Goal: Complete application form: Complete application form

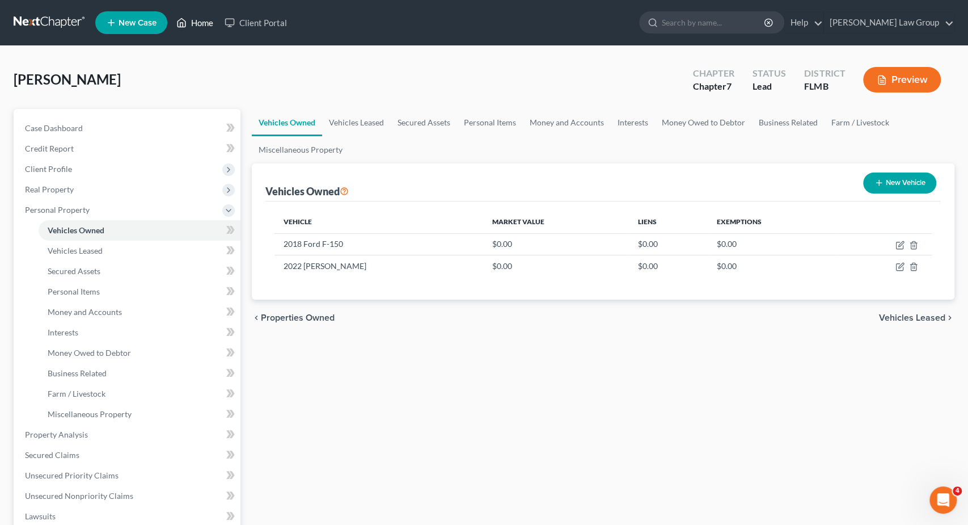
click at [199, 18] on link "Home" at bounding box center [195, 22] width 48 height 20
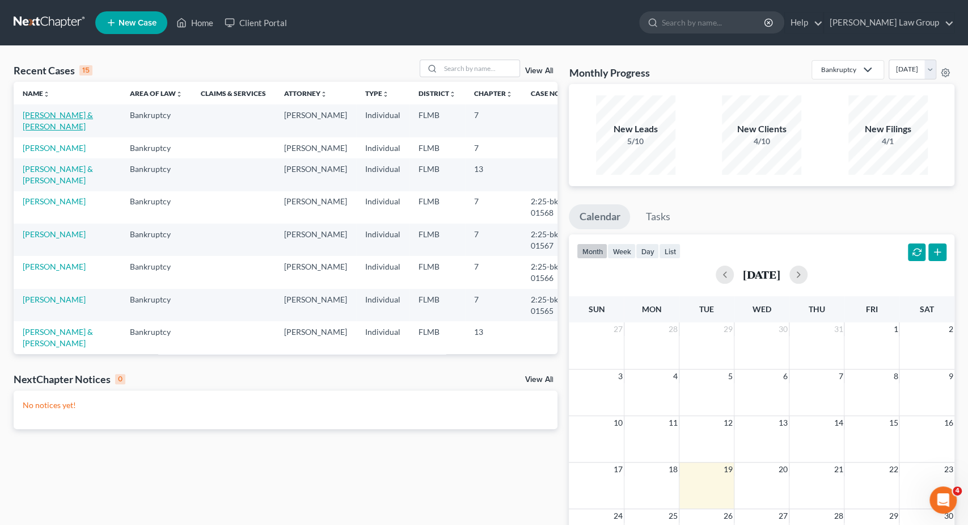
click at [57, 116] on link "[PERSON_NAME] & [PERSON_NAME]" at bounding box center [58, 120] width 70 height 21
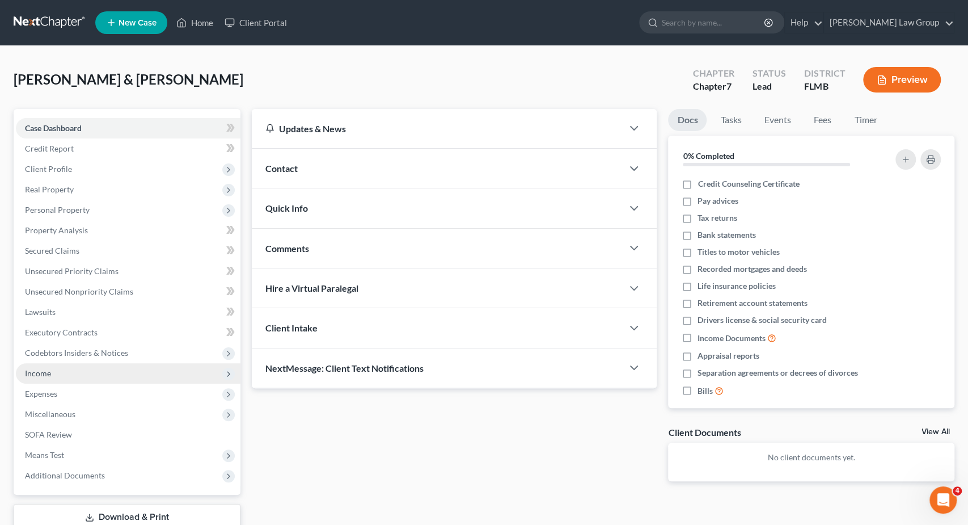
click at [58, 372] on span "Income" at bounding box center [128, 373] width 225 height 20
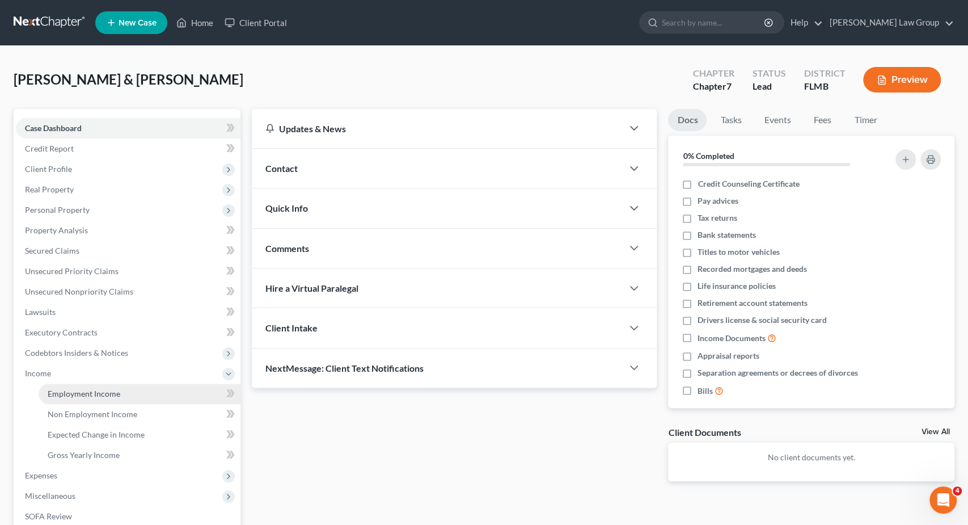
click at [112, 391] on span "Employment Income" at bounding box center [84, 394] width 73 height 10
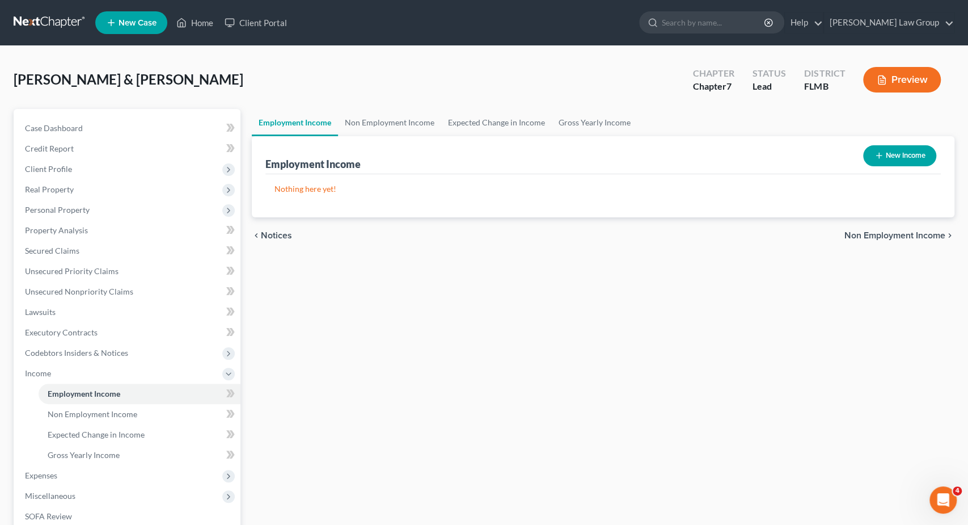
click at [892, 147] on button "New Income" at bounding box center [899, 155] width 73 height 21
select select "0"
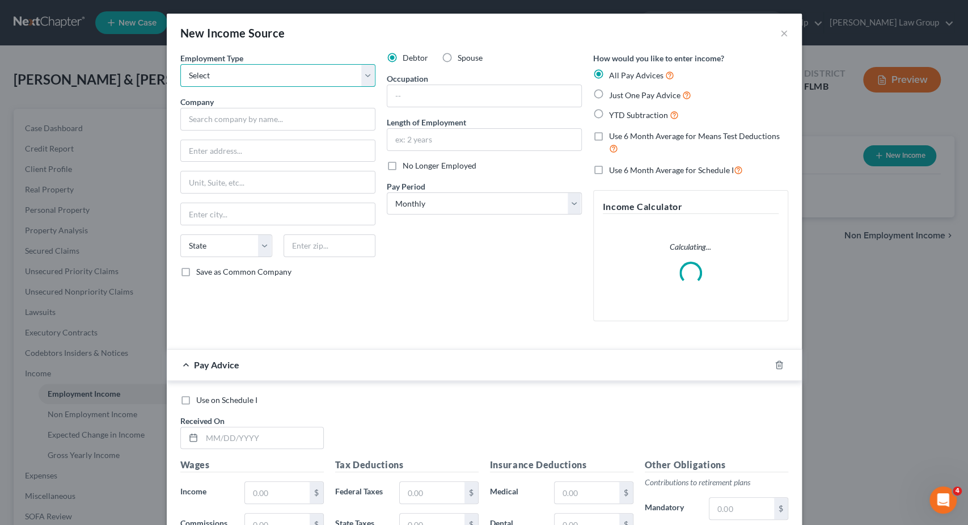
click at [180, 64] on select "Select Full or [DEMOGRAPHIC_DATA] Employment Self Employment" at bounding box center [277, 75] width 195 height 23
select select "0"
click option "Full or [DEMOGRAPHIC_DATA] Employment" at bounding box center [0, 0] width 0 height 0
click at [226, 107] on div "Company *" at bounding box center [277, 113] width 195 height 35
click at [227, 114] on input "text" at bounding box center [277, 119] width 195 height 23
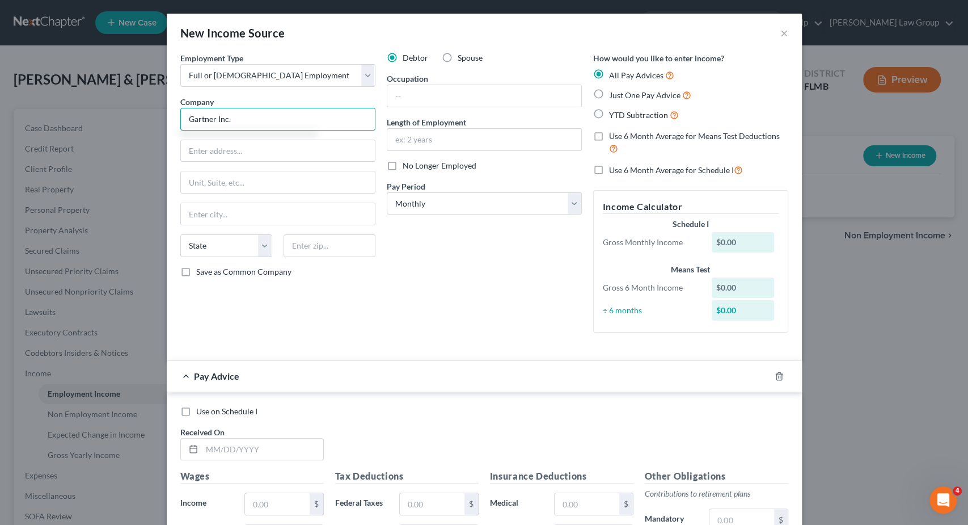
type input "Gartner Inc."
type input "[STREET_ADDRESS][PERSON_NAME]"
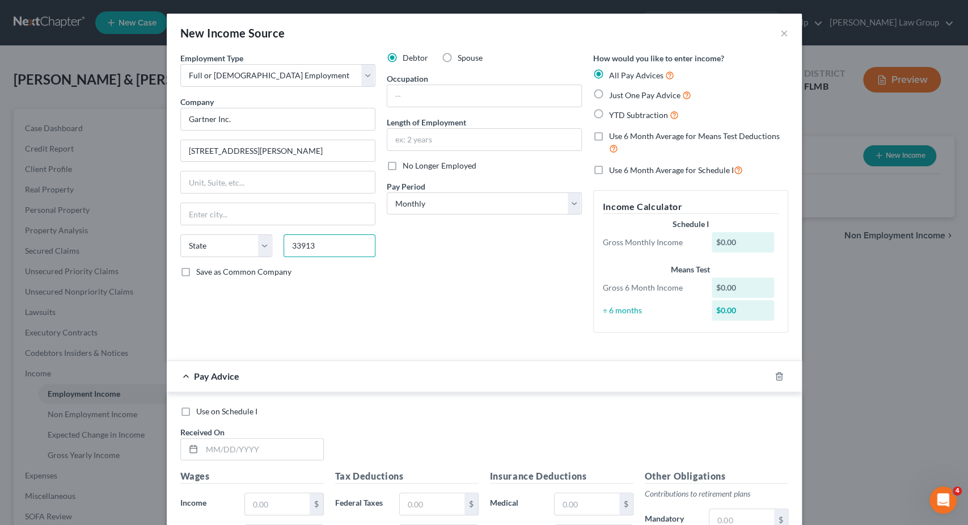
type input "33913"
type input "[GEOGRAPHIC_DATA][PERSON_NAME]"
select select "9"
click at [387, 192] on select "Select Monthly Twice Monthly Every Other Week Weekly" at bounding box center [484, 203] width 195 height 23
select select "2"
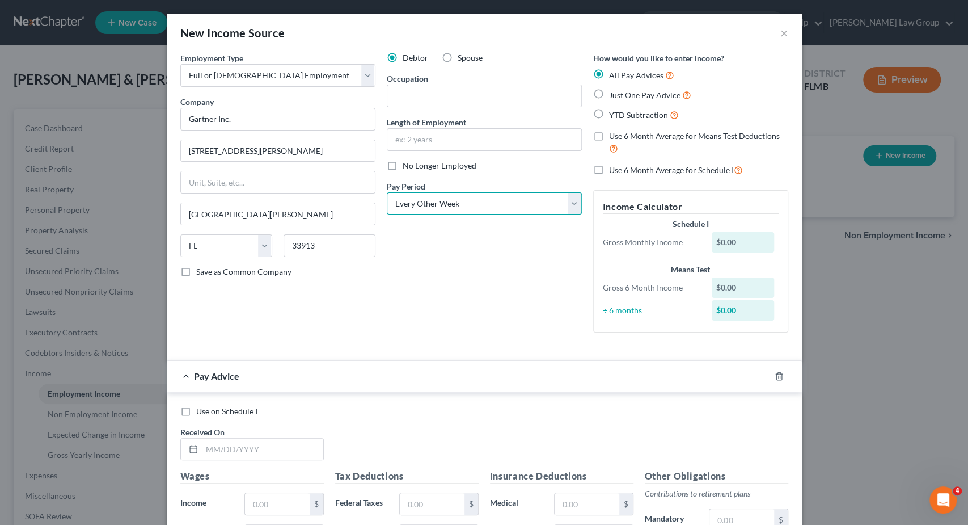
click option "Every Other Week" at bounding box center [0, 0] width 0 height 0
click at [206, 447] on input "text" at bounding box center [262, 450] width 121 height 22
type input "[DATE]"
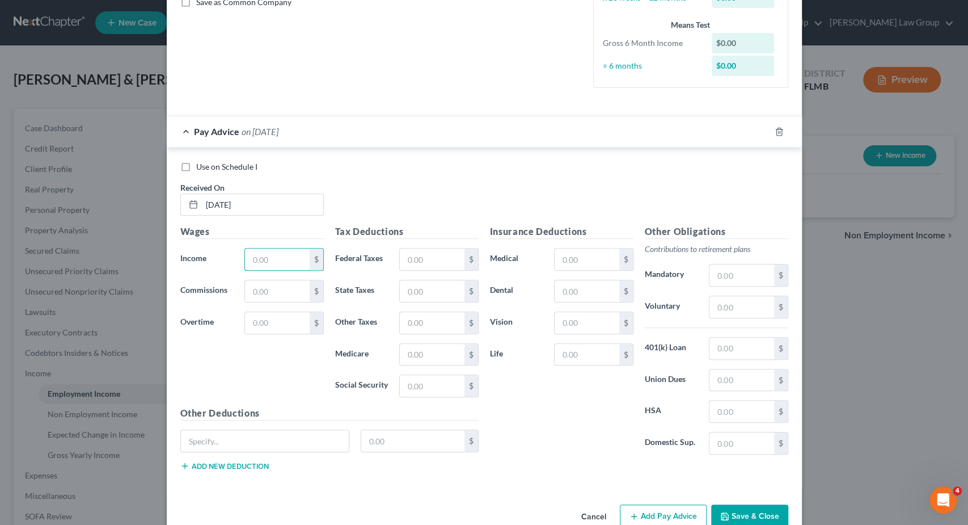
scroll to position [284, 0]
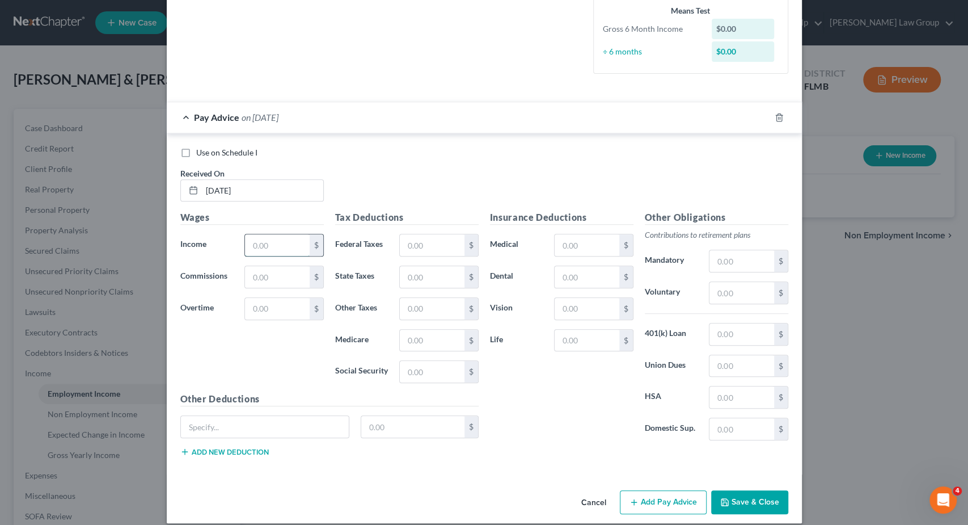
click at [286, 242] on input "text" at bounding box center [277, 245] width 64 height 22
type input "2,327.4"
click at [436, 245] on input "text" at bounding box center [432, 245] width 64 height 22
type input "144.78"
click at [427, 342] on input "text" at bounding box center [432, 341] width 64 height 22
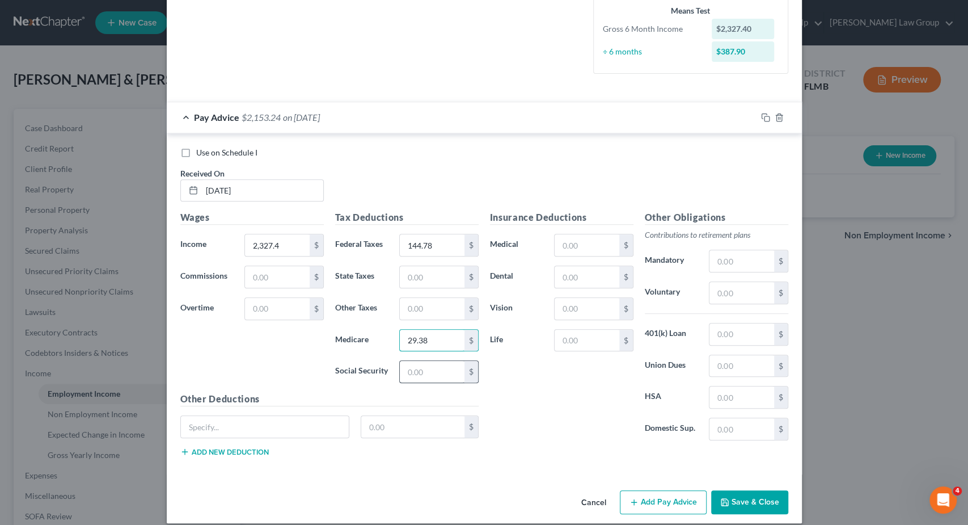
type input "29.38"
click at [419, 371] on input "text" at bounding box center [432, 372] width 64 height 22
type input "125.64"
click at [759, 331] on input "text" at bounding box center [742, 334] width 64 height 22
type input "67.11"
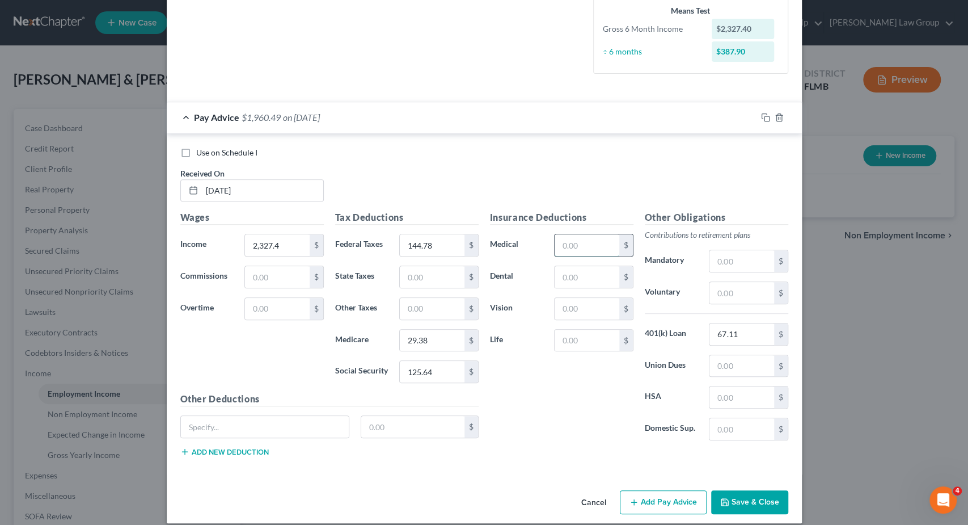
click at [588, 243] on input "text" at bounding box center [587, 245] width 64 height 22
type input "2"
type input "301"
click at [736, 292] on input "text" at bounding box center [742, 293] width 64 height 22
type input "116.37"
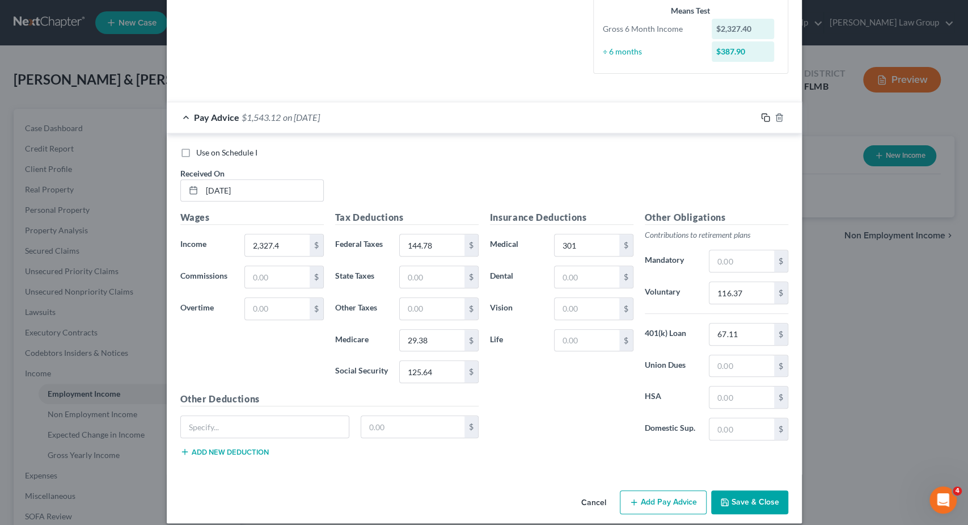
click at [768, 116] on icon "button" at bounding box center [765, 117] width 9 height 9
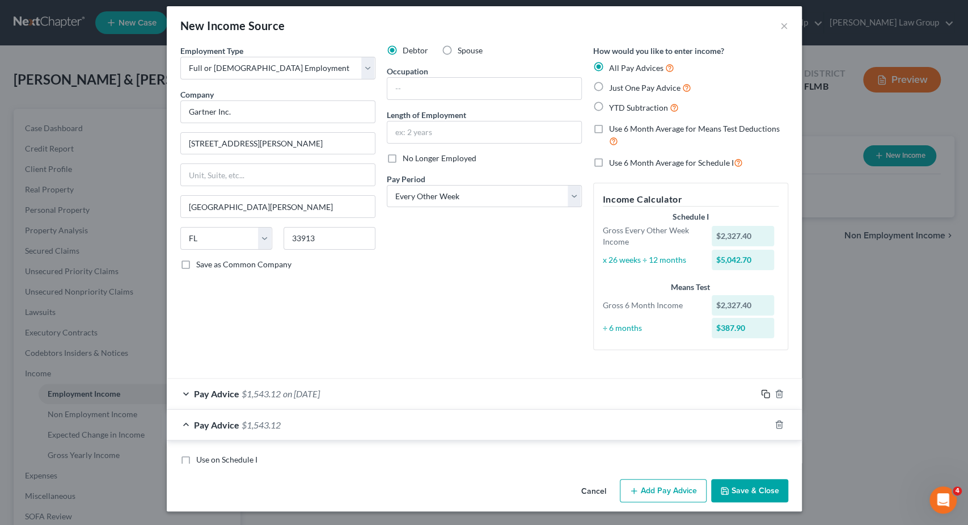
scroll to position [5, 0]
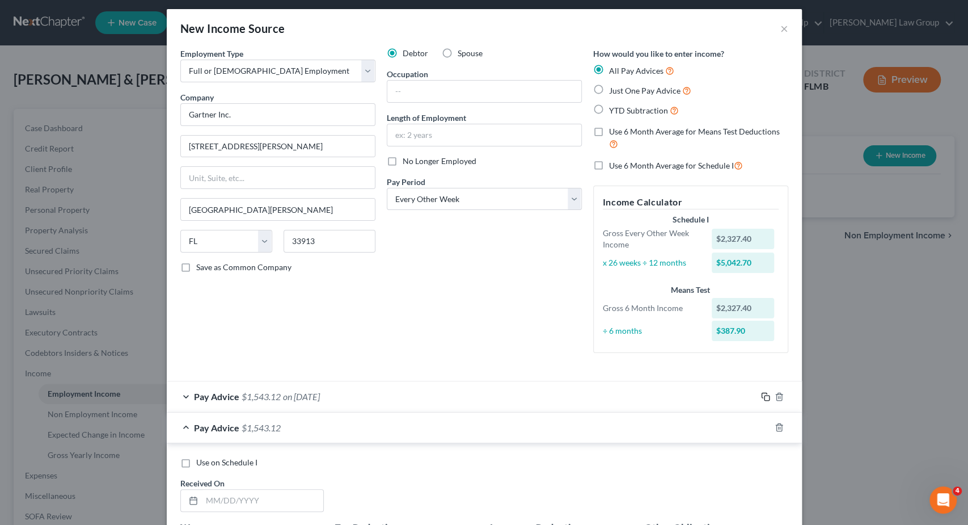
click at [763, 397] on icon "button" at bounding box center [765, 396] width 9 height 9
click at [764, 398] on icon "button" at bounding box center [765, 396] width 9 height 9
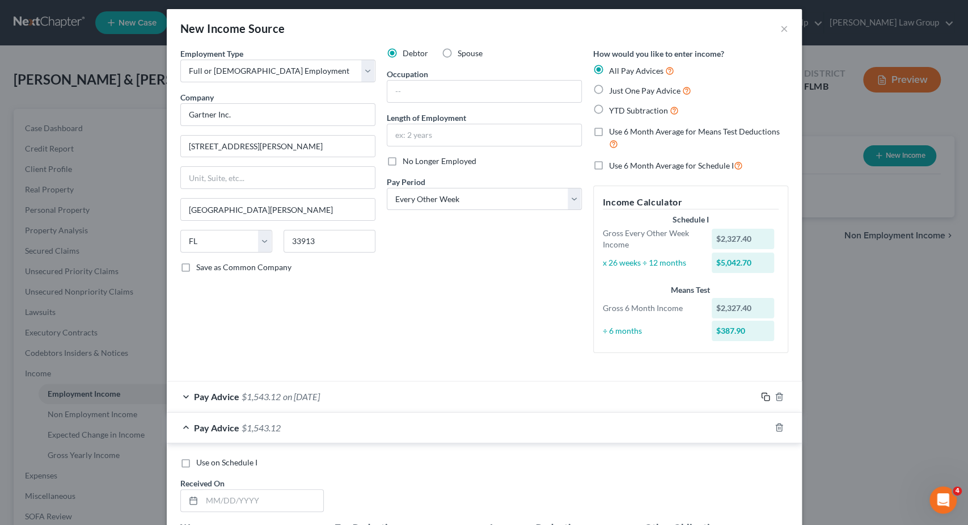
click at [764, 398] on icon "button" at bounding box center [765, 396] width 9 height 9
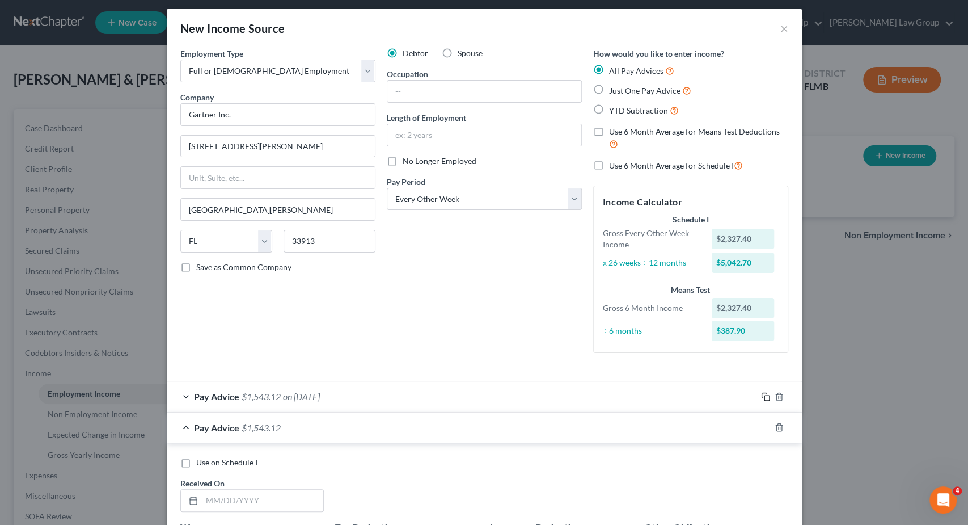
click at [764, 398] on icon "button" at bounding box center [765, 396] width 9 height 9
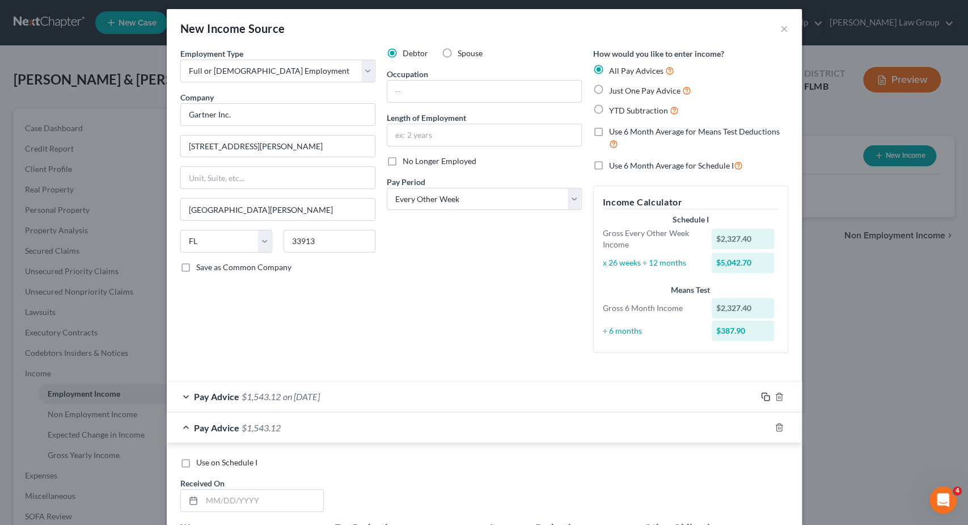
click at [764, 398] on icon "button" at bounding box center [765, 396] width 9 height 9
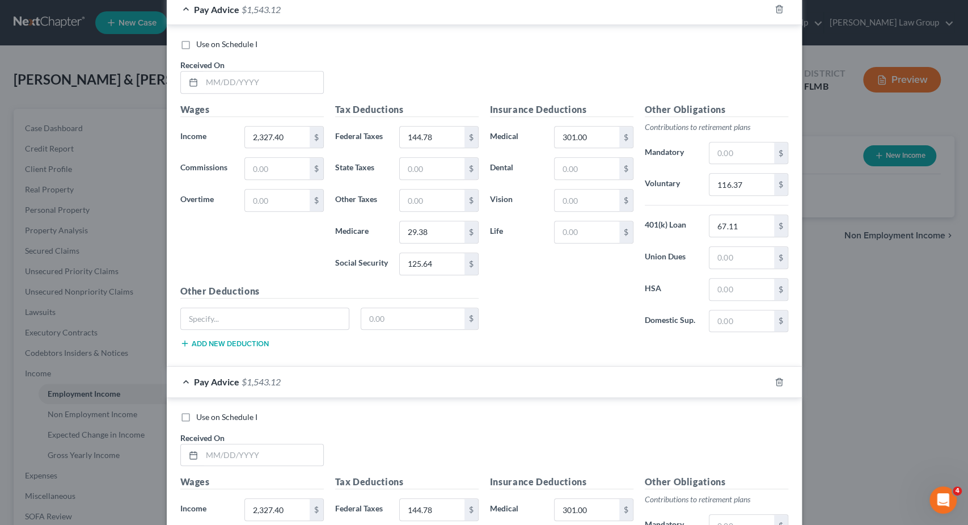
scroll to position [458, 0]
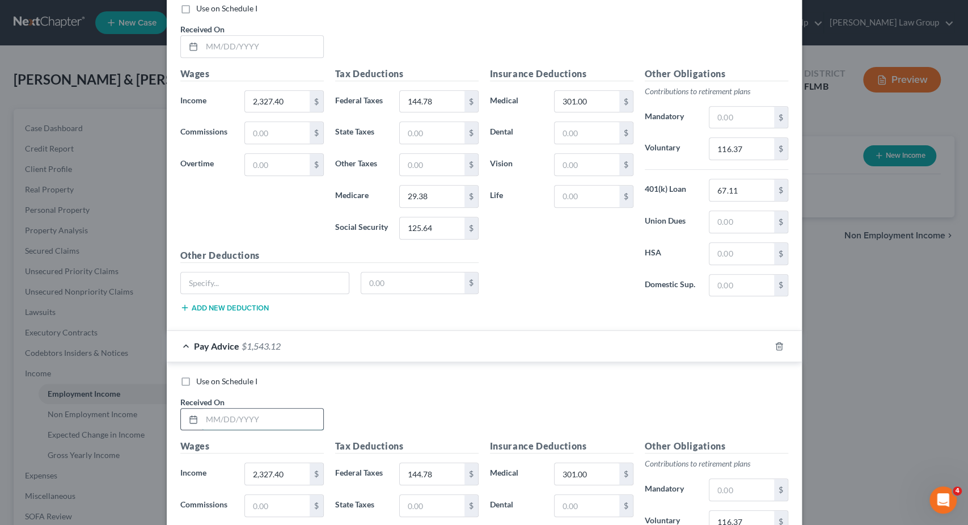
click at [247, 422] on input "text" at bounding box center [262, 419] width 121 height 22
type input "[DATE]"
drag, startPoint x: 287, startPoint y: 469, endPoint x: 202, endPoint y: 466, distance: 85.1
click at [245, 467] on input "2,327.40" at bounding box center [277, 474] width 64 height 22
drag, startPoint x: 272, startPoint y: 477, endPoint x: 268, endPoint y: 515, distance: 37.6
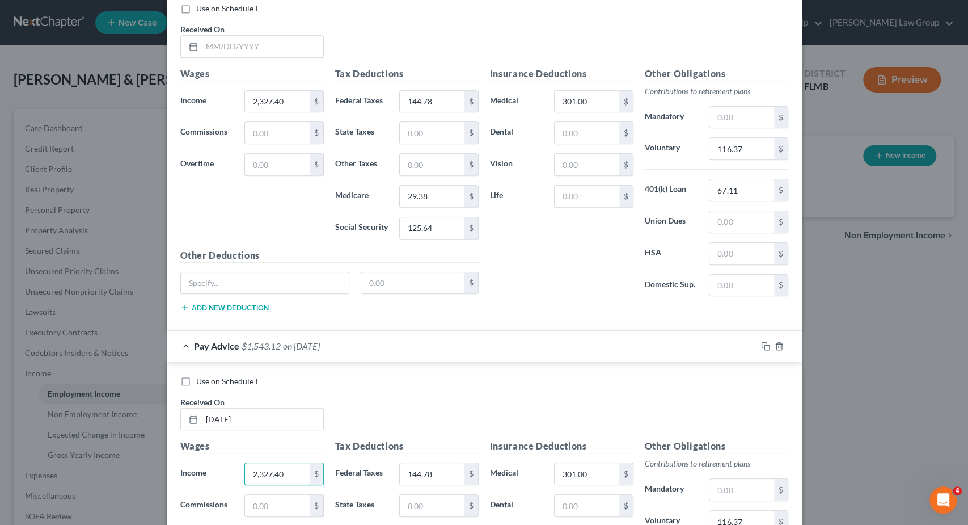
click at [245, 477] on input "2,327.40" at bounding box center [277, 474] width 64 height 22
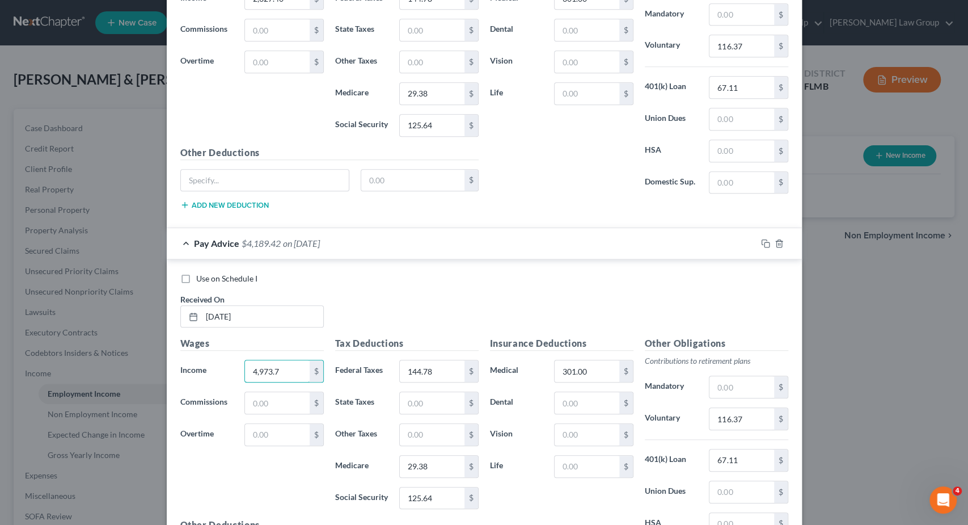
scroll to position [685, 0]
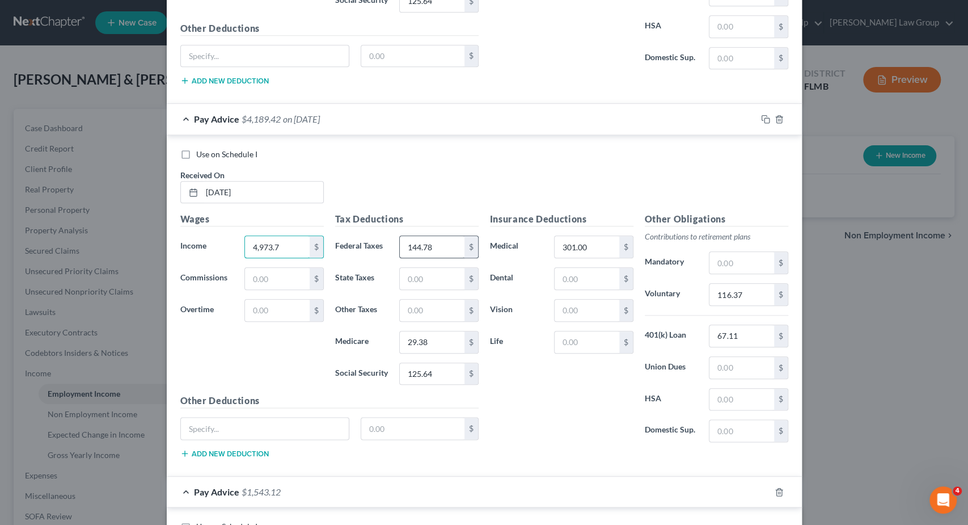
type input "4,973.7"
click at [443, 243] on input "144.78" at bounding box center [432, 247] width 64 height 22
drag, startPoint x: 442, startPoint y: 244, endPoint x: 321, endPoint y: 243, distance: 122.0
click at [400, 243] on input "144.78" at bounding box center [432, 247] width 64 height 22
type input "722.57"
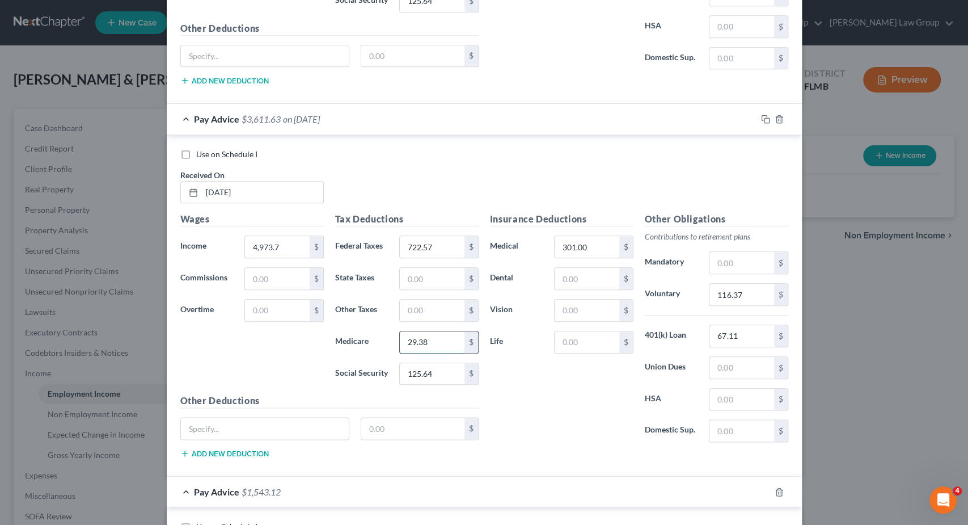
drag, startPoint x: 449, startPoint y: 336, endPoint x: 366, endPoint y: 339, distance: 82.9
click at [400, 339] on input "29.38" at bounding box center [432, 342] width 64 height 22
drag, startPoint x: 451, startPoint y: 330, endPoint x: 385, endPoint y: 331, distance: 65.8
click at [400, 331] on input "29.38" at bounding box center [432, 342] width 64 height 22
type input "67.75"
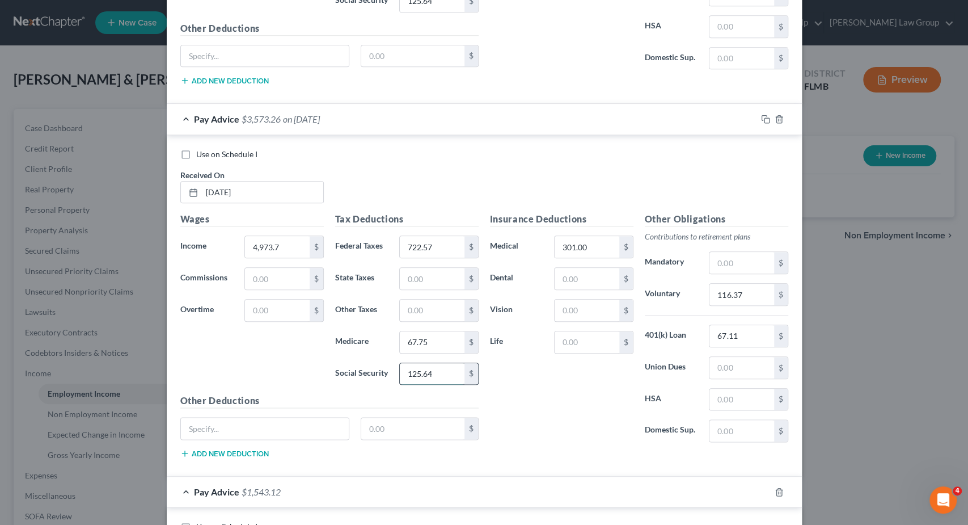
drag, startPoint x: 442, startPoint y: 370, endPoint x: 520, endPoint y: 361, distance: 78.7
click at [464, 363] on input "125.64" at bounding box center [432, 374] width 64 height 22
type input "289.71"
click at [592, 240] on input "301.00" at bounding box center [587, 247] width 64 height 22
drag, startPoint x: 758, startPoint y: 289, endPoint x: 817, endPoint y: 292, distance: 59.1
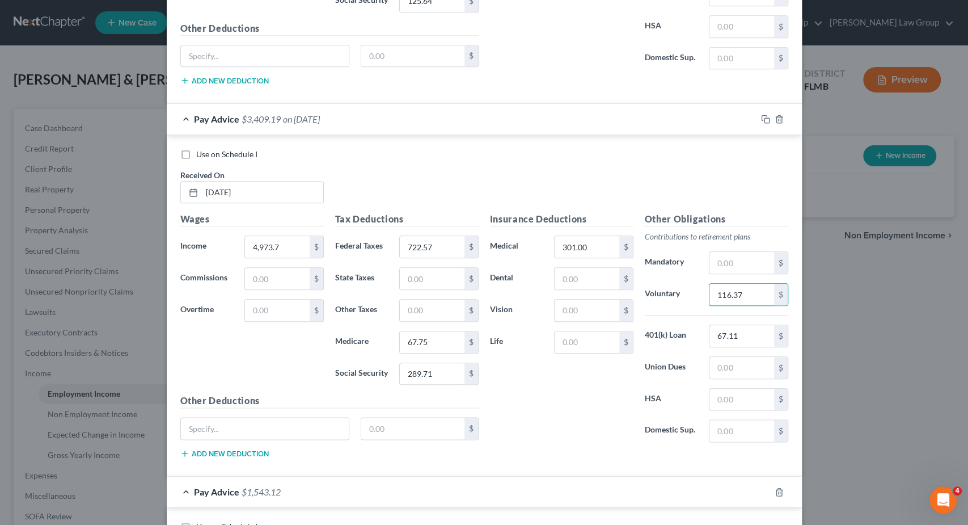
click at [774, 294] on input "116.37" at bounding box center [742, 295] width 64 height 22
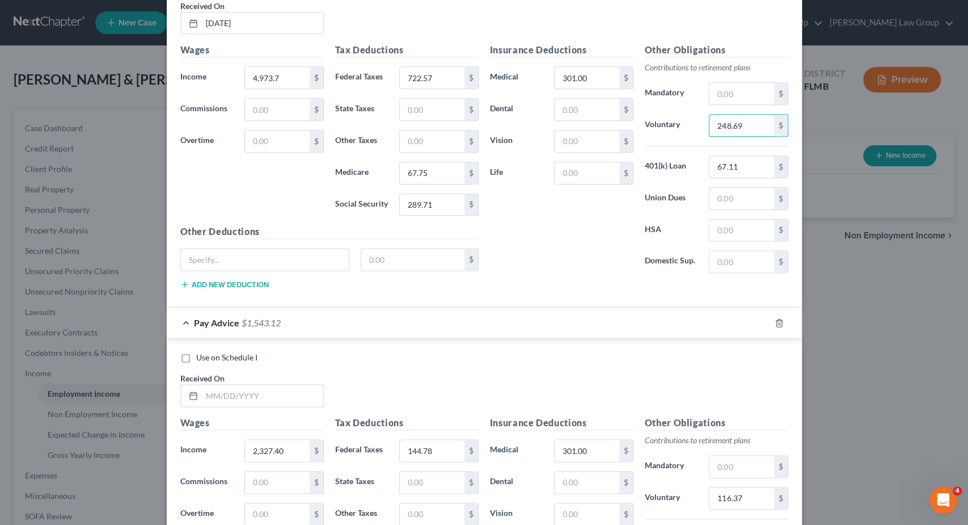
scroll to position [855, 0]
type input "248.69"
click at [293, 383] on input "text" at bounding box center [262, 394] width 121 height 22
type input "[DATE]"
click at [300, 448] on input "2,327.40" at bounding box center [277, 450] width 64 height 22
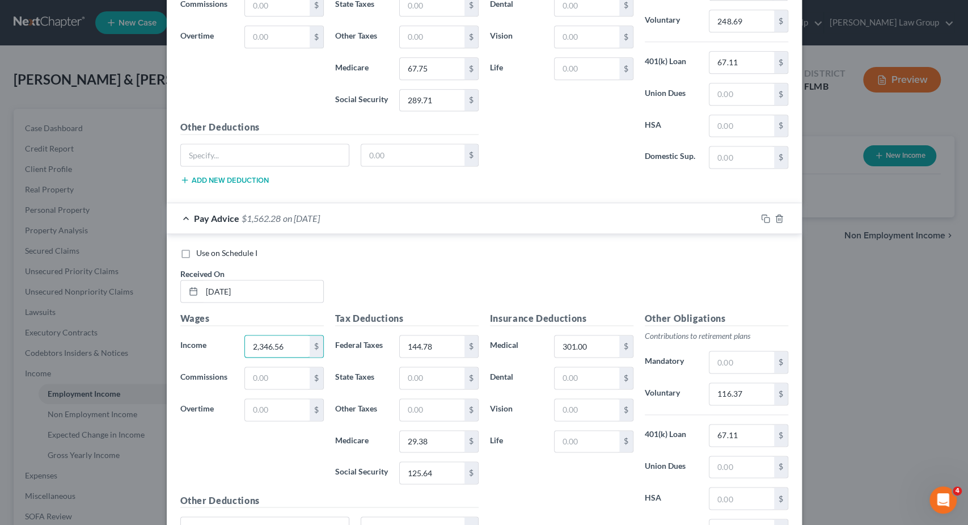
scroll to position [969, 0]
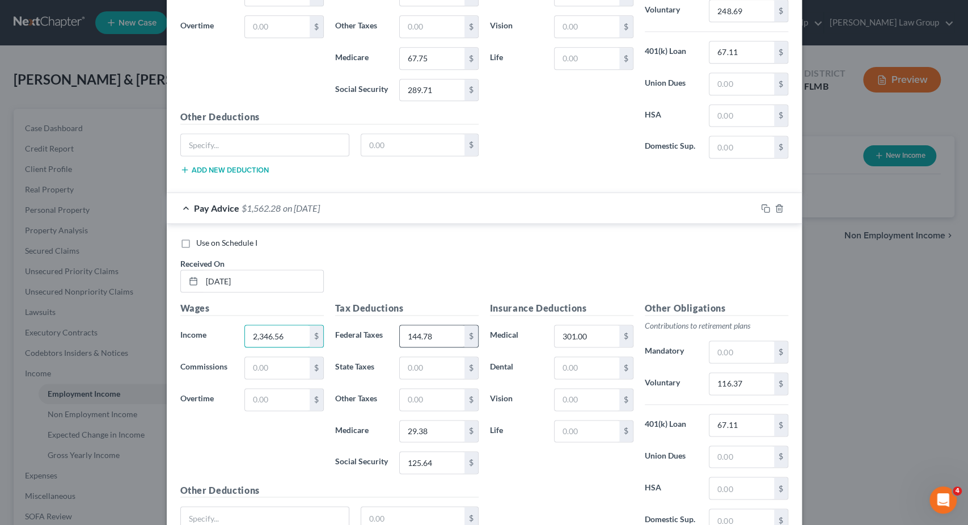
type input "2,346.56"
click at [444, 328] on input "144.78" at bounding box center [432, 336] width 64 height 22
type input "144.96"
click at [453, 454] on input "125.64" at bounding box center [432, 463] width 64 height 22
click at [450, 431] on input "29.38" at bounding box center [432, 431] width 64 height 22
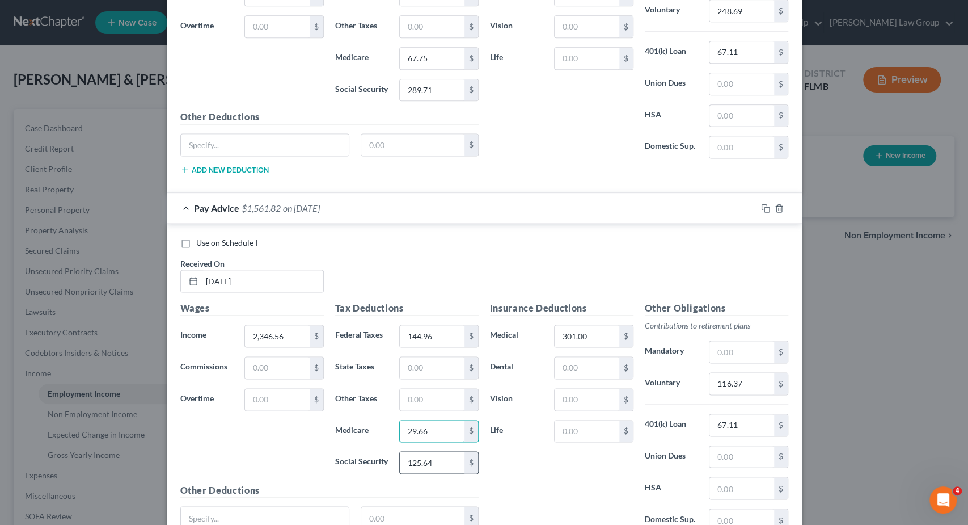
type input "29.66"
drag, startPoint x: 428, startPoint y: 459, endPoint x: 461, endPoint y: 465, distance: 32.8
click at [464, 467] on input "125.64" at bounding box center [432, 463] width 64 height 22
type input "126.82"
click at [602, 332] on input "301.00" at bounding box center [587, 336] width 64 height 22
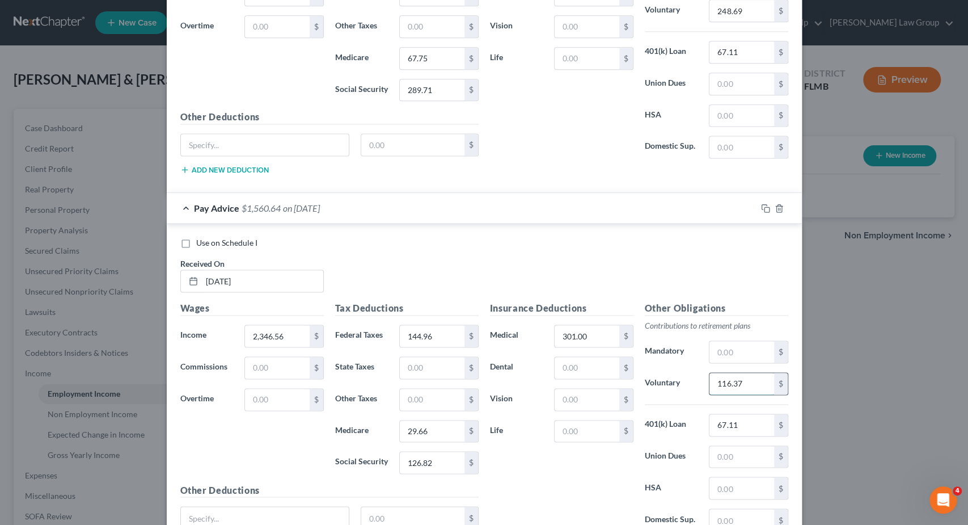
click at [761, 378] on input "116.37" at bounding box center [742, 384] width 64 height 22
type input "117.33"
drag, startPoint x: 445, startPoint y: 326, endPoint x: 470, endPoint y: 333, distance: 25.9
click at [464, 333] on input "144.96" at bounding box center [432, 336] width 64 height 22
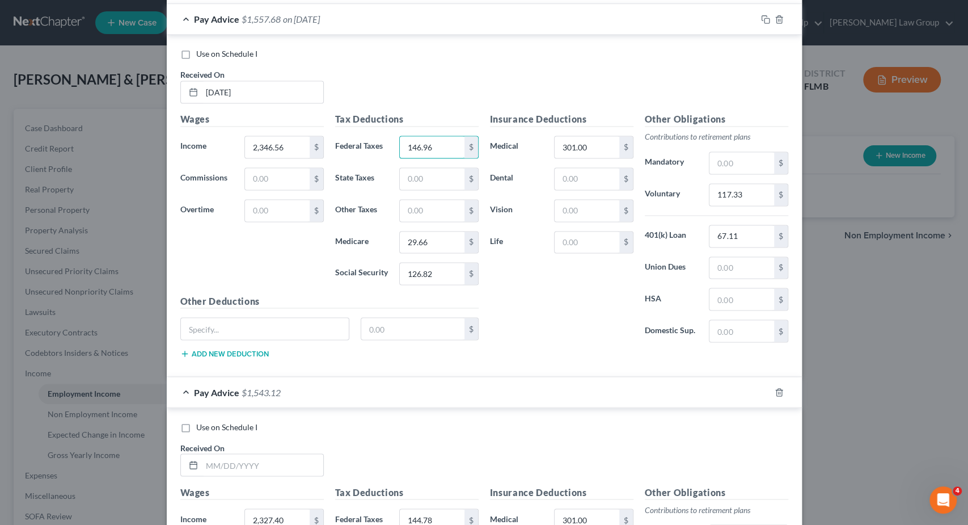
scroll to position [1253, 0]
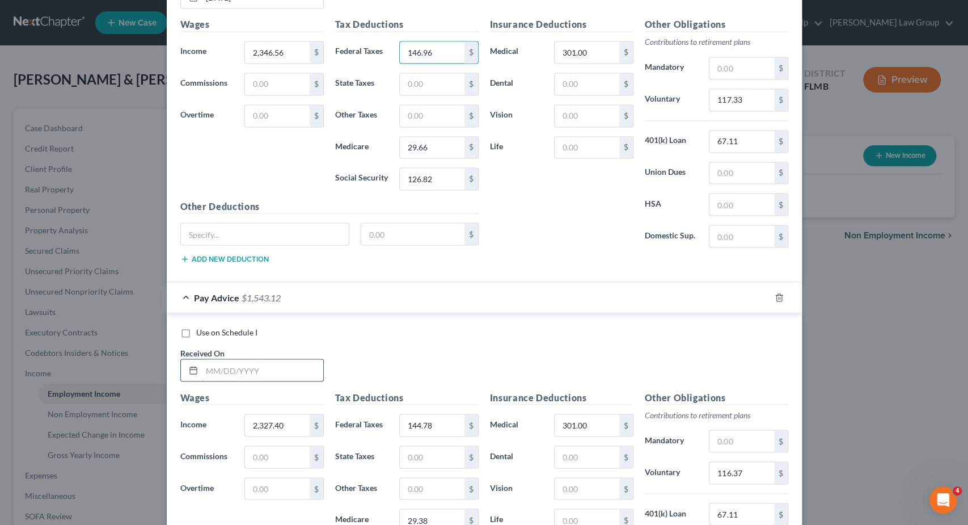
type input "146.96"
click at [269, 359] on input "text" at bounding box center [262, 370] width 121 height 22
type input "[DATE]"
click at [302, 414] on input "2,327.40" at bounding box center [277, 425] width 64 height 22
type input "2,212.5"
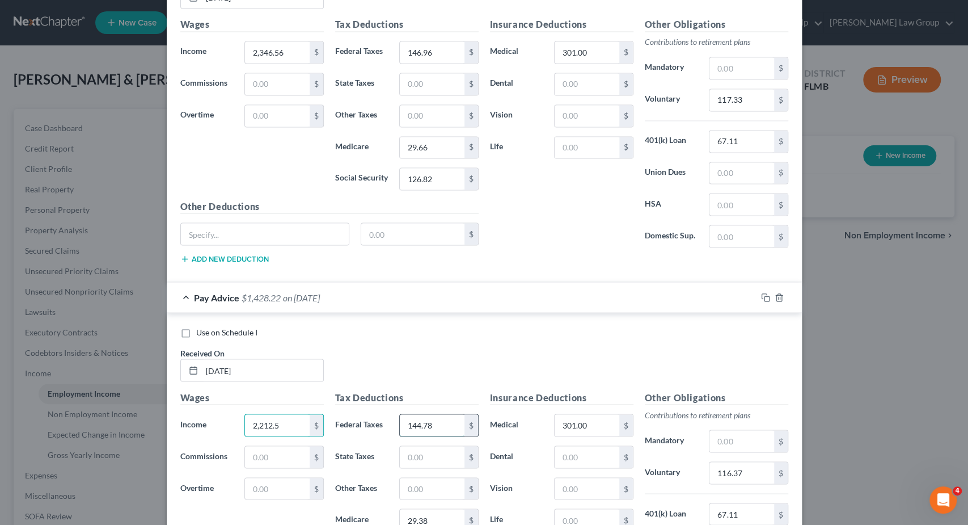
click at [434, 416] on input "144.78" at bounding box center [432, 425] width 64 height 22
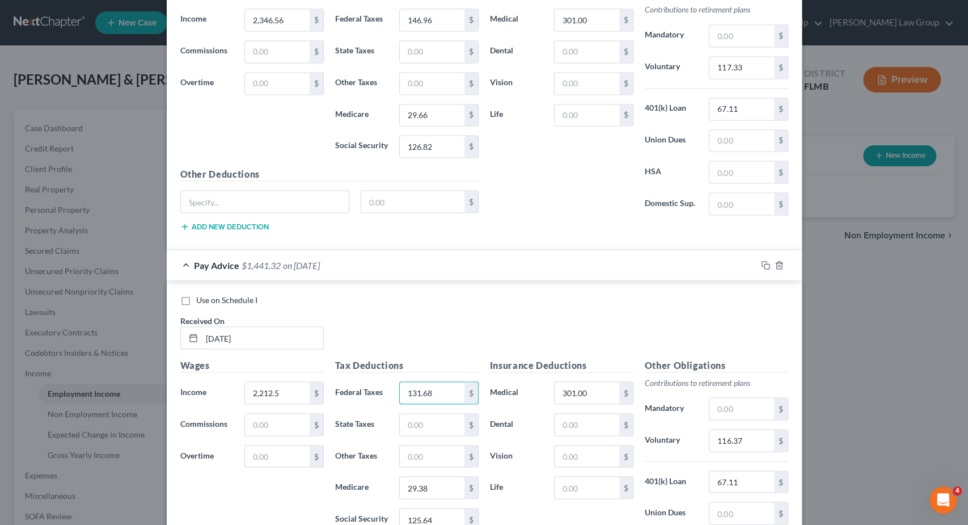
scroll to position [1479, 0]
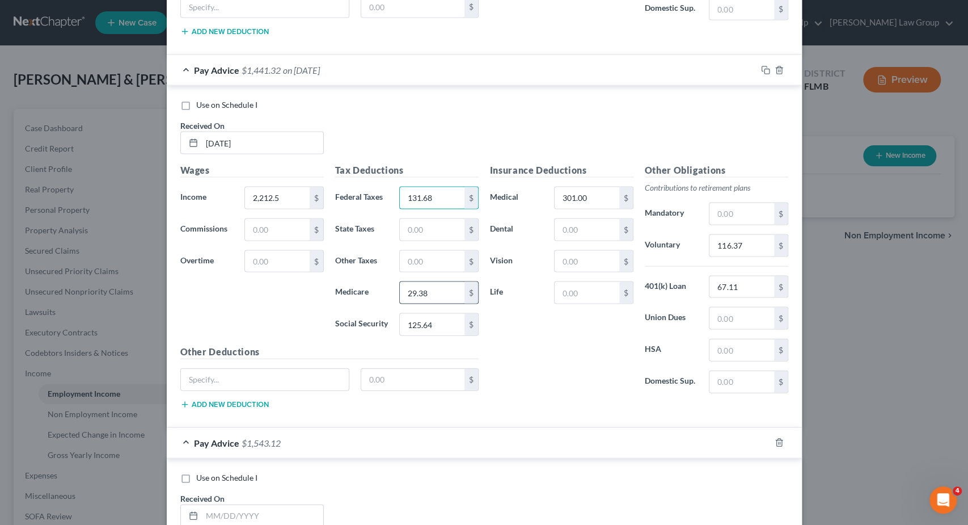
type input "131.68"
click at [433, 282] on input "29.38" at bounding box center [432, 293] width 64 height 22
type input "27.72"
click at [443, 316] on input "125.64" at bounding box center [432, 325] width 64 height 22
type input "118.51"
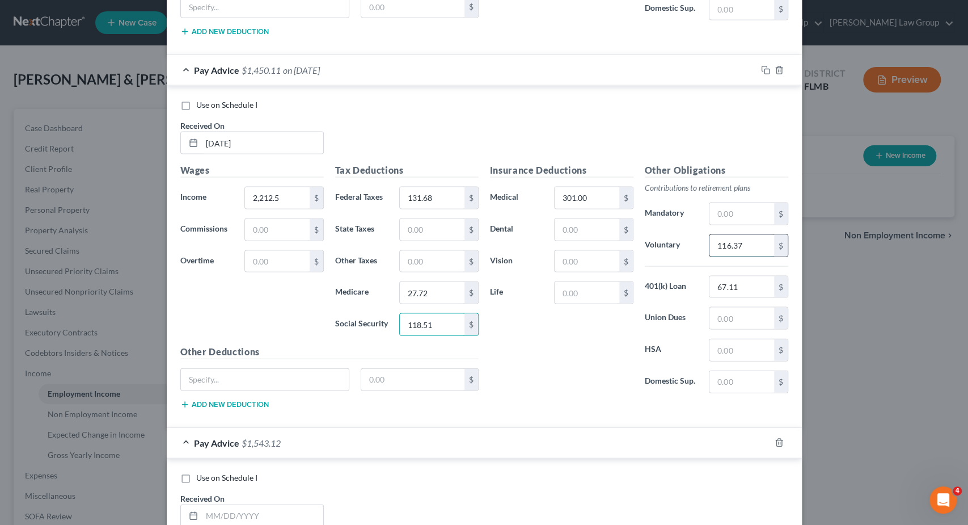
click at [752, 237] on input "116.37" at bounding box center [742, 246] width 64 height 22
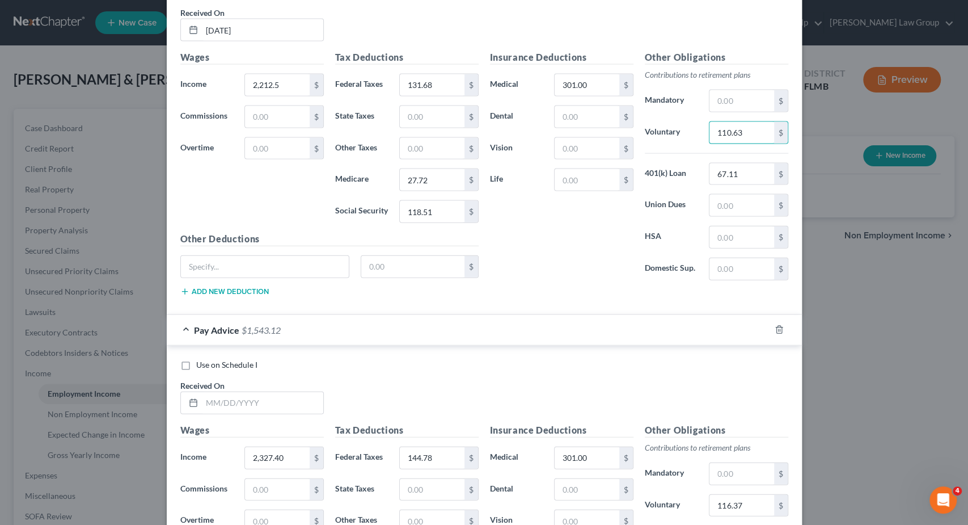
scroll to position [1593, 0]
type input "110.63"
click at [297, 391] on input "text" at bounding box center [262, 402] width 121 height 22
type input "[DATE]"
click at [299, 446] on input "2,327.40" at bounding box center [277, 457] width 64 height 22
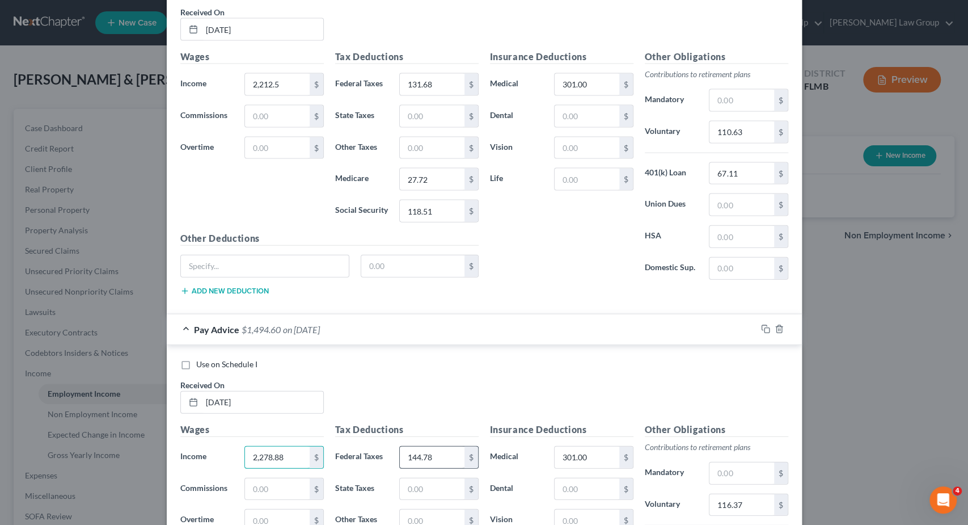
type input "2,278.88"
click at [440, 446] on input "144.78" at bounding box center [432, 457] width 64 height 22
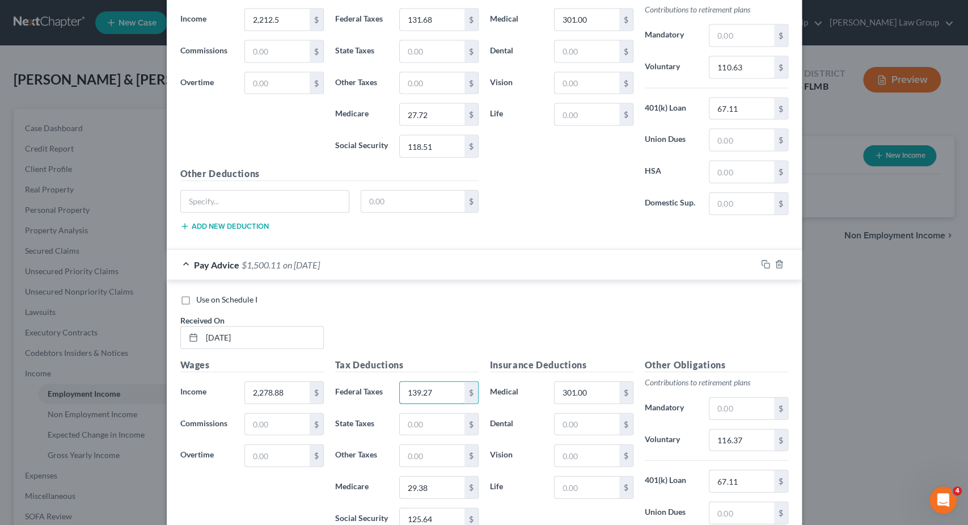
scroll to position [1820, 0]
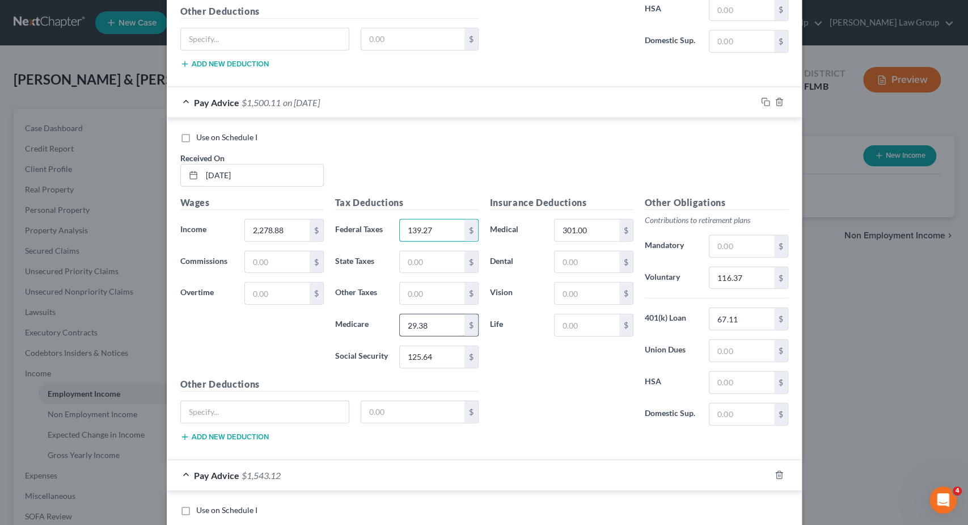
type input "139.27"
click at [444, 314] on input "29.38" at bounding box center [432, 325] width 64 height 22
type input "28.68"
click at [441, 346] on input "125.64" at bounding box center [432, 357] width 64 height 22
type input "122.63"
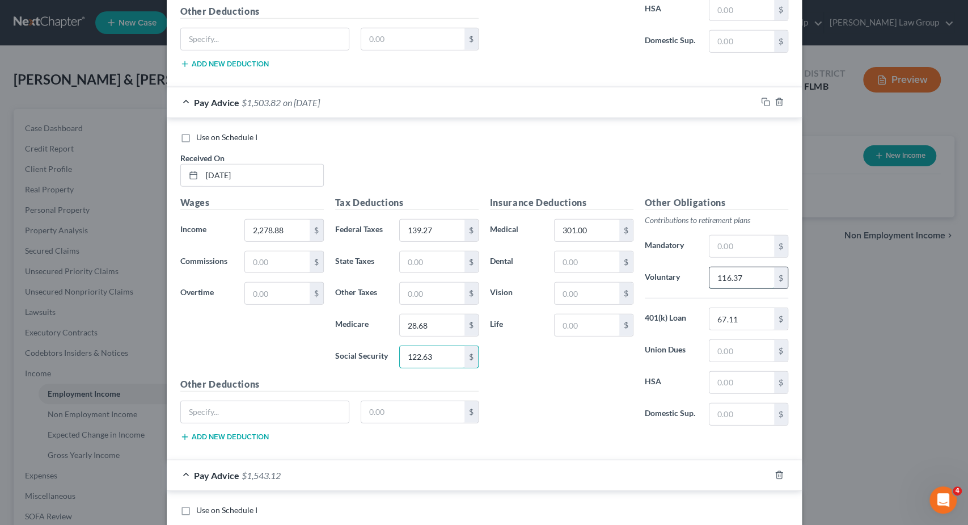
click at [761, 267] on input "116.37" at bounding box center [742, 278] width 64 height 22
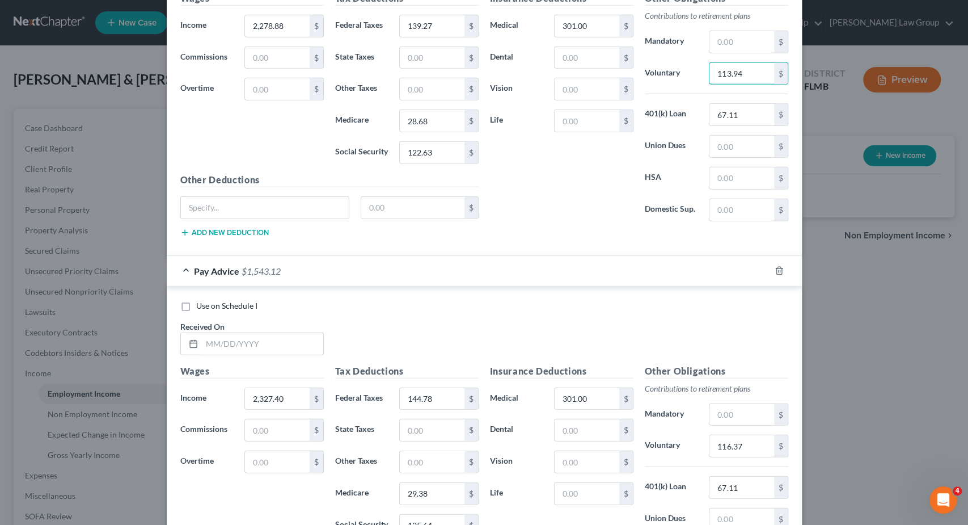
scroll to position [2047, 0]
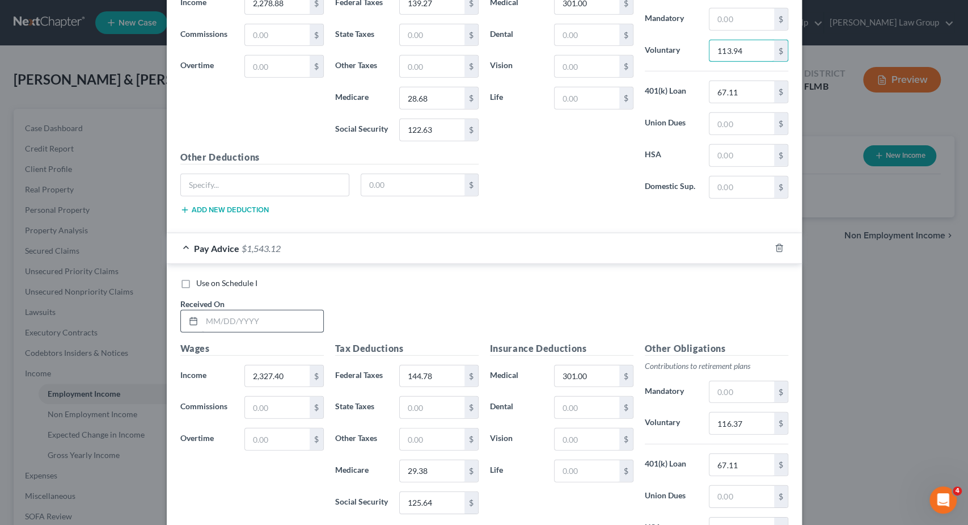
type input "113.94"
click at [290, 310] on input "text" at bounding box center [262, 321] width 121 height 22
type input "[DATE]"
click at [302, 365] on input "2,327.40" at bounding box center [277, 376] width 64 height 22
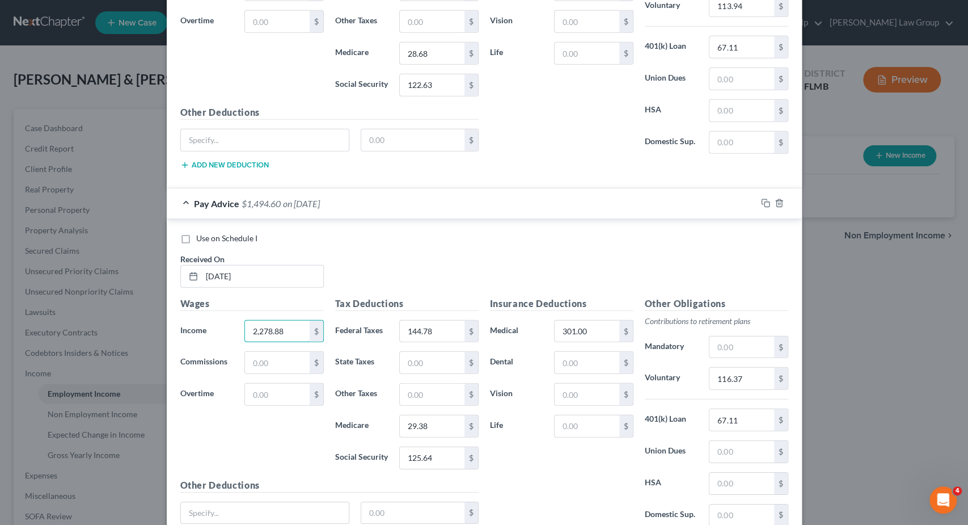
scroll to position [2217, 0]
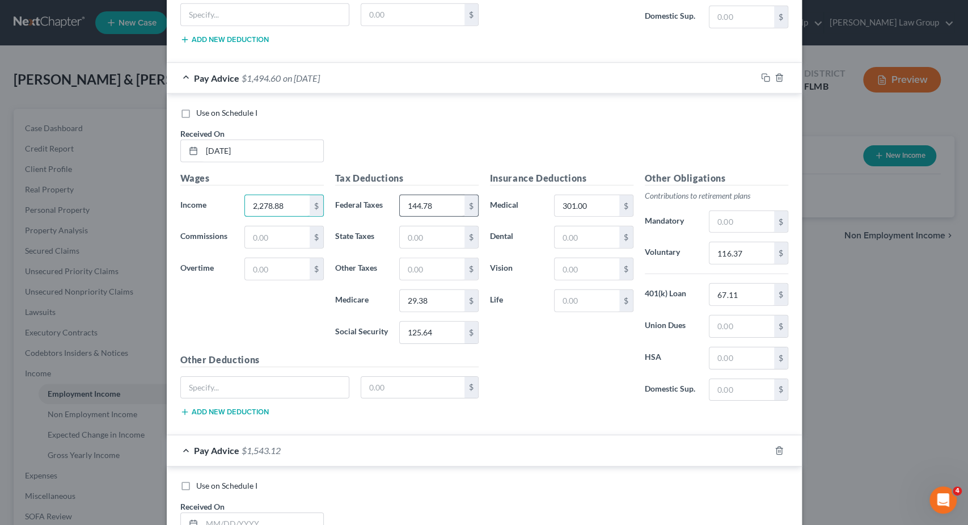
type input "2,278.88"
click at [437, 195] on input "144.78" at bounding box center [432, 206] width 64 height 22
type input "139.27"
click at [440, 290] on input "29.38" at bounding box center [432, 301] width 64 height 22
type input "28.68"
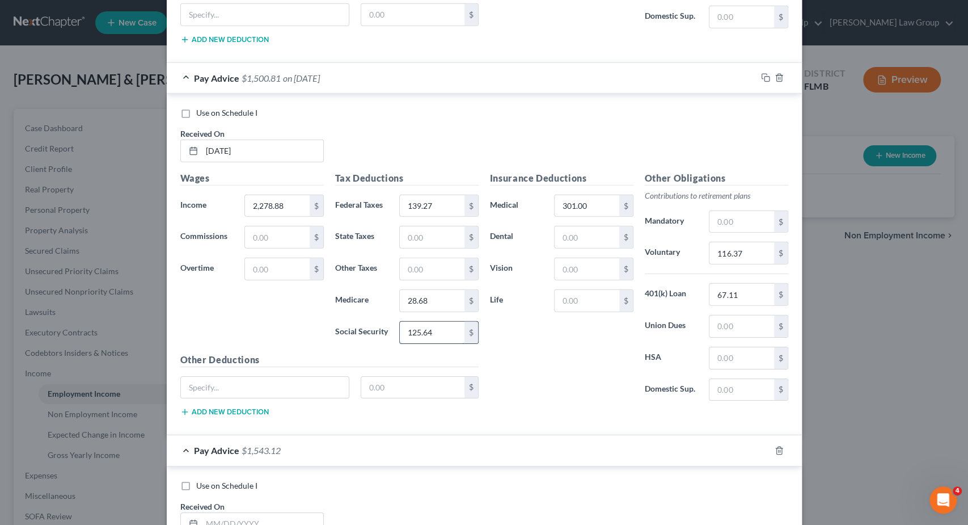
click at [444, 322] on input "125.64" at bounding box center [432, 333] width 64 height 22
type input "122.63"
click at [755, 242] on input "116.37" at bounding box center [742, 253] width 64 height 22
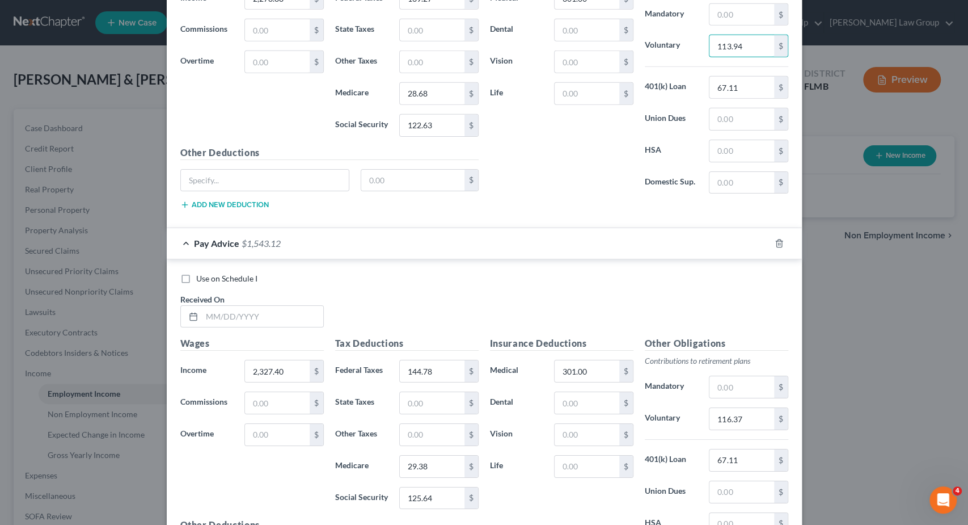
scroll to position [2444, 0]
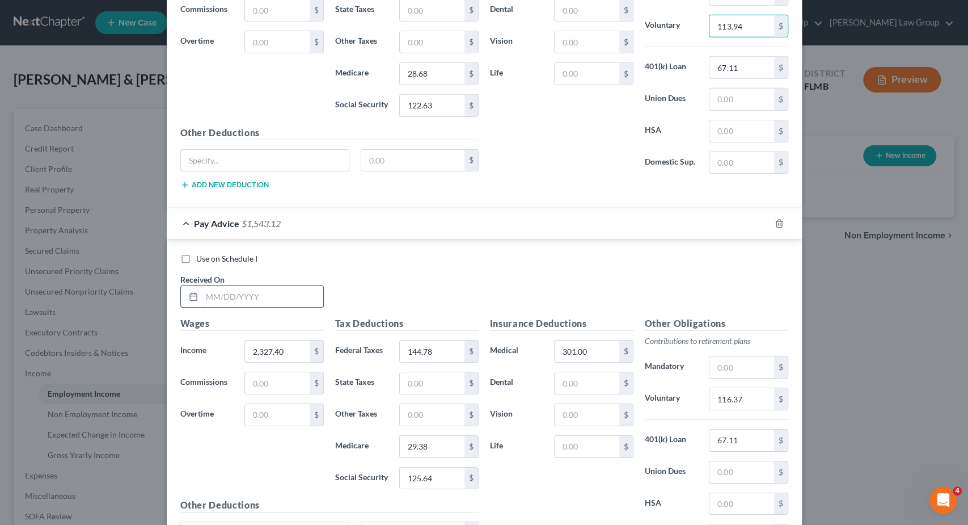
type input "113.94"
click at [268, 286] on input "text" at bounding box center [262, 297] width 121 height 22
type input "[DATE]"
click at [296, 340] on input "2,327.40" at bounding box center [277, 351] width 64 height 22
type input "2,278.88"
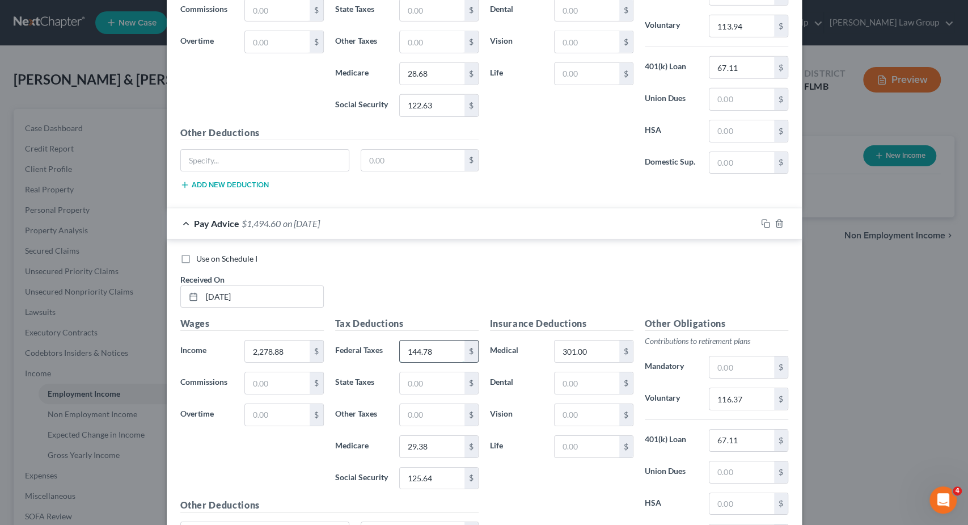
click at [440, 340] on input "144.78" at bounding box center [432, 351] width 64 height 22
type input "139.27"
click at [441, 436] on input "29.38" at bounding box center [432, 447] width 64 height 22
type input "28.68"
click at [438, 467] on input "125.64" at bounding box center [432, 478] width 64 height 22
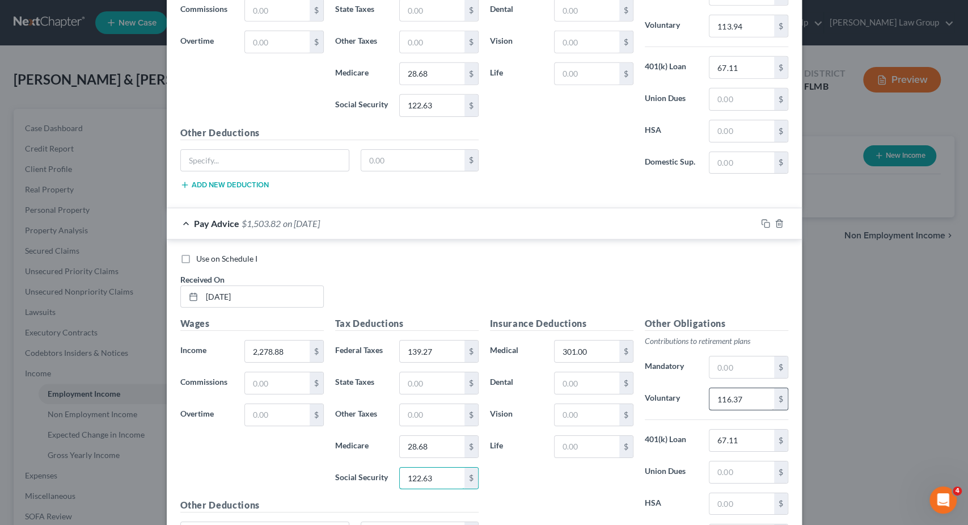
type input "122.63"
click at [752, 388] on input "116.37" at bounding box center [742, 399] width 64 height 22
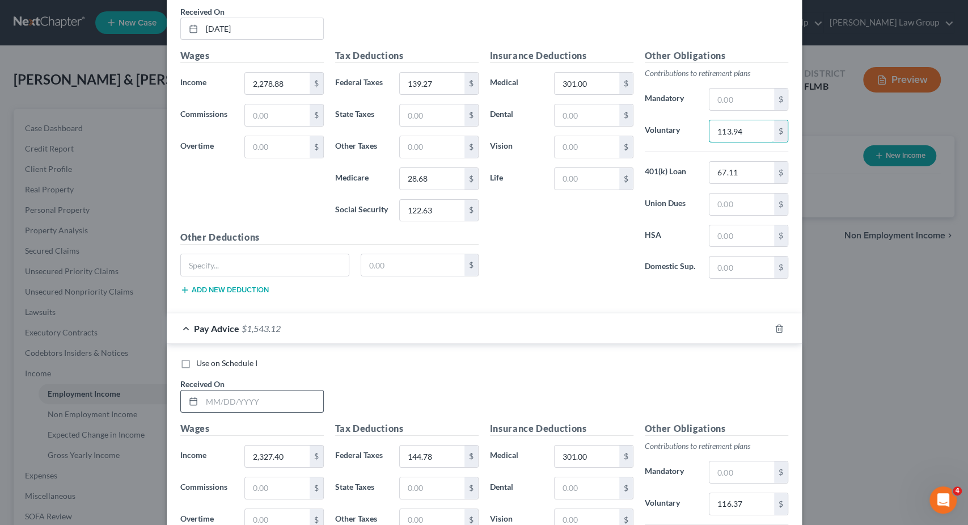
scroll to position [2727, 0]
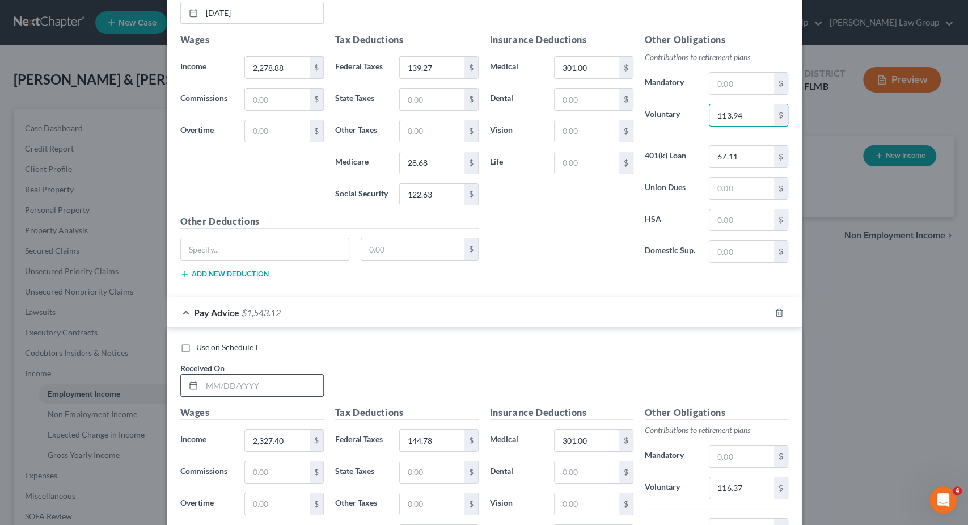
type input "113.94"
click at [268, 374] on input "text" at bounding box center [262, 385] width 121 height 22
type input "[DATE]"
click at [285, 429] on input "2,327.40" at bounding box center [277, 440] width 64 height 22
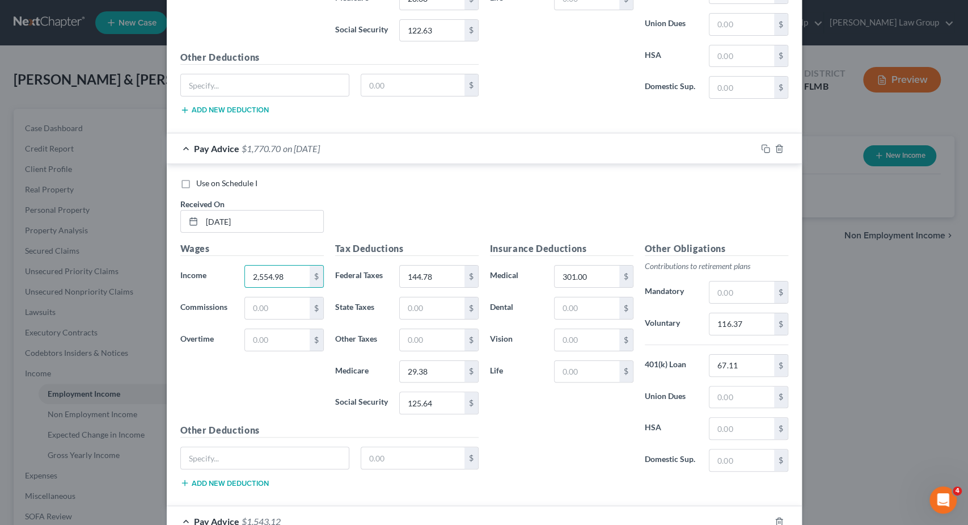
scroll to position [2898, 0]
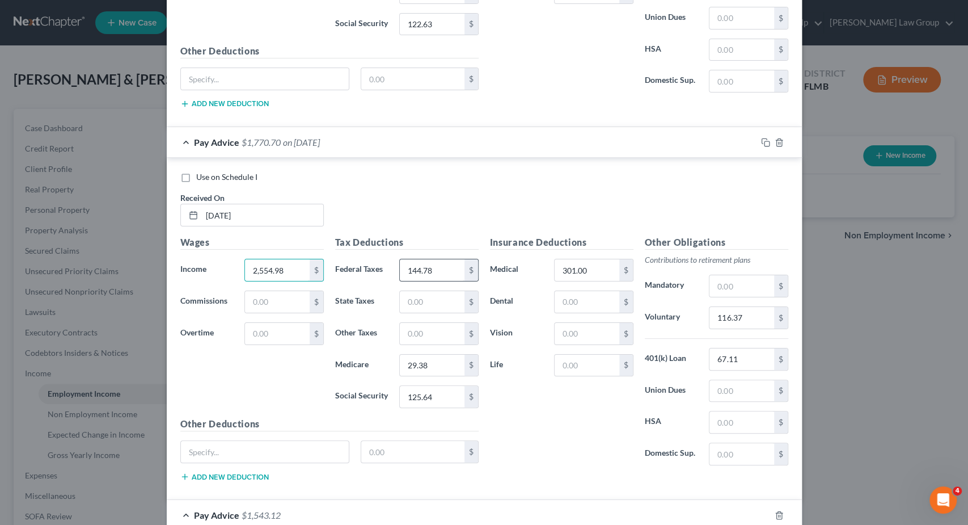
type input "2,554.98"
click at [435, 259] on input "144.78" at bounding box center [432, 270] width 64 height 22
type input "17,074"
click at [444, 355] on input "29.38" at bounding box center [432, 366] width 64 height 22
click at [449, 386] on input "125.64" at bounding box center [432, 397] width 64 height 22
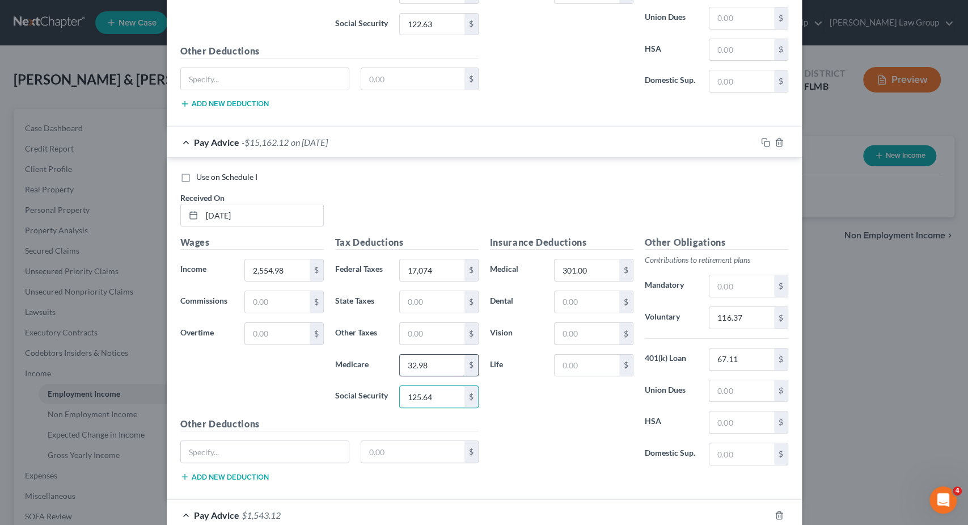
click at [439, 355] on input "32.98" at bounding box center [432, 366] width 64 height 22
click at [442, 355] on input "32.98" at bounding box center [432, 366] width 64 height 22
click at [424, 355] on input "32.98" at bounding box center [432, 366] width 64 height 22
type input "32.68"
click at [445, 386] on input "125.64" at bounding box center [432, 397] width 64 height 22
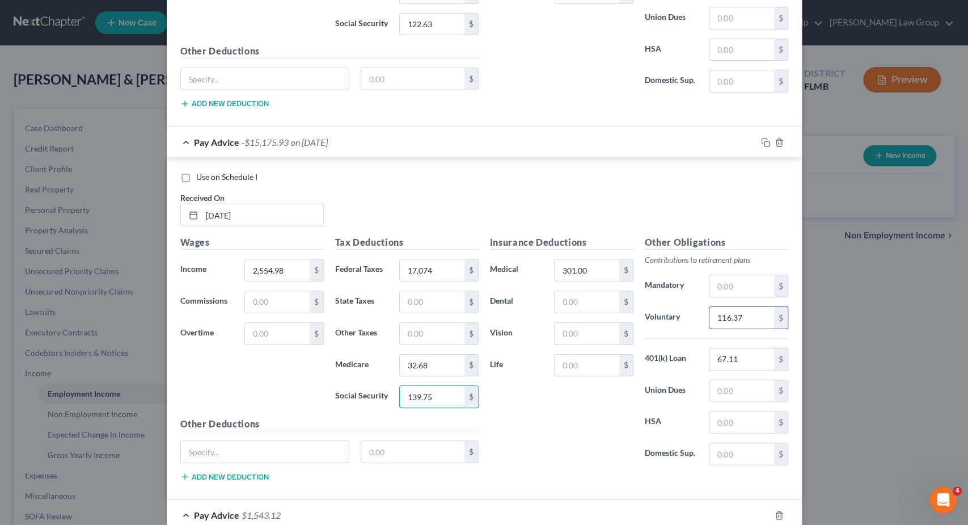
type input "139.75"
click at [759, 307] on input "116.37" at bounding box center [742, 318] width 64 height 22
type input "127.75"
click at [421, 259] on input "17,074" at bounding box center [432, 270] width 64 height 22
click at [424, 259] on input "17,074" at bounding box center [432, 270] width 64 height 22
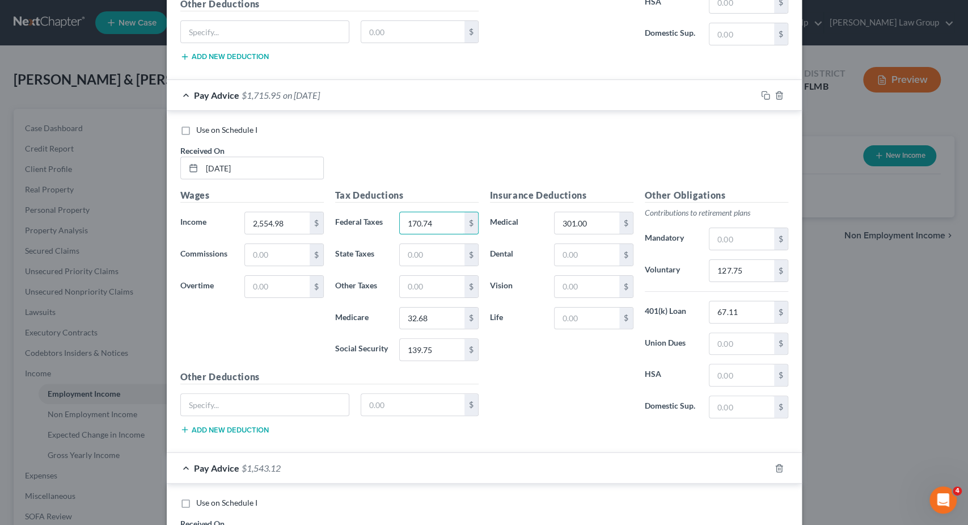
scroll to position [3125, 0]
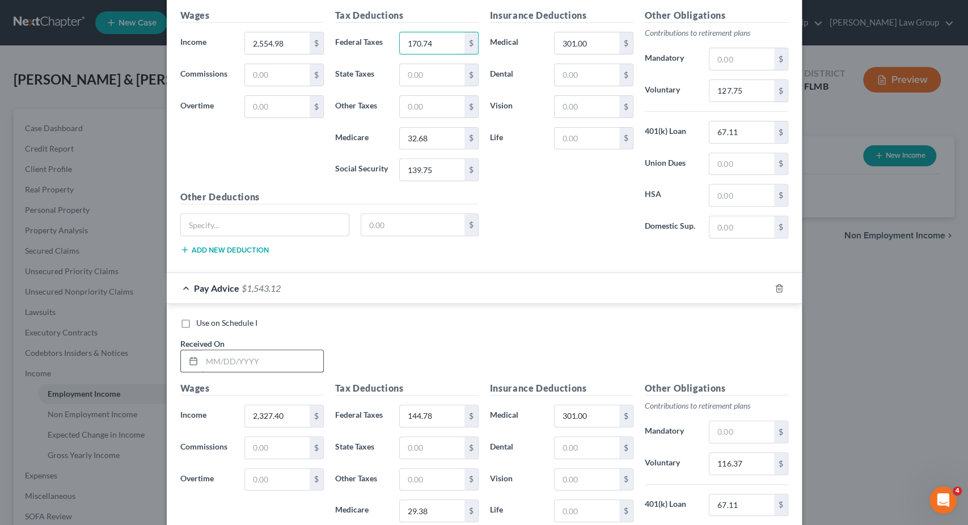
type input "170.74"
click at [293, 350] on input "text" at bounding box center [262, 361] width 121 height 22
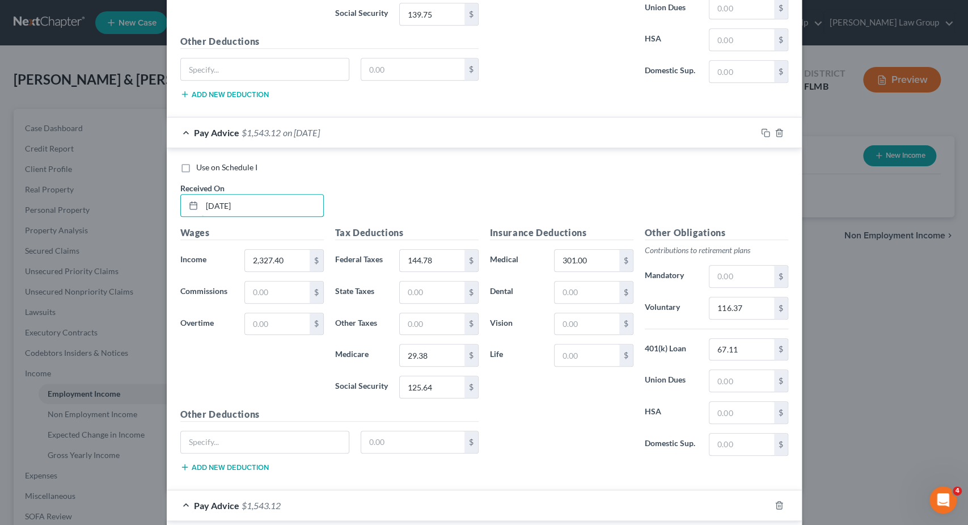
scroll to position [3295, 0]
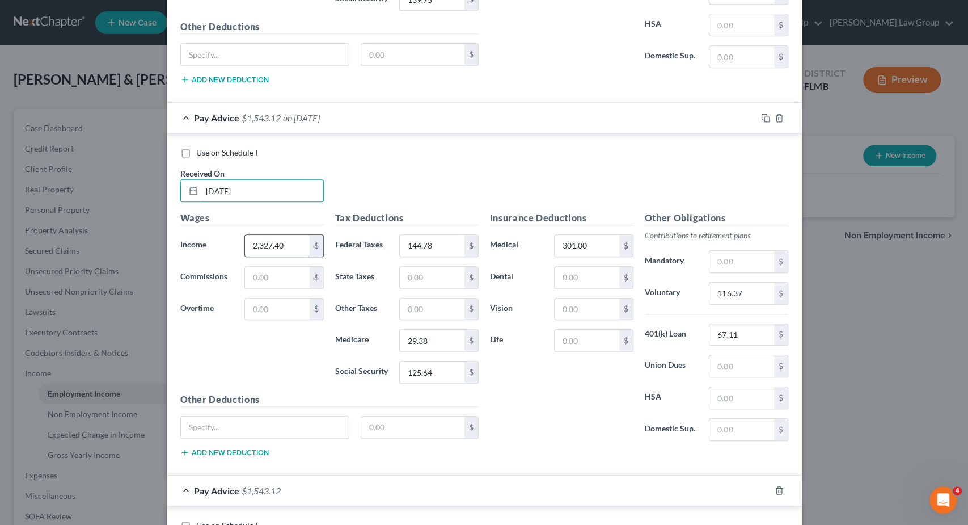
type input "[DATE]"
click at [285, 235] on input "2,327.40" at bounding box center [277, 246] width 64 height 22
type input "2,278.88"
click at [442, 235] on input "144.78" at bounding box center [432, 246] width 64 height 22
type input "139.27"
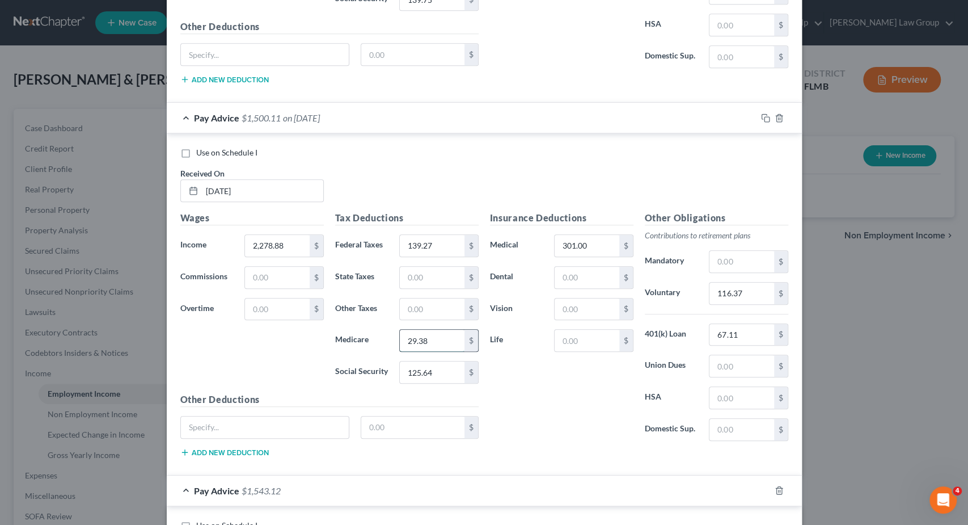
click at [445, 330] on input "29.38" at bounding box center [432, 341] width 64 height 22
type input "28.68"
click at [432, 361] on input "125.64" at bounding box center [432, 372] width 64 height 22
type input "122.63"
click at [749, 324] on input "67.11" at bounding box center [742, 335] width 64 height 22
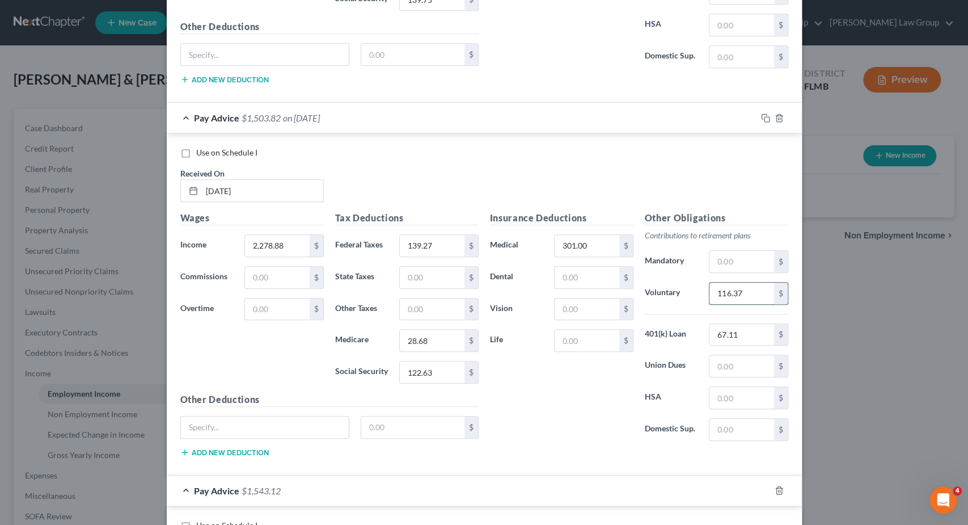
click at [750, 283] on input "116.37" at bounding box center [742, 294] width 64 height 22
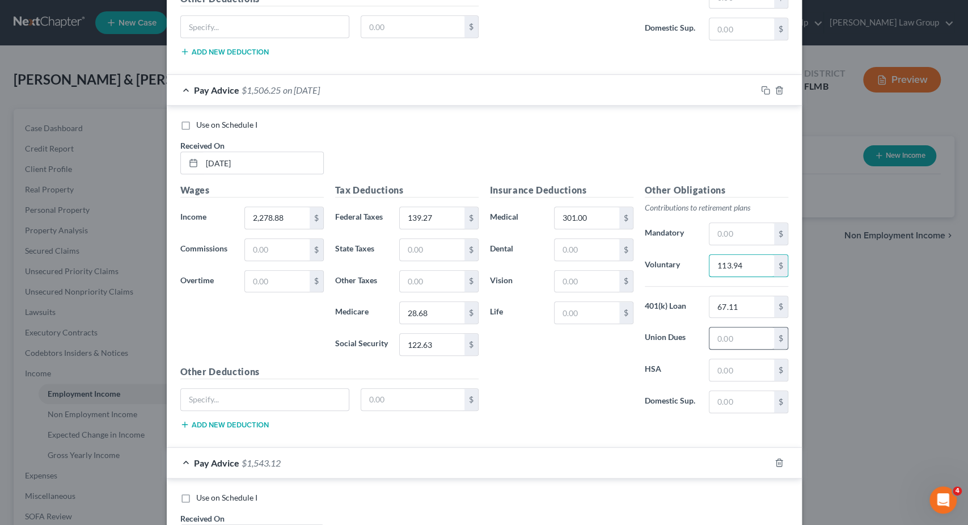
scroll to position [3351, 0]
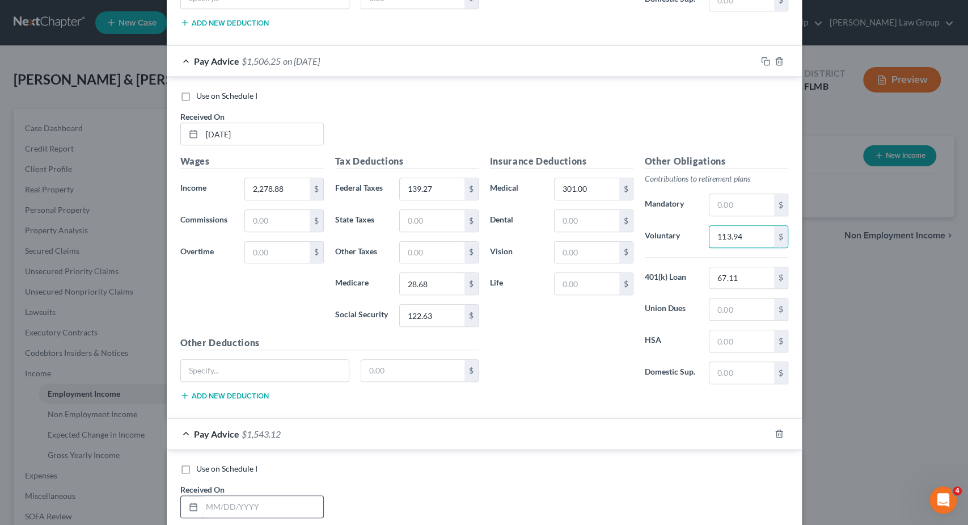
type input "113.94"
click at [279, 496] on input "text" at bounding box center [262, 507] width 121 height 22
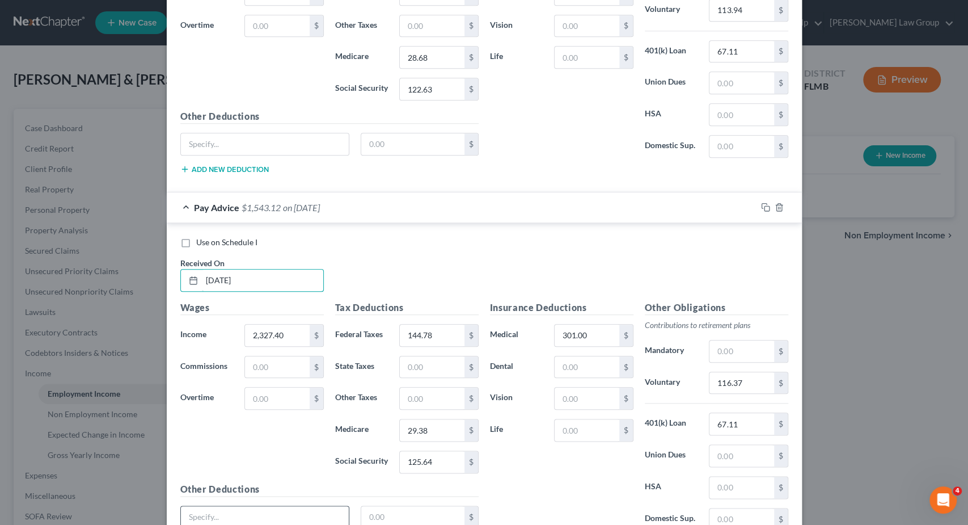
scroll to position [3578, 0]
type input "[DATE]"
click at [293, 324] on input "2,327.40" at bounding box center [277, 335] width 64 height 22
type input "2,278.88"
click at [437, 324] on input "144.78" at bounding box center [432, 335] width 64 height 22
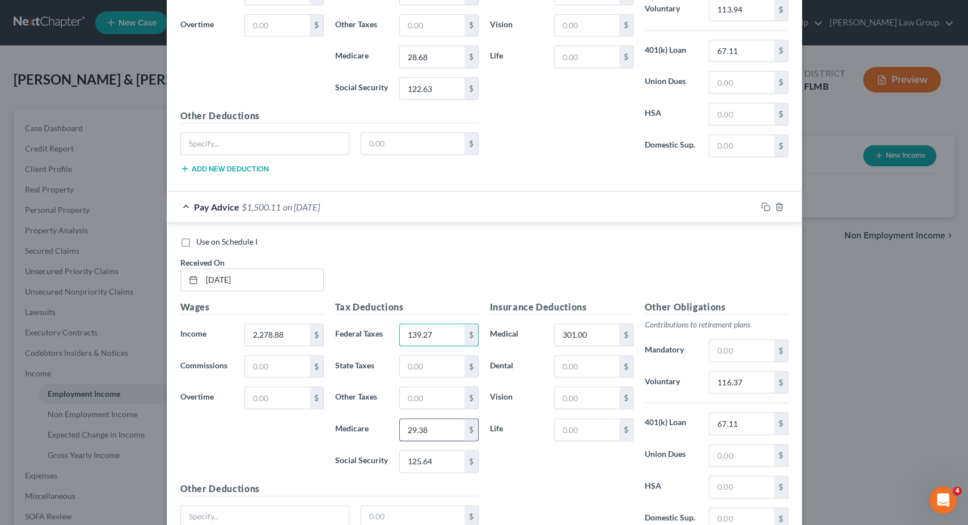
type input "139.27"
click at [445, 419] on input "29.38" at bounding box center [432, 430] width 64 height 22
type input "28.68"
click at [444, 450] on input "125.64" at bounding box center [432, 461] width 64 height 22
type input "122.62"
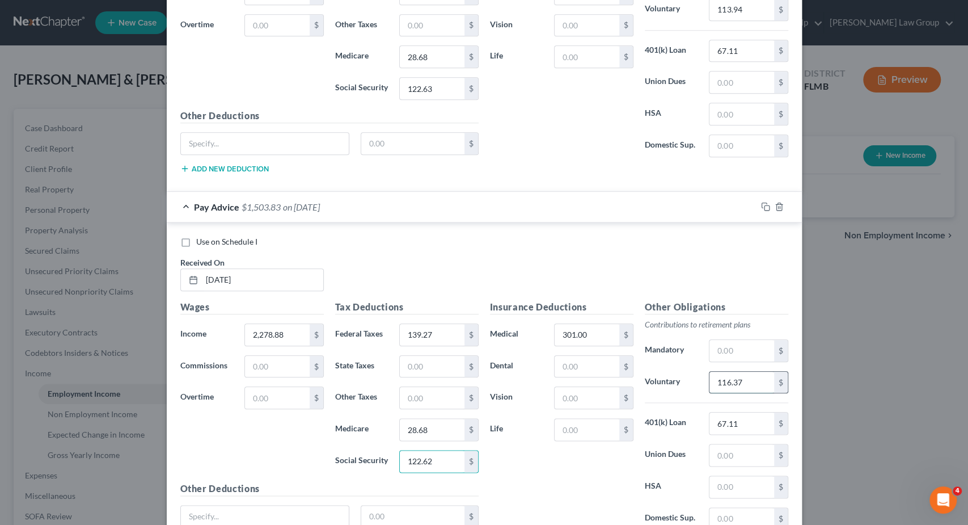
click at [749, 372] on input "116.37" at bounding box center [742, 383] width 64 height 22
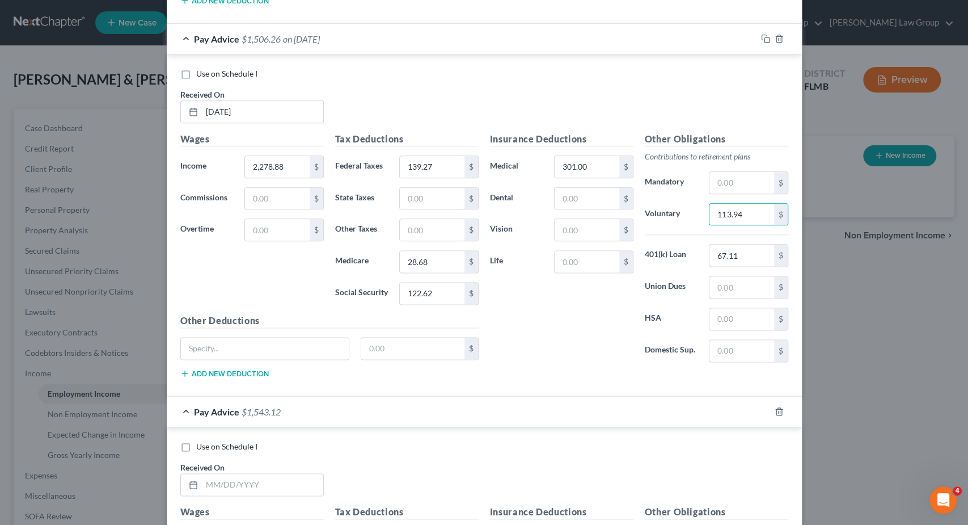
scroll to position [3749, 0]
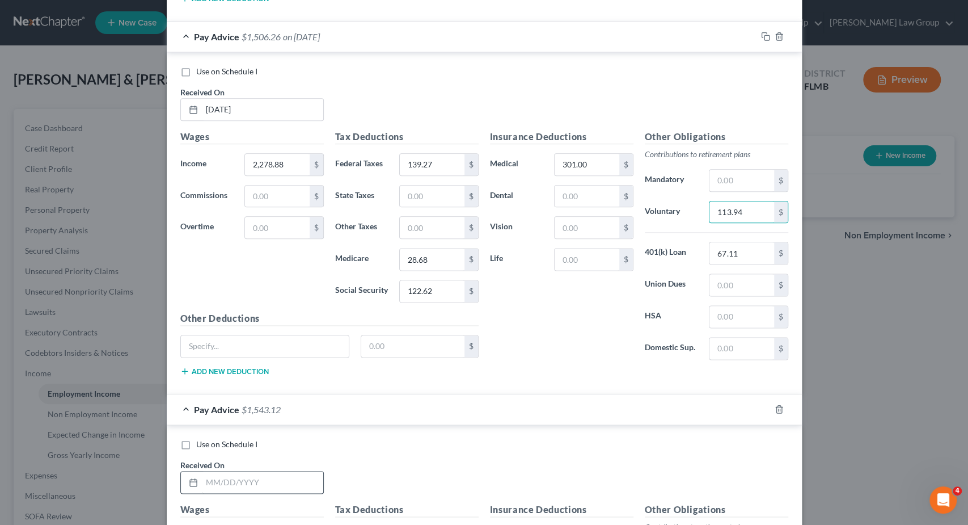
type input "113.94"
click at [262, 471] on input "text" at bounding box center [262, 482] width 121 height 22
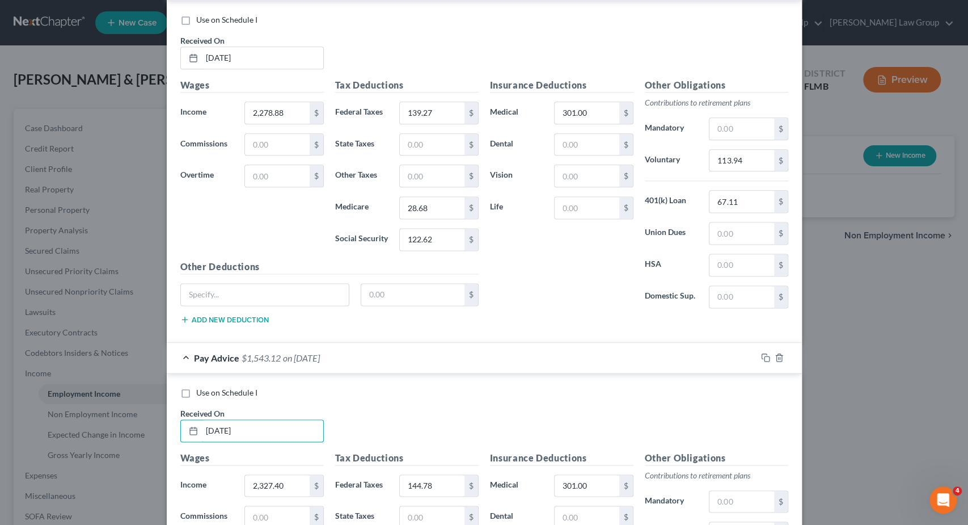
scroll to position [3919, 0]
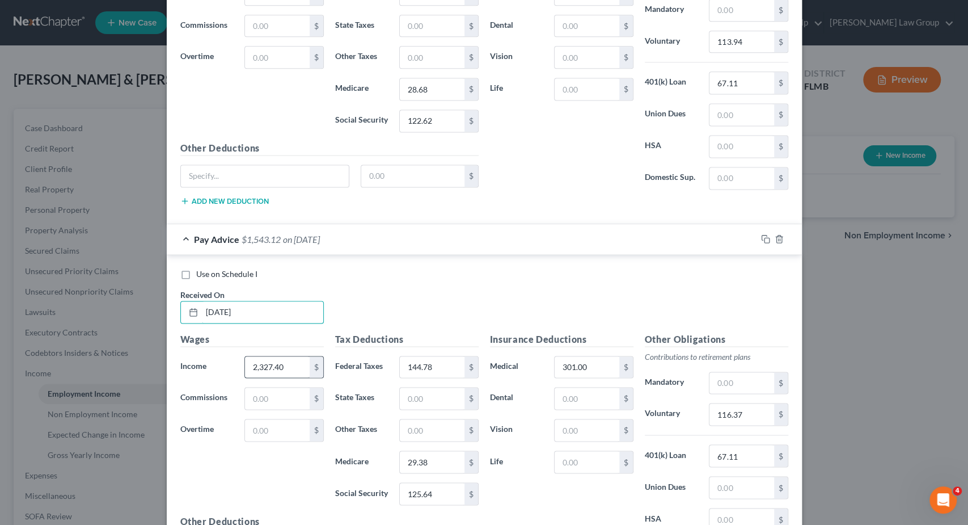
type input "[DATE]"
click at [298, 356] on input "2,327.40" at bounding box center [277, 367] width 64 height 22
type input "2,732.45"
click at [450, 356] on input "144.78" at bounding box center [432, 367] width 64 height 22
type input "190.97"
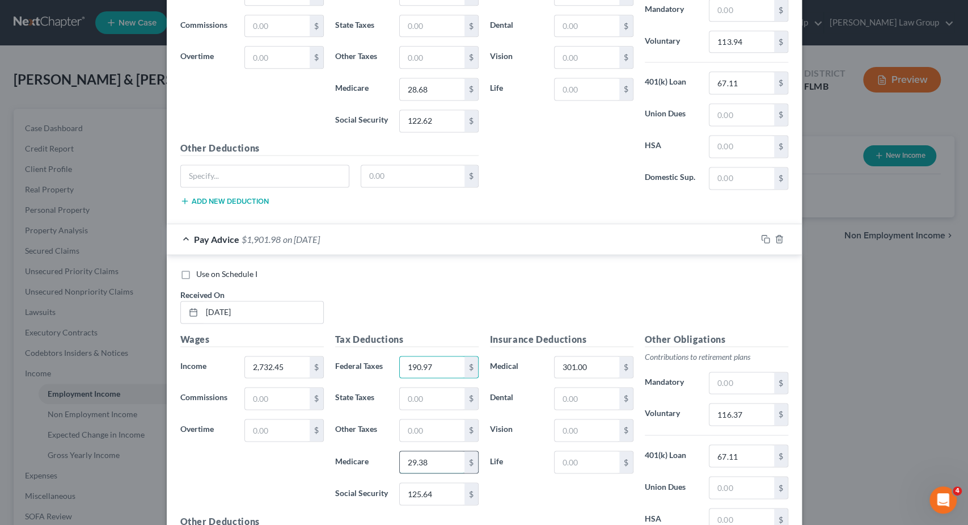
click at [444, 451] on input "29.38" at bounding box center [432, 462] width 64 height 22
type input "35.25"
click at [445, 483] on input "125.64" at bounding box center [432, 494] width 64 height 22
type input "150.75"
click at [764, 403] on input "116.37" at bounding box center [742, 414] width 64 height 22
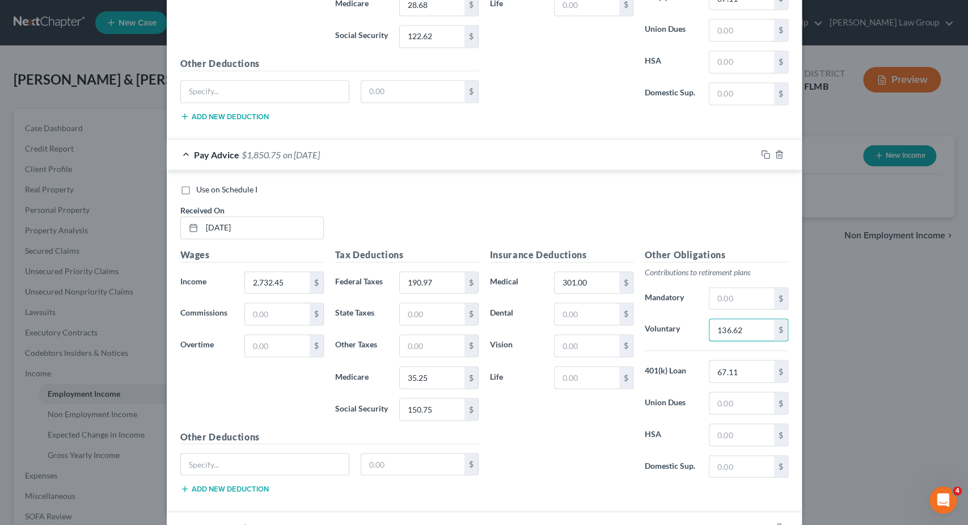
scroll to position [4146, 0]
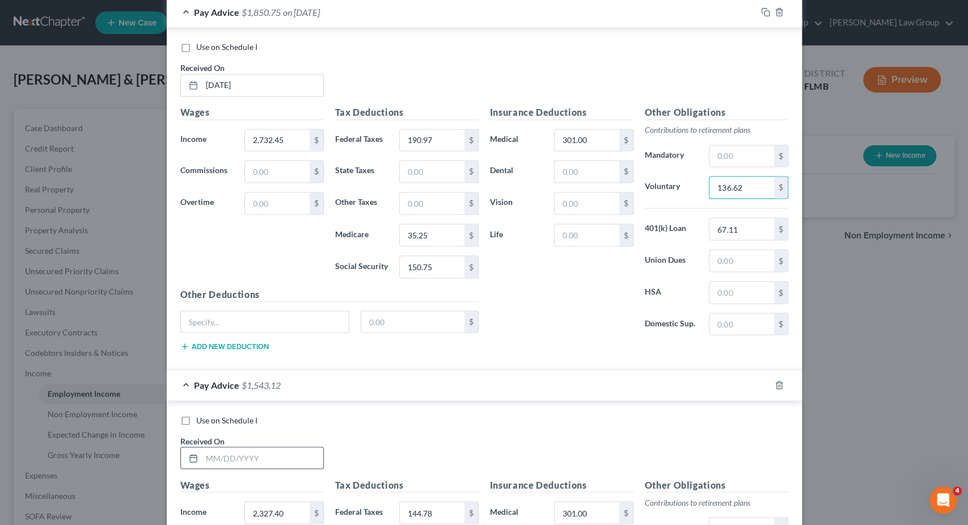
type input "136.62"
click at [280, 447] on input "text" at bounding box center [262, 458] width 121 height 22
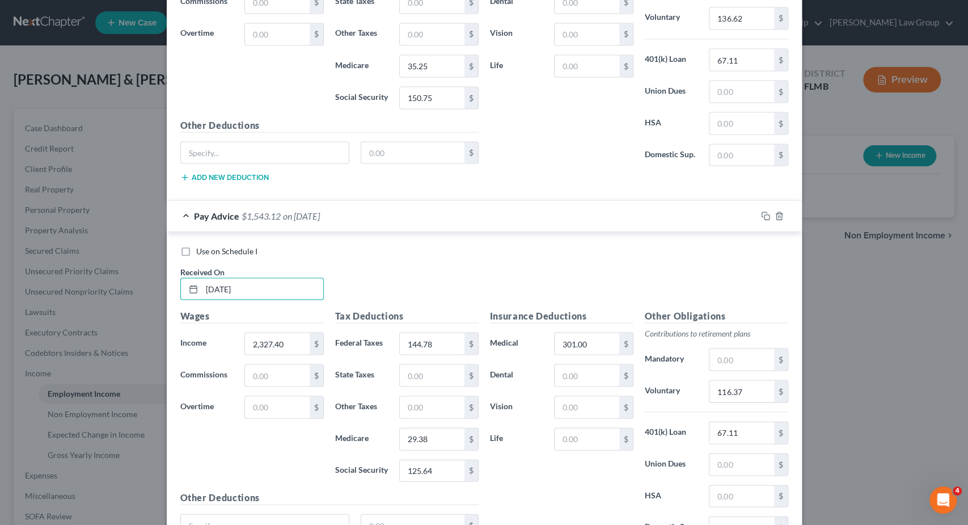
scroll to position [4316, 0]
type input "[DATE]"
click at [290, 331] on input "2,327.40" at bounding box center [277, 342] width 64 height 22
type input "2,278.88"
click at [457, 331] on input "144.78" at bounding box center [432, 342] width 64 height 22
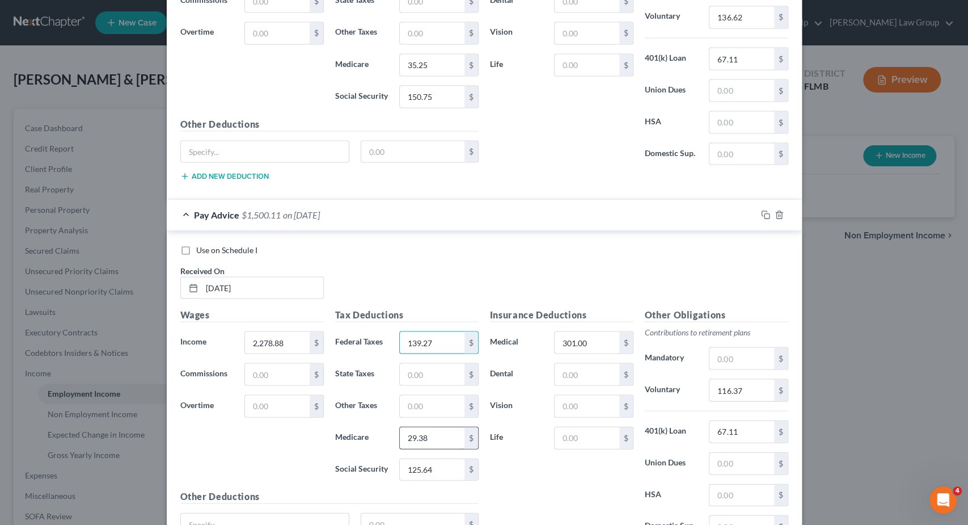
type input "139.27"
click at [454, 427] on input "29.38" at bounding box center [432, 438] width 64 height 22
type input "28.68"
click at [453, 458] on input "125.64" at bounding box center [432, 469] width 64 height 22
type input "122.63"
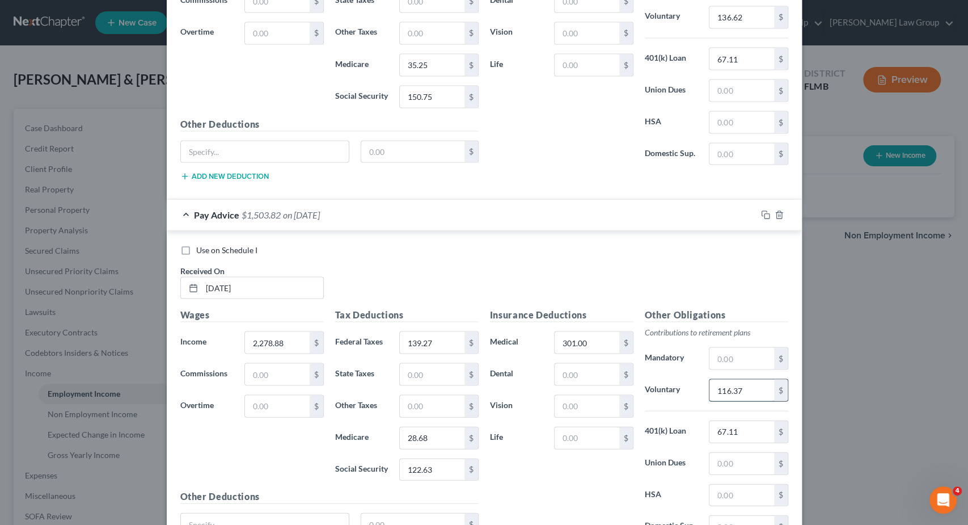
click at [757, 379] on input "116.37" at bounding box center [742, 390] width 64 height 22
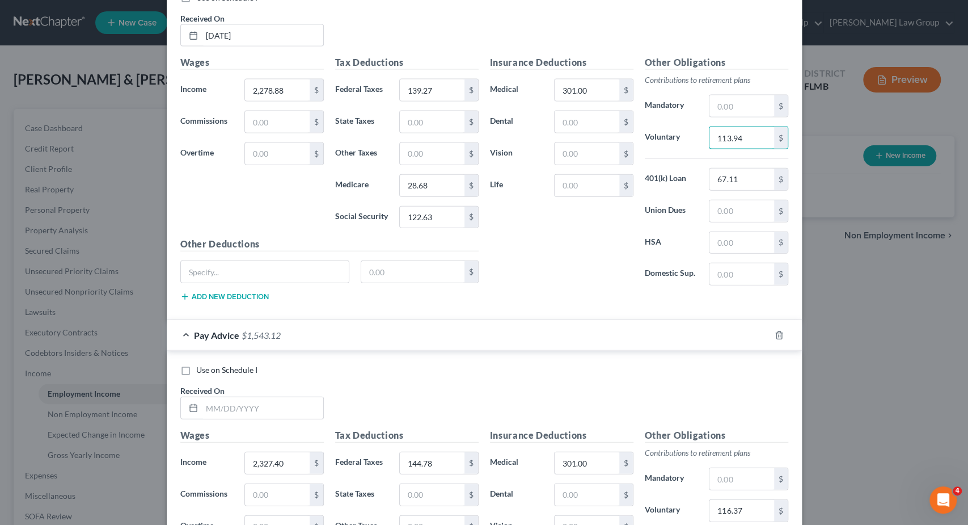
scroll to position [4656, 0]
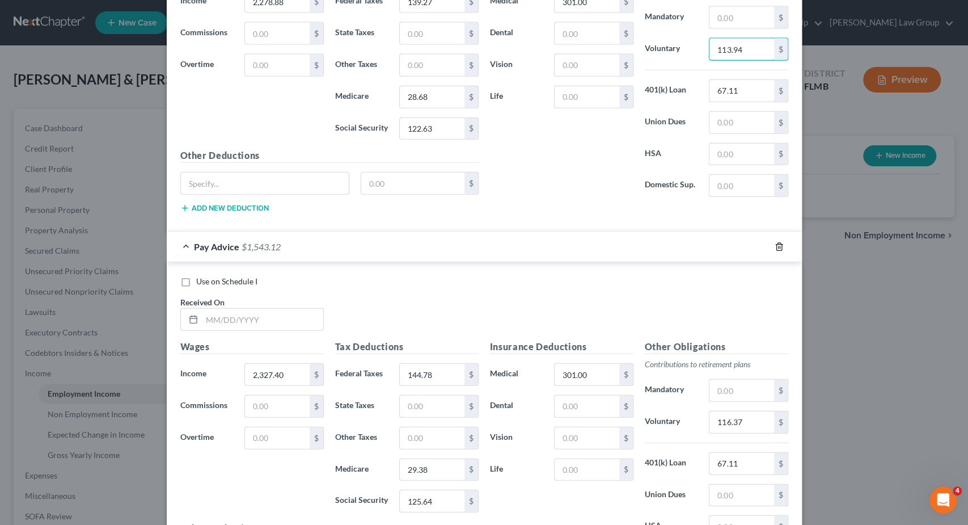
type input "113.94"
click at [779, 242] on icon "button" at bounding box center [779, 246] width 9 height 9
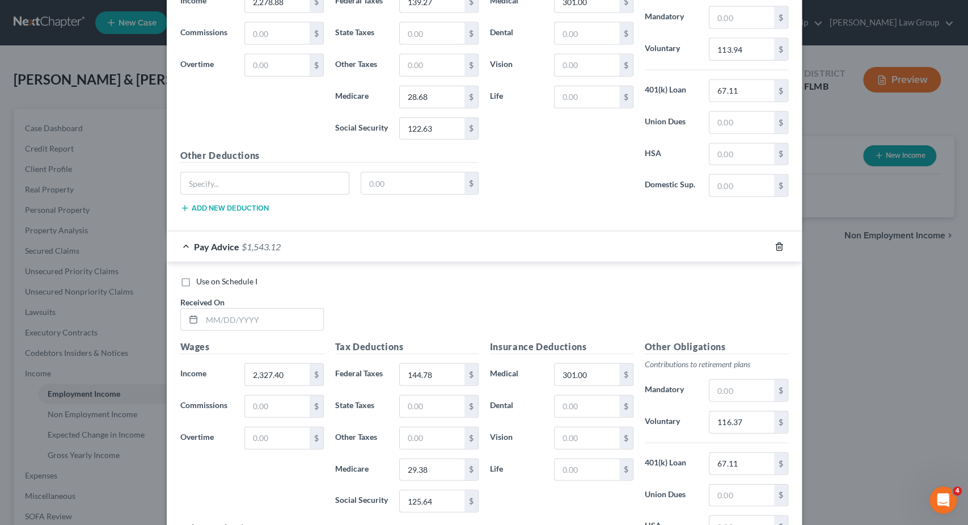
click at [779, 242] on icon "button" at bounding box center [779, 246] width 9 height 9
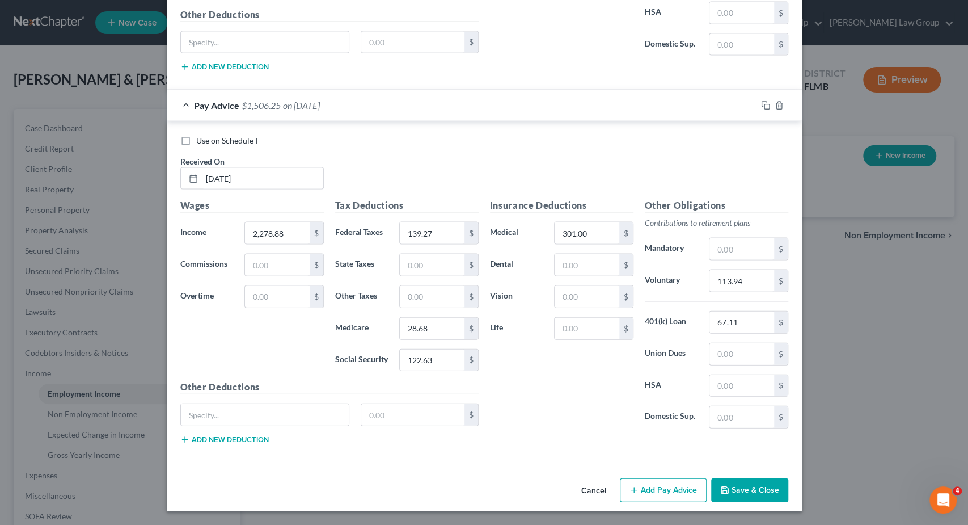
scroll to position [4384, 0]
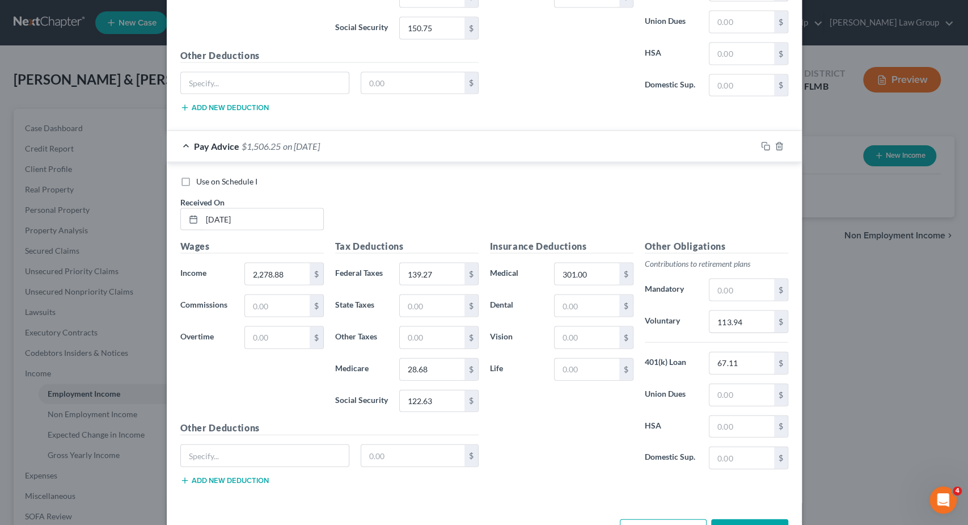
click at [759, 519] on button "Save & Close" at bounding box center [749, 531] width 77 height 24
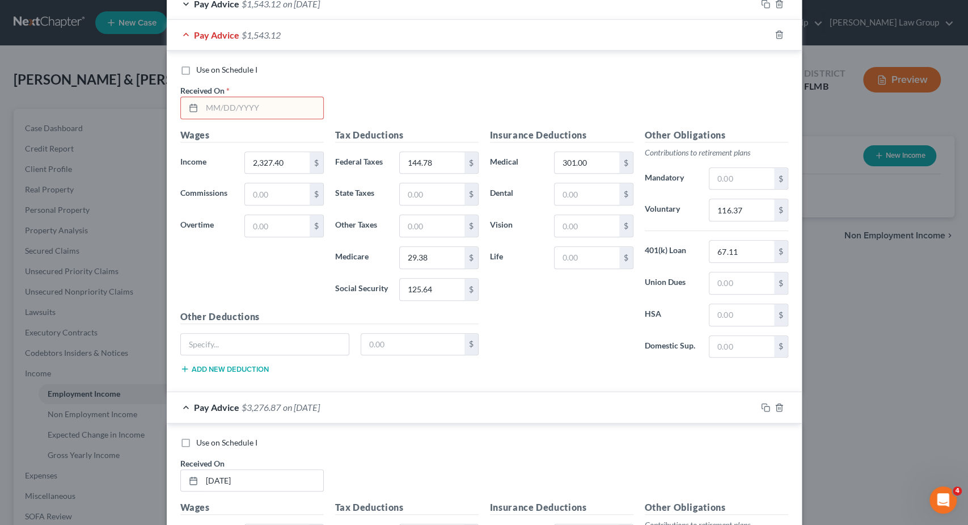
scroll to position [397, 0]
click at [251, 104] on input "text" at bounding box center [262, 108] width 121 height 22
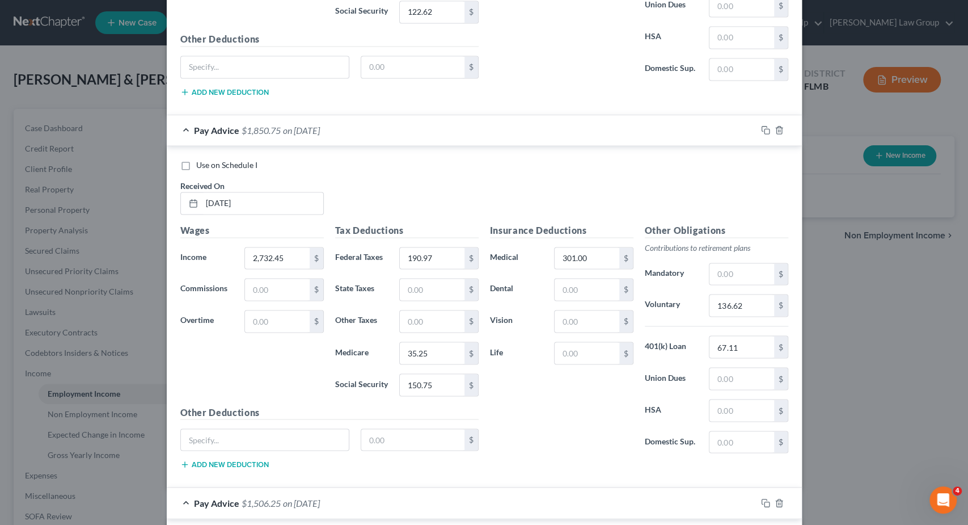
scroll to position [4384, 0]
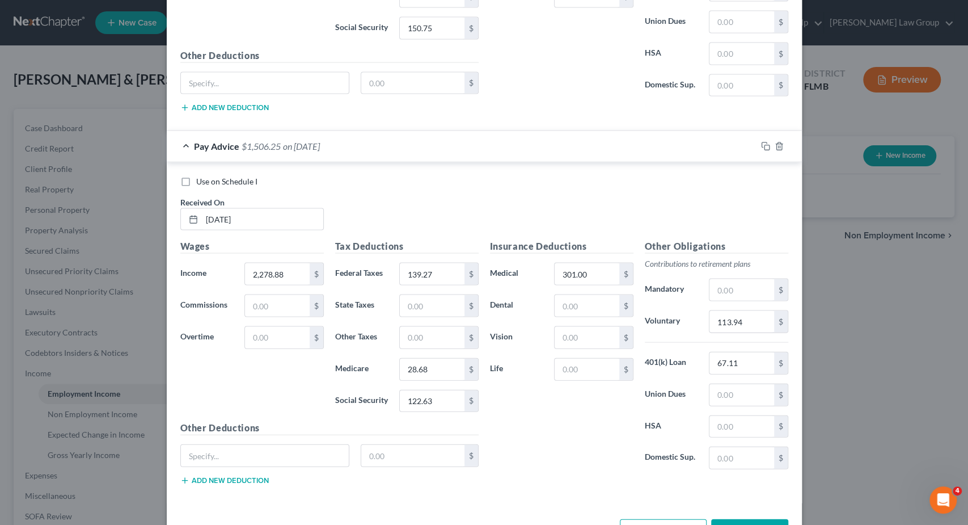
type input "[DATE]"
click at [747, 519] on button "Save & Close" at bounding box center [749, 531] width 77 height 24
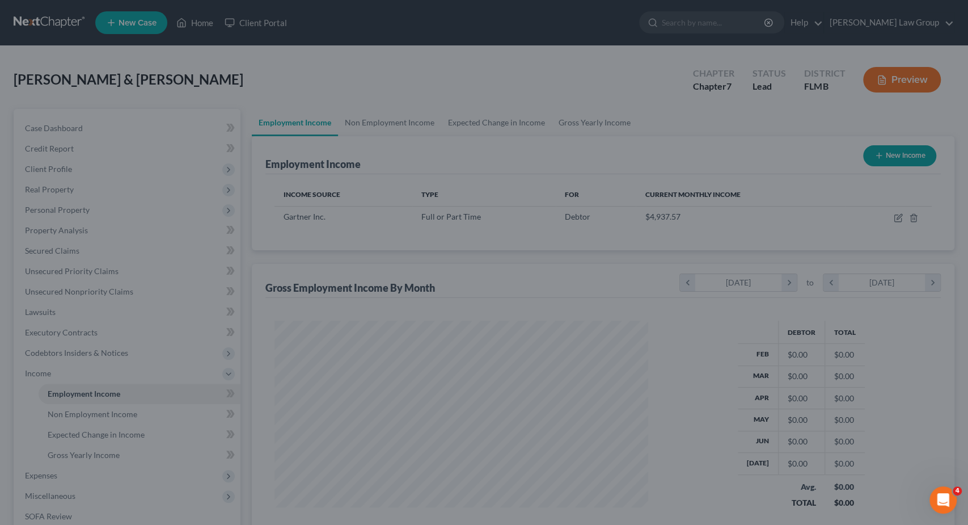
scroll to position [202, 397]
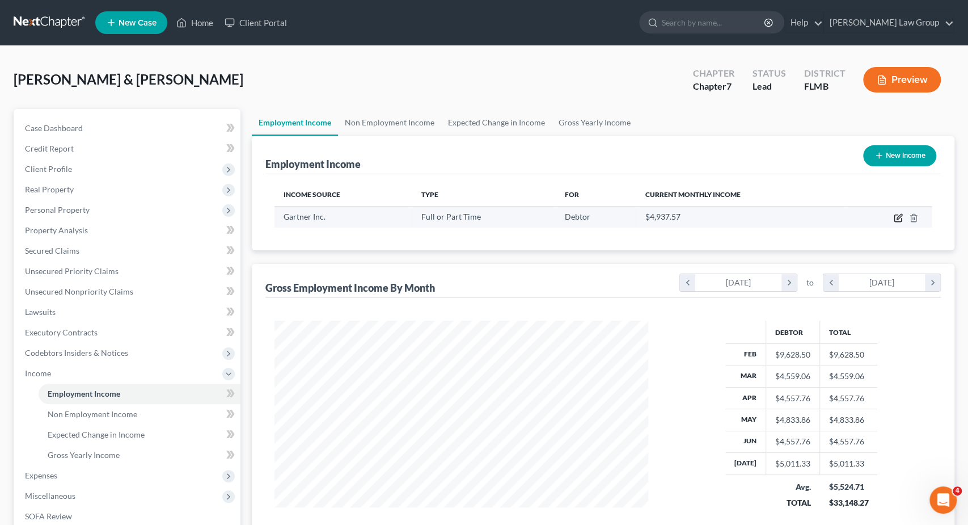
click at [897, 217] on icon "button" at bounding box center [899, 216] width 5 height 5
select select "0"
select select "9"
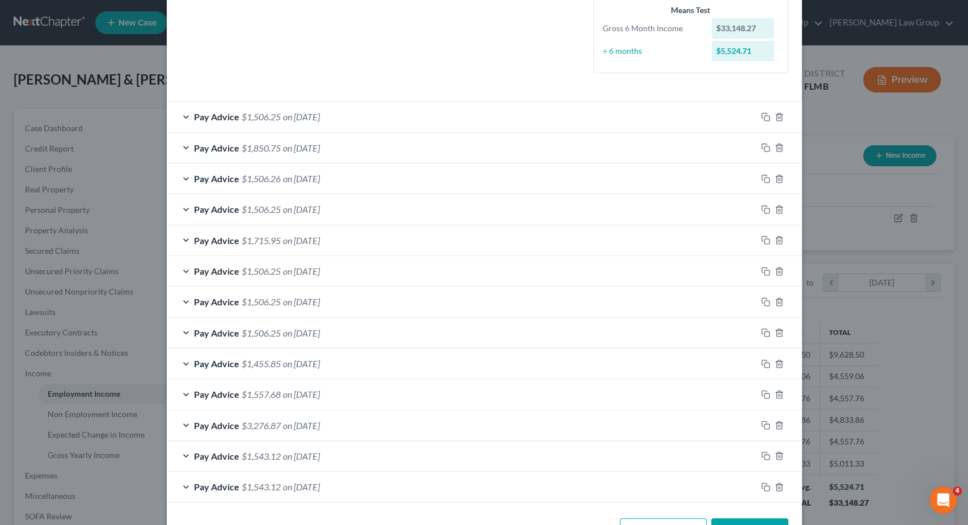
scroll to position [321, 0]
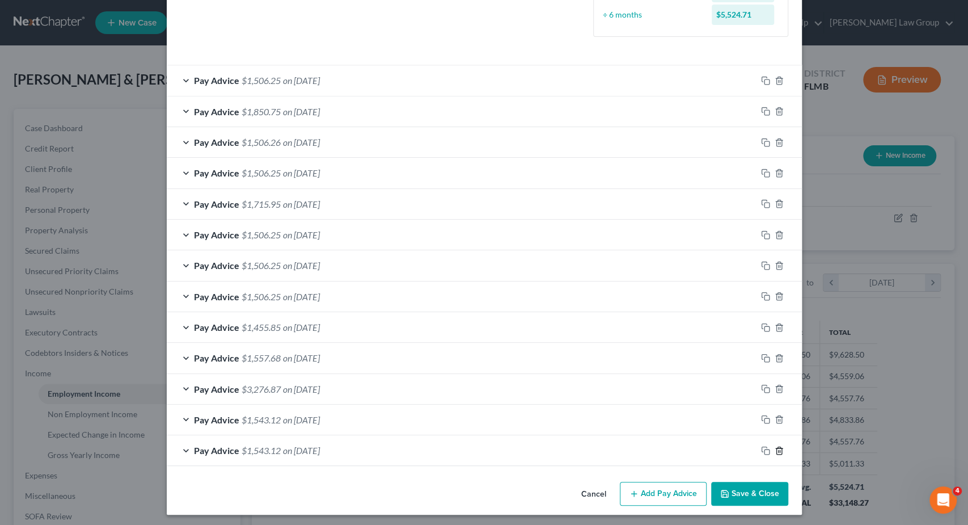
click at [780, 446] on icon "button" at bounding box center [779, 450] width 9 height 9
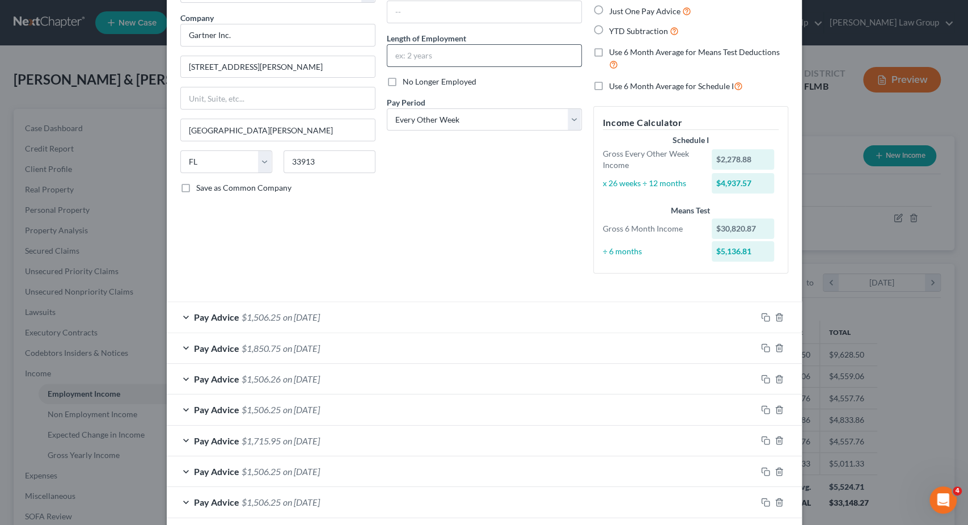
scroll to position [6, 0]
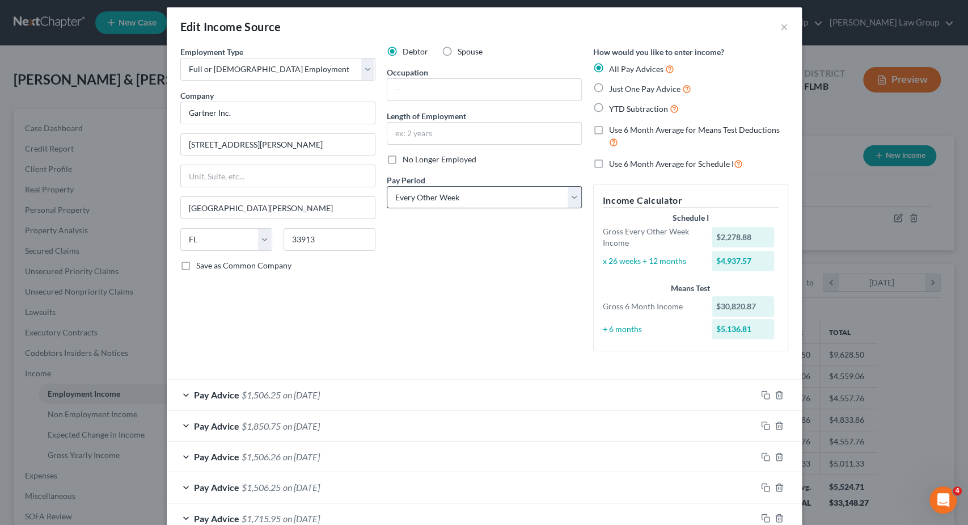
drag, startPoint x: 466, startPoint y: 212, endPoint x: 466, endPoint y: 205, distance: 6.8
click at [466, 208] on div "Debtor Spouse Occupation Length of Employment No Longer Employed Pay Period * S…" at bounding box center [484, 203] width 206 height 314
click at [387, 186] on select "Select Monthly Twice Monthly Every Other Week Weekly" at bounding box center [484, 197] width 195 height 23
select select "1"
click option "Twice Monthly" at bounding box center [0, 0] width 0 height 0
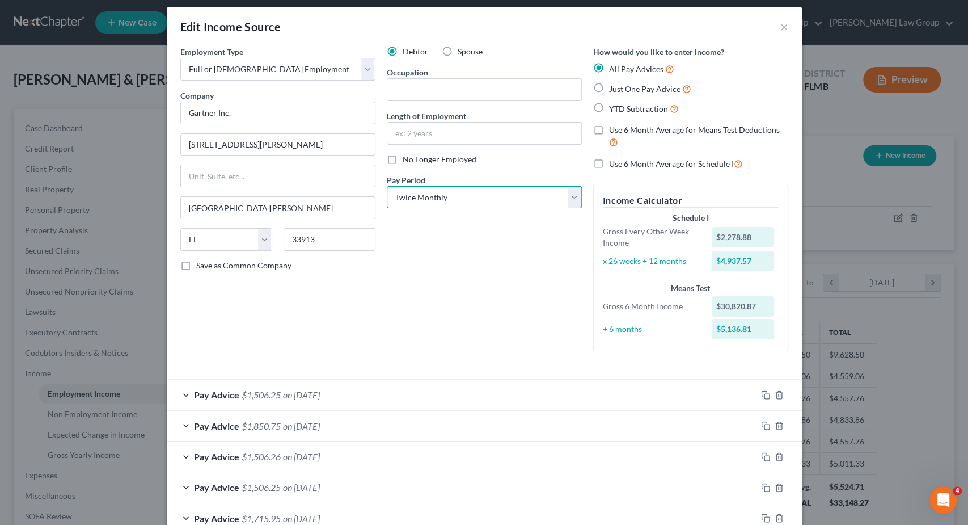
scroll to position [290, 0]
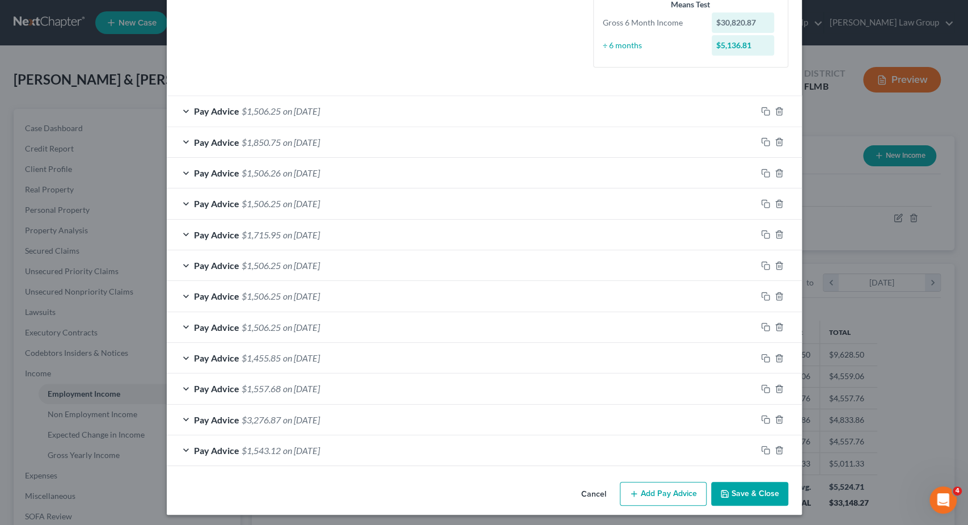
click at [743, 486] on button "Save & Close" at bounding box center [749, 494] width 77 height 24
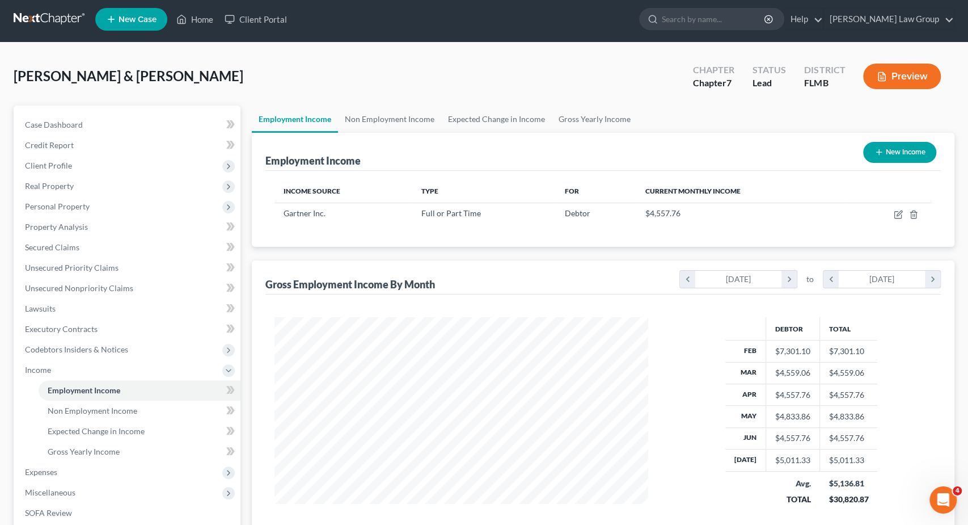
scroll to position [0, 0]
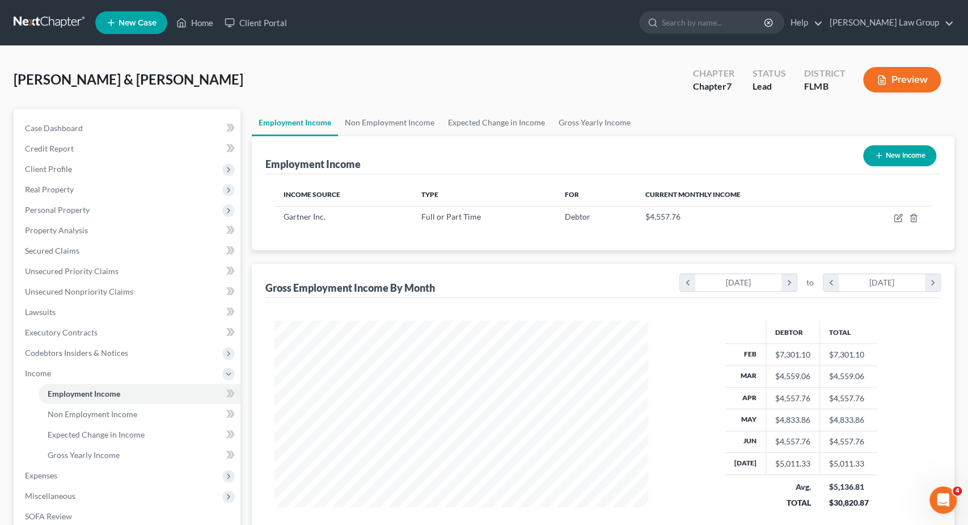
click at [901, 154] on button "New Income" at bounding box center [899, 155] width 73 height 21
select select "0"
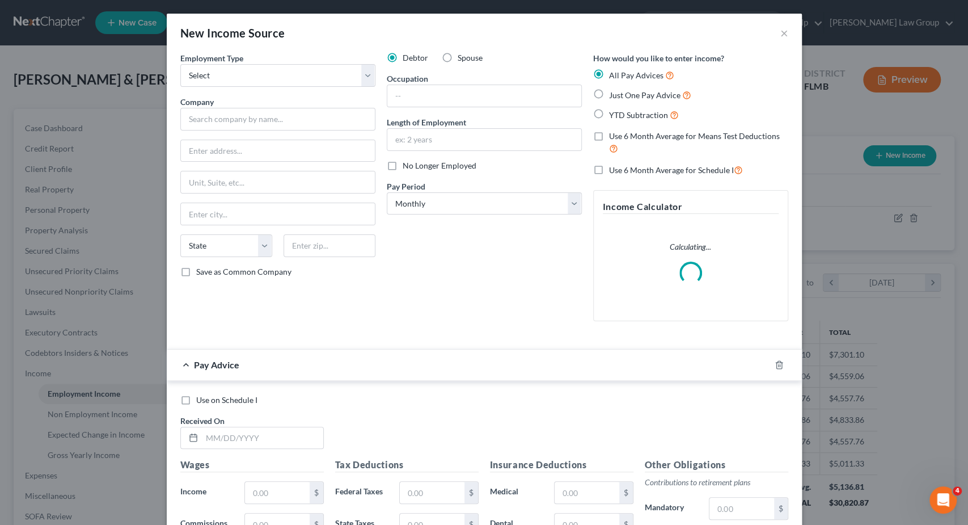
click at [458, 52] on label "Spouse" at bounding box center [470, 57] width 25 height 11
click at [462, 52] on input "Spouse" at bounding box center [465, 55] width 7 height 7
radio input "true"
click at [180, 64] on select "Select Full or [DEMOGRAPHIC_DATA] Employment Self Employment" at bounding box center [277, 75] width 195 height 23
select select "0"
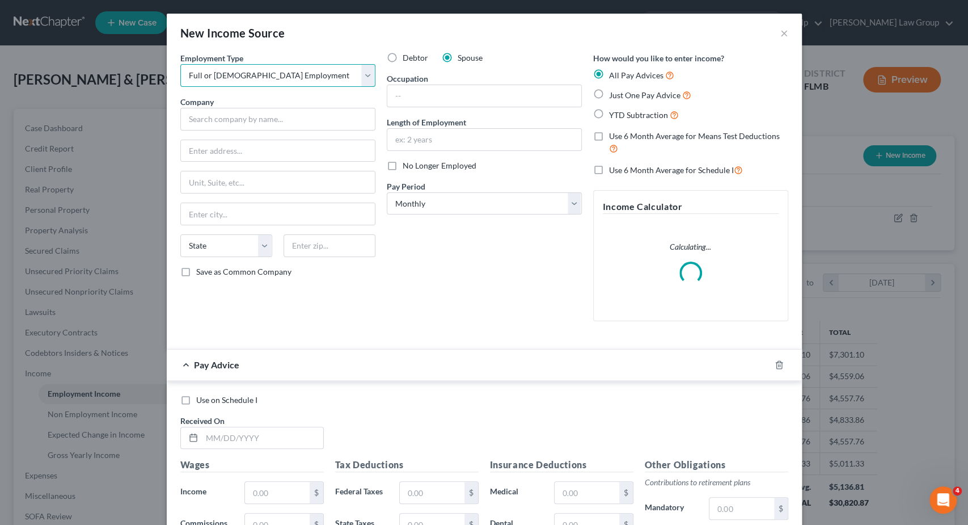
click option "Full or [DEMOGRAPHIC_DATA] Employment" at bounding box center [0, 0] width 0 height 0
click at [230, 122] on input "text" at bounding box center [277, 119] width 195 height 23
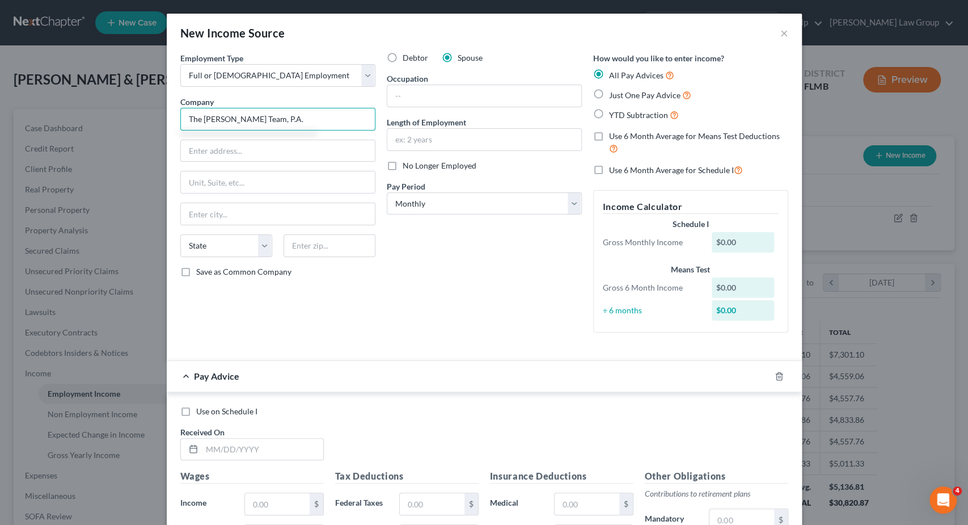
type input "The [PERSON_NAME] Team, P.A."
type input "[STREET_ADDRESS]"
type input "33912"
type input "[GEOGRAPHIC_DATA][PERSON_NAME]"
select select "9"
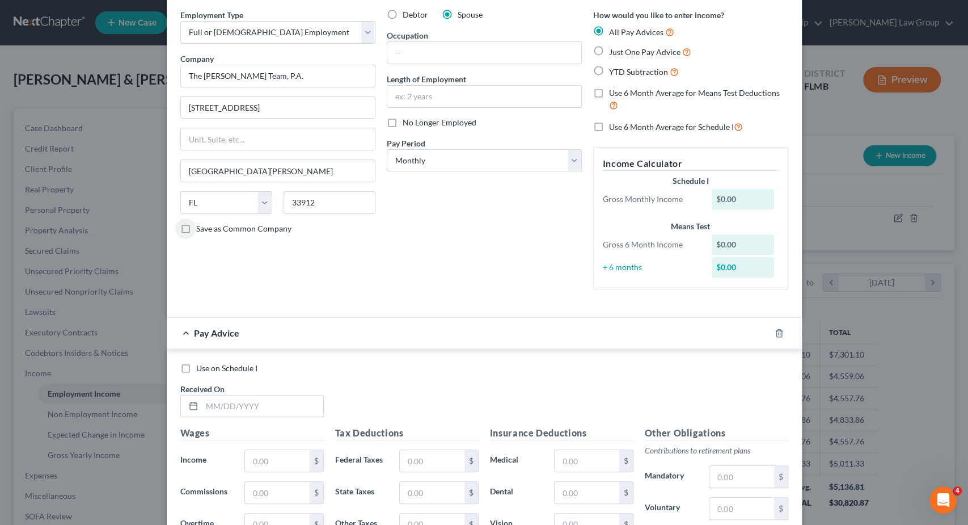
scroll to position [170, 0]
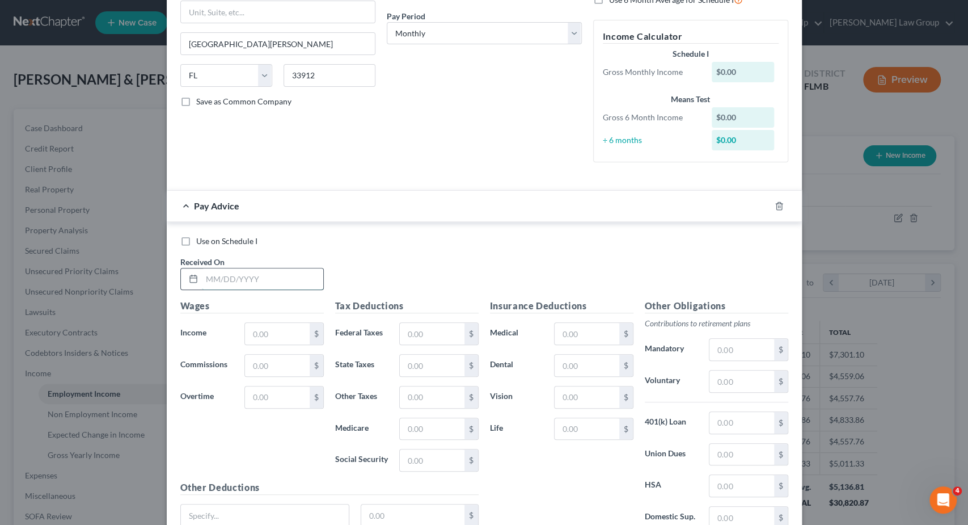
click at [273, 277] on input "text" at bounding box center [262, 279] width 121 height 22
type input "[DATE]"
click at [262, 336] on input "text" at bounding box center [277, 334] width 64 height 22
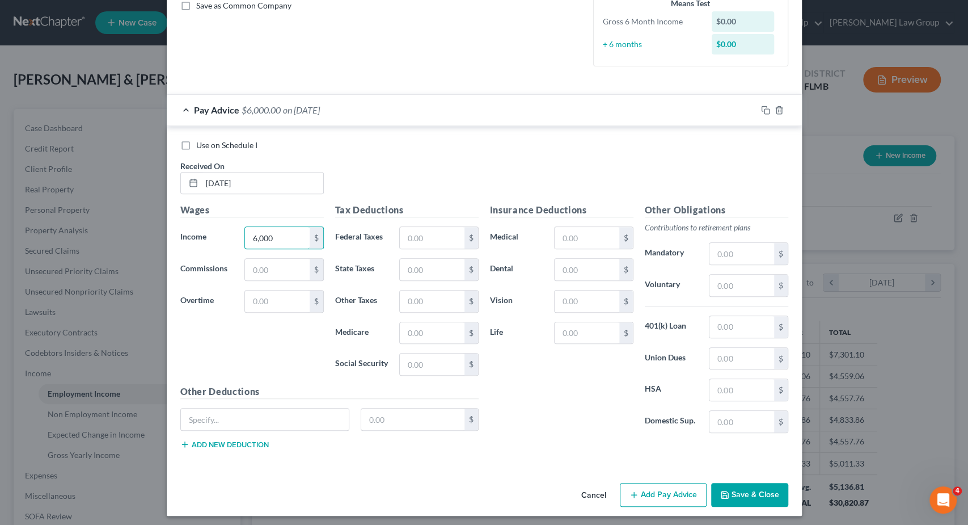
type input "6,000"
click at [663, 489] on button "Add Pay Advice" at bounding box center [663, 495] width 87 height 24
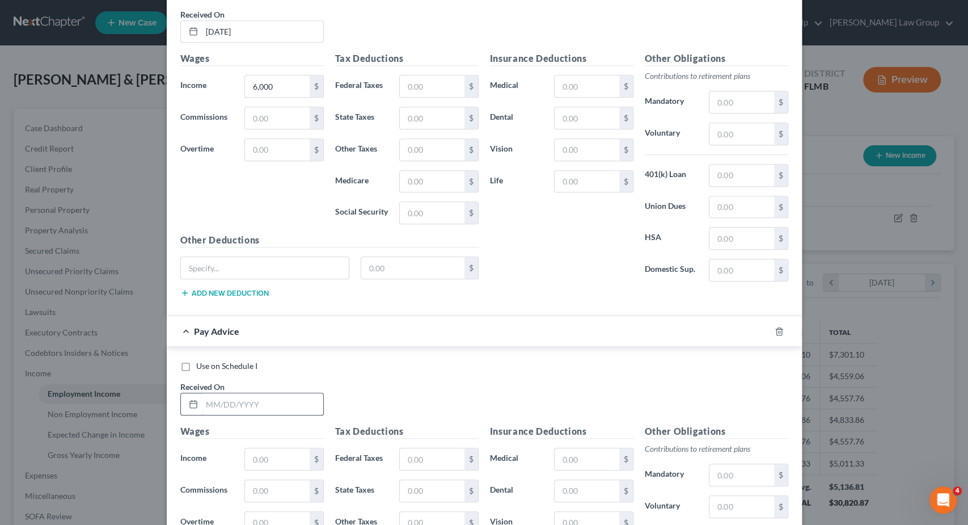
scroll to position [436, 0]
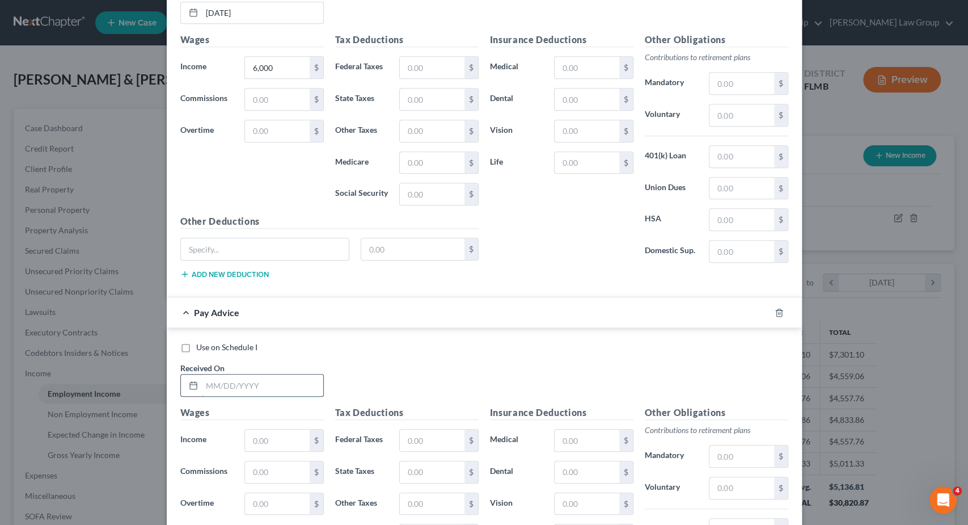
click at [244, 382] on input "text" at bounding box center [262, 385] width 121 height 22
type input "[DATE]"
click at [285, 441] on input "text" at bounding box center [277, 440] width 64 height 22
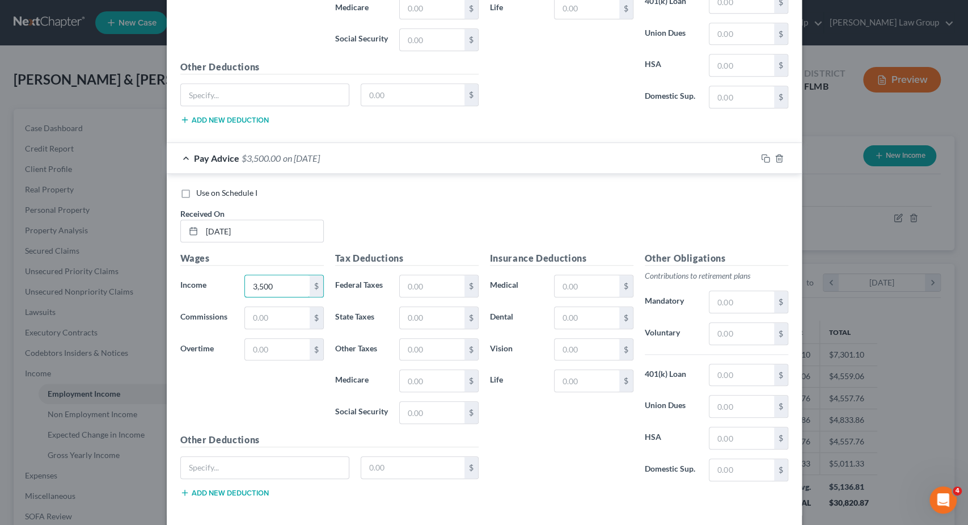
scroll to position [635, 0]
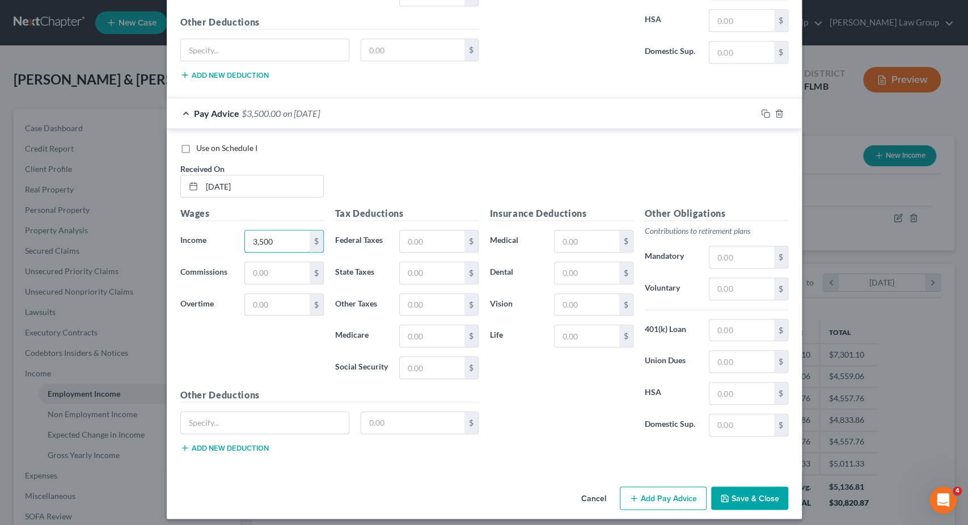
type input "3,500"
click at [659, 498] on button "Add Pay Advice" at bounding box center [663, 498] width 87 height 24
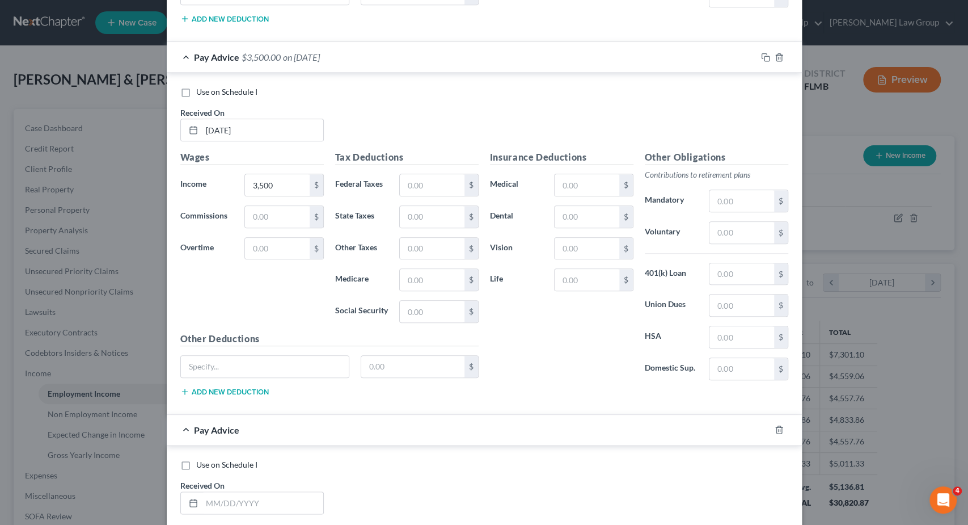
scroll to position [919, 0]
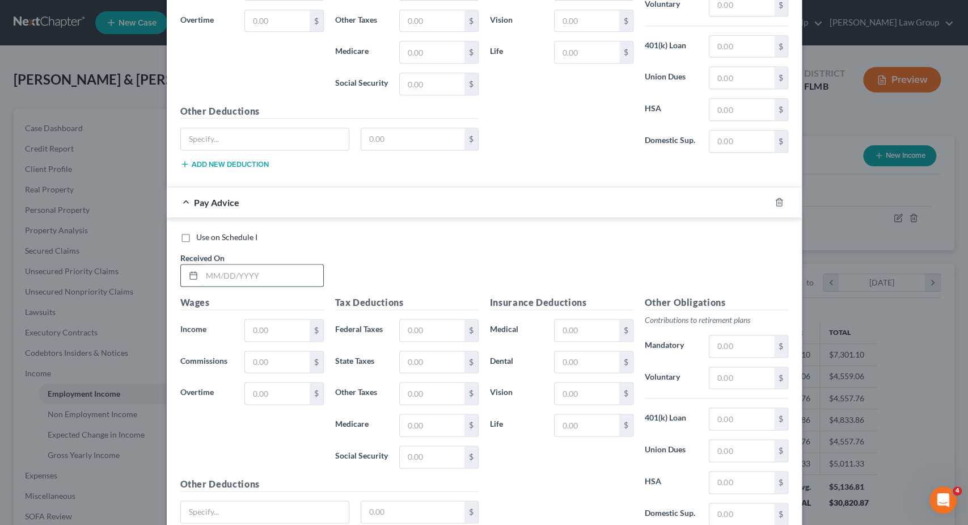
click at [239, 264] on input "text" at bounding box center [262, 275] width 121 height 22
type input "[DATE]"
click at [269, 324] on input "text" at bounding box center [277, 330] width 64 height 22
type input "1"
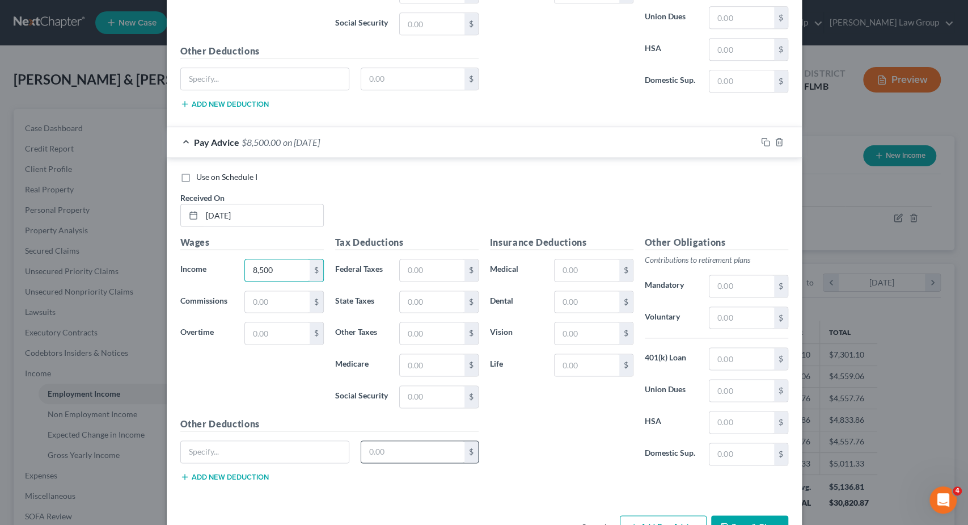
scroll to position [1005, 0]
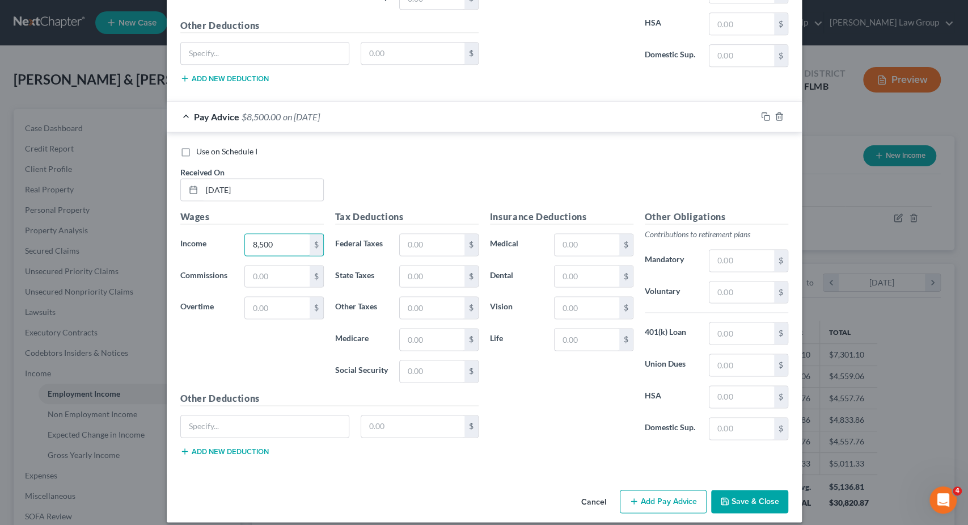
type input "8,500"
click at [651, 490] on button "Add Pay Advice" at bounding box center [663, 502] width 87 height 24
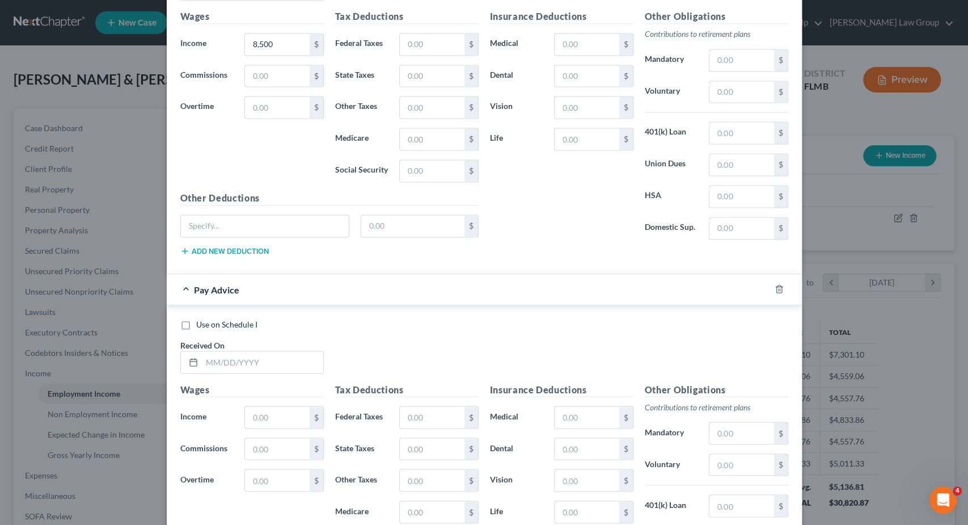
scroll to position [1232, 0]
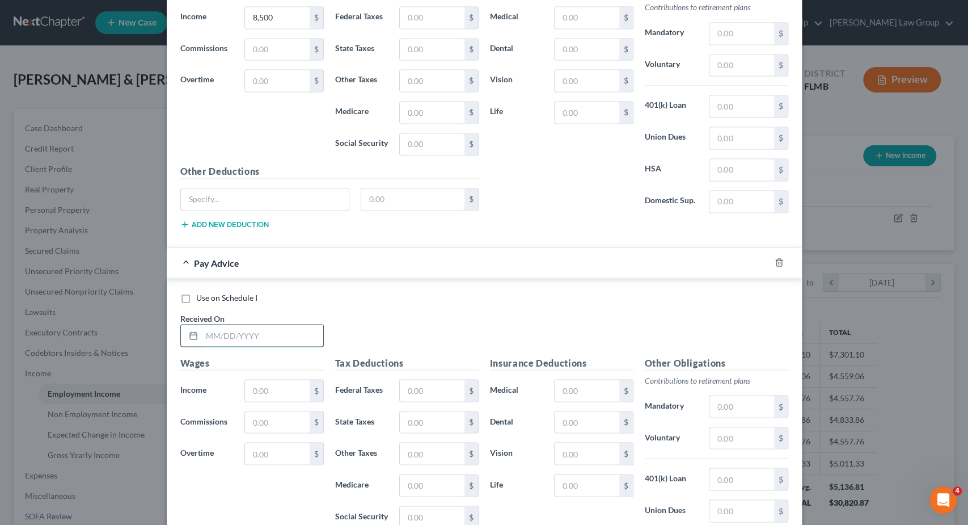
click at [258, 324] on input "text" at bounding box center [262, 335] width 121 height 22
type input "[DATE]"
click at [281, 380] on input "text" at bounding box center [277, 391] width 64 height 22
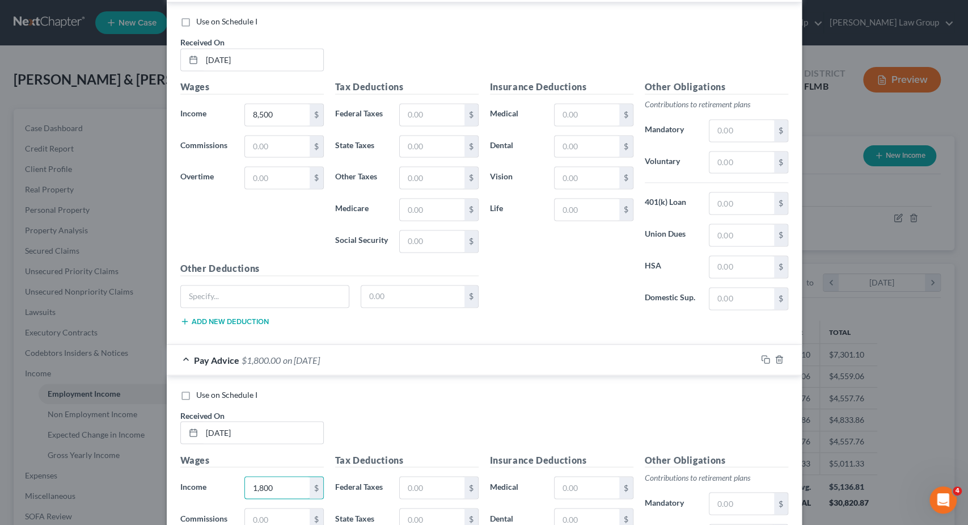
scroll to position [1374, 0]
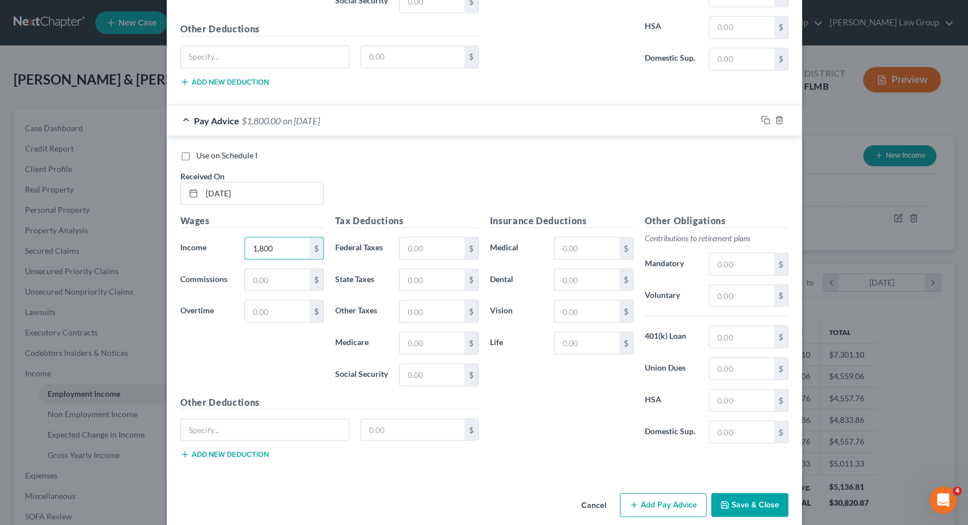
type input "1,800"
click at [732, 494] on button "Save & Close" at bounding box center [749, 504] width 77 height 24
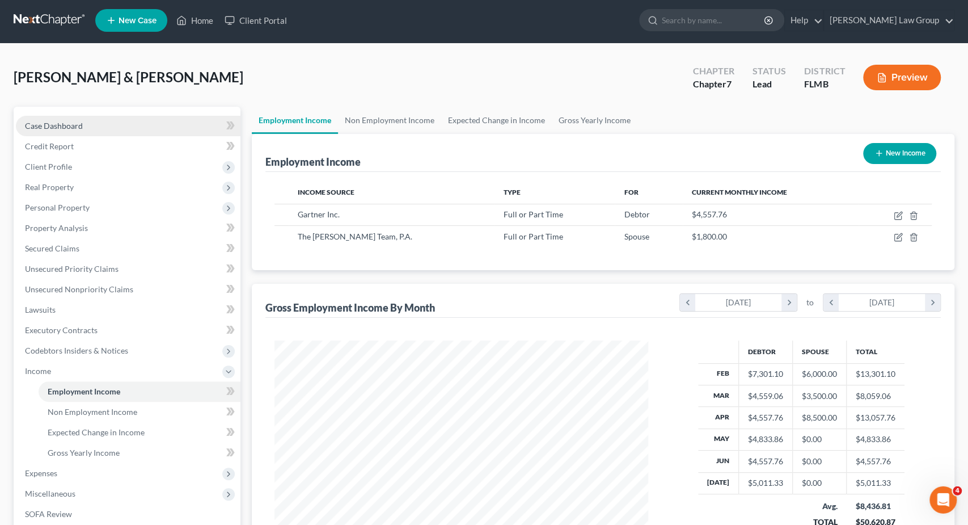
scroll to position [0, 0]
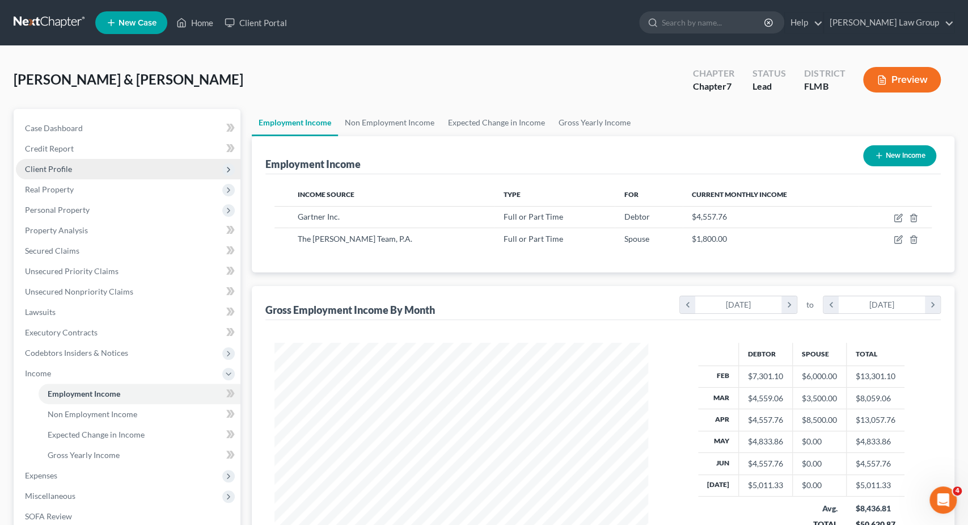
click at [114, 167] on span "Client Profile" at bounding box center [128, 169] width 225 height 20
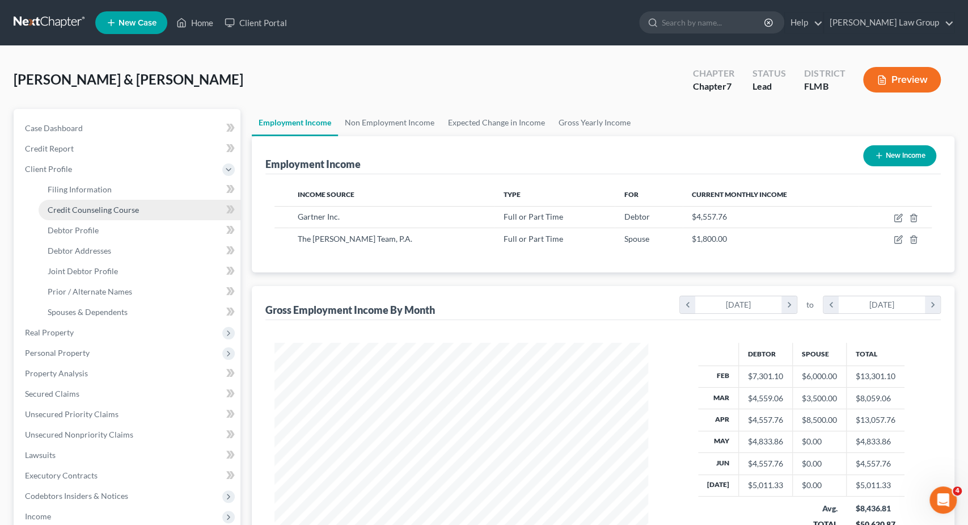
click at [150, 209] on link "Credit Counseling Course" at bounding box center [140, 210] width 202 height 20
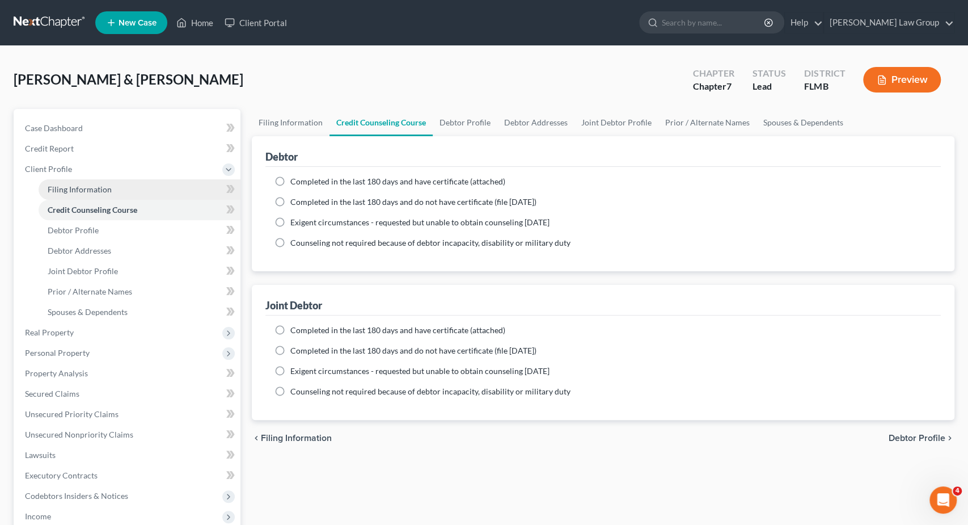
click at [151, 186] on link "Filing Information" at bounding box center [140, 189] width 202 height 20
select select "1"
select select "0"
select select "15"
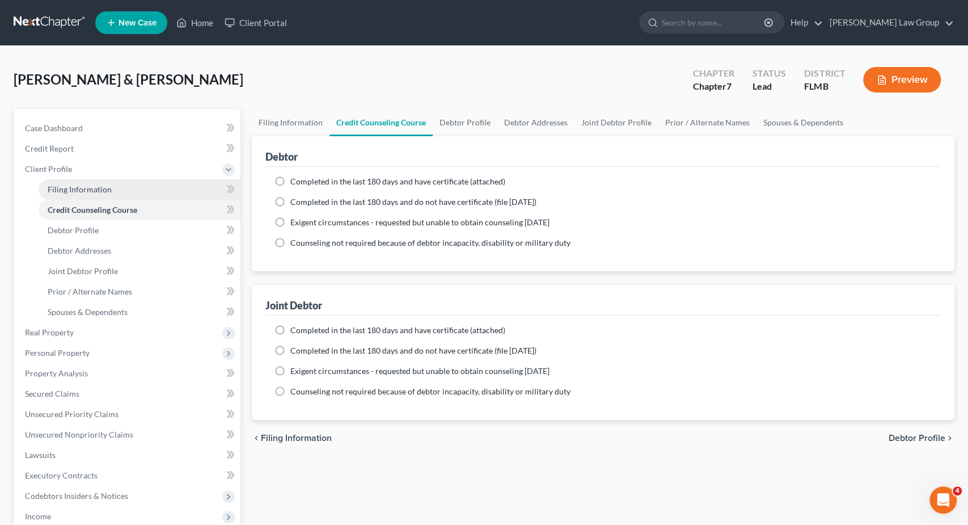
select select "0"
select select "9"
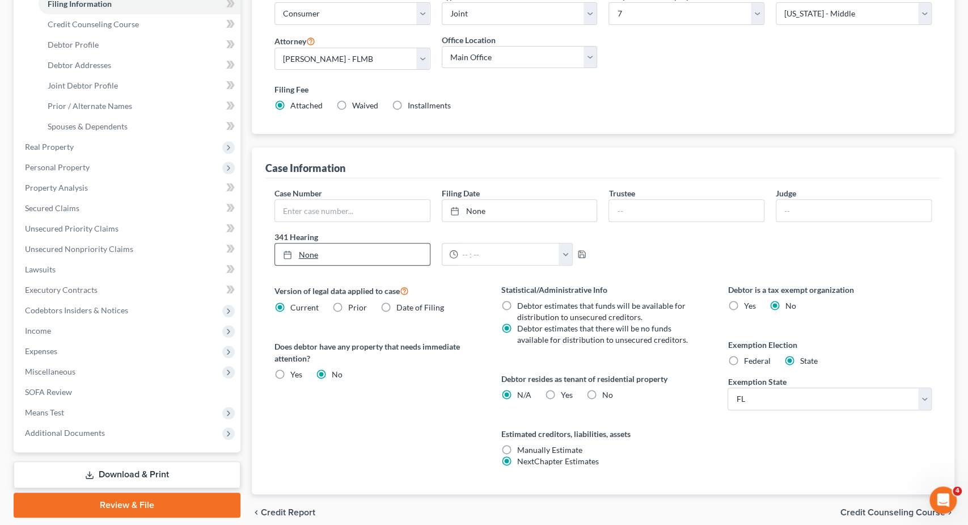
scroll to position [231, 0]
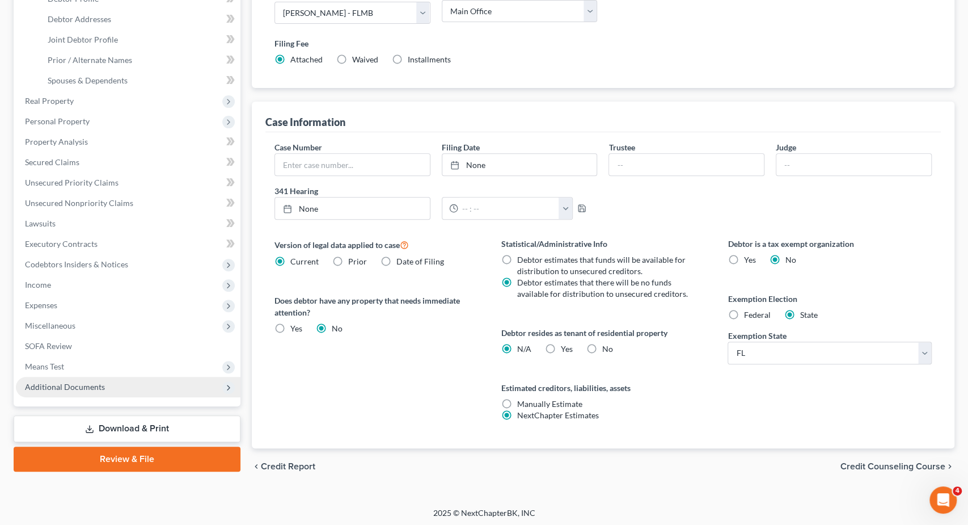
click at [120, 386] on span "Additional Documents" at bounding box center [128, 387] width 225 height 20
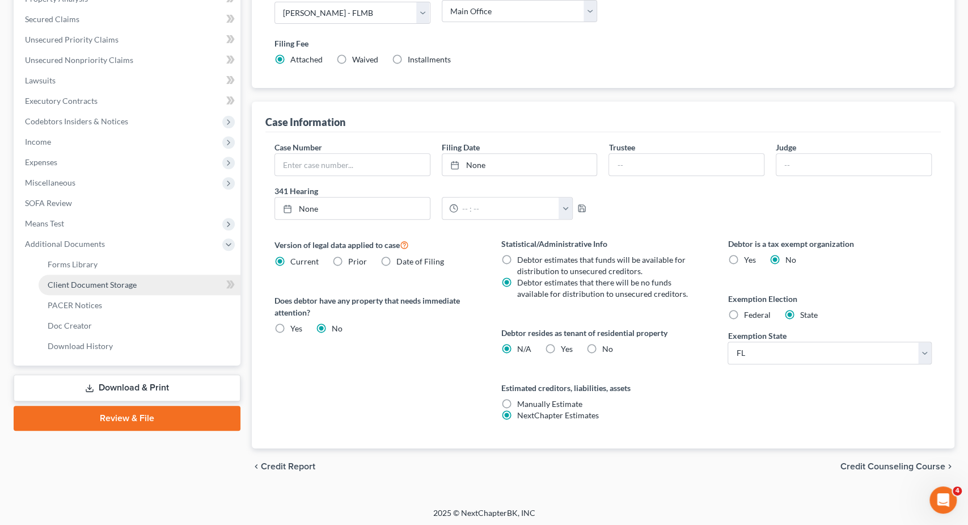
click at [123, 283] on span "Client Document Storage" at bounding box center [92, 285] width 89 height 10
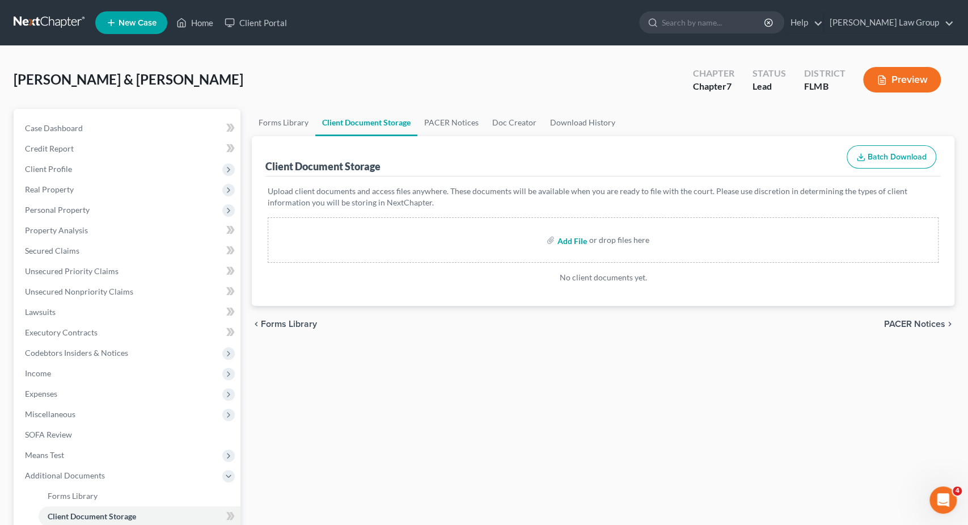
click at [561, 238] on input "file" at bounding box center [570, 240] width 27 height 20
type input "C:\fakepath\Certificate (H [DATE]).pdf"
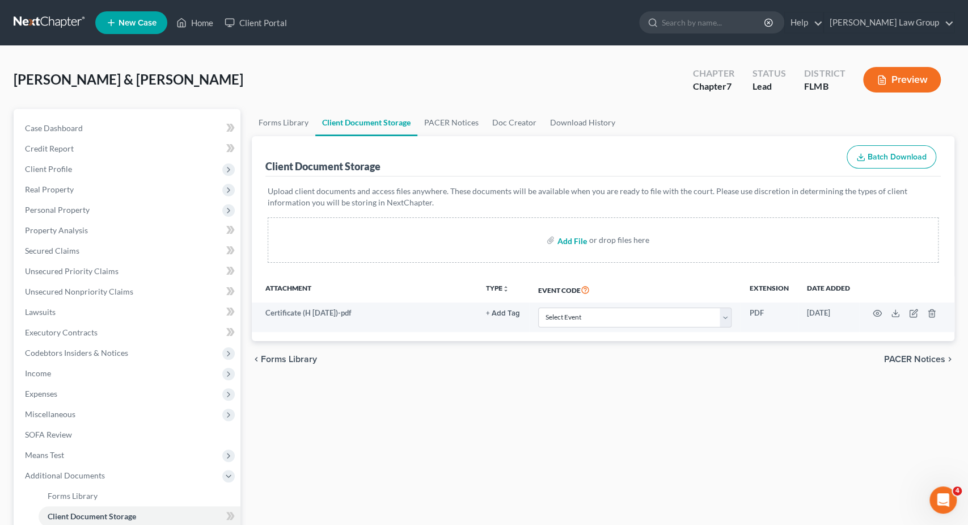
click at [576, 241] on input "file" at bounding box center [570, 240] width 27 height 20
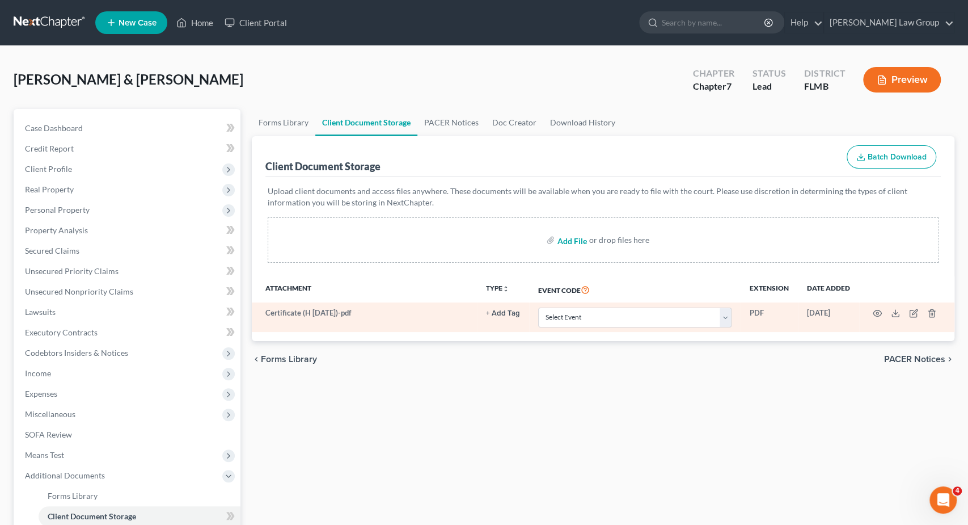
type input "C:\fakepath\Certificate (W [DATE]).pdf"
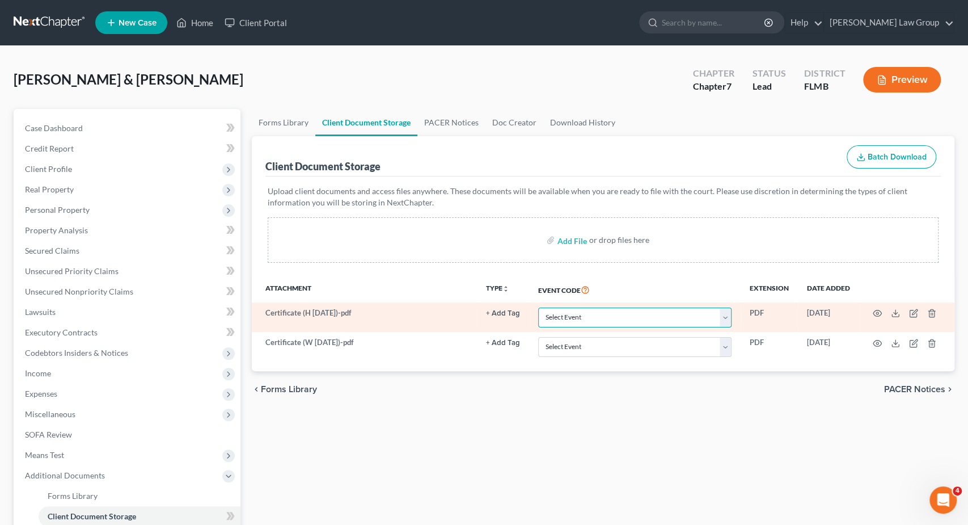
click at [538, 307] on select "Select Event 20 Largest Unsecured Creditors Amended Chapter 13 Plan Amended Cre…" at bounding box center [634, 317] width 193 height 20
select select "9"
click option "Certificate of Credit Counseling" at bounding box center [0, 0] width 0 height 0
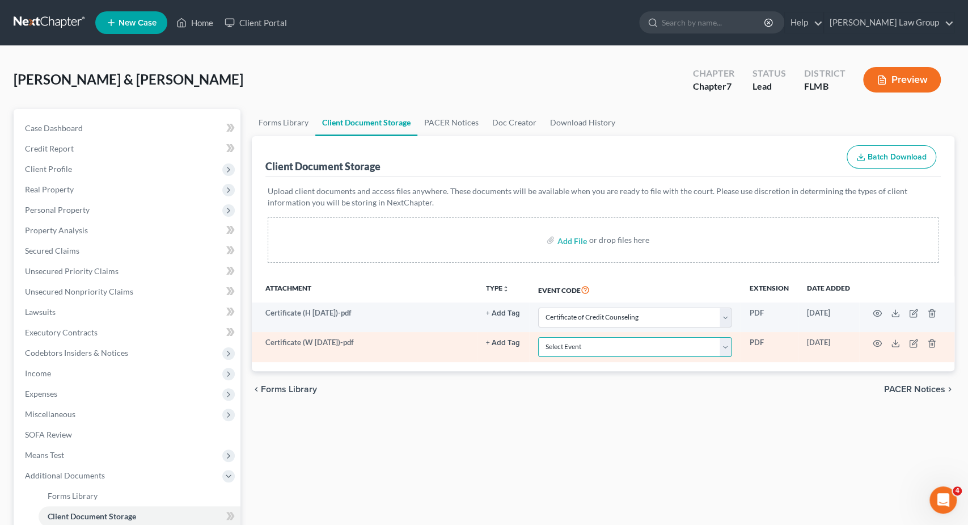
click at [538, 337] on select "Select Event 20 Largest Unsecured Creditors Amended Chapter 13 Plan Amended Cre…" at bounding box center [634, 347] width 193 height 20
select select "9"
click option "Certificate of Credit Counseling" at bounding box center [0, 0] width 0 height 0
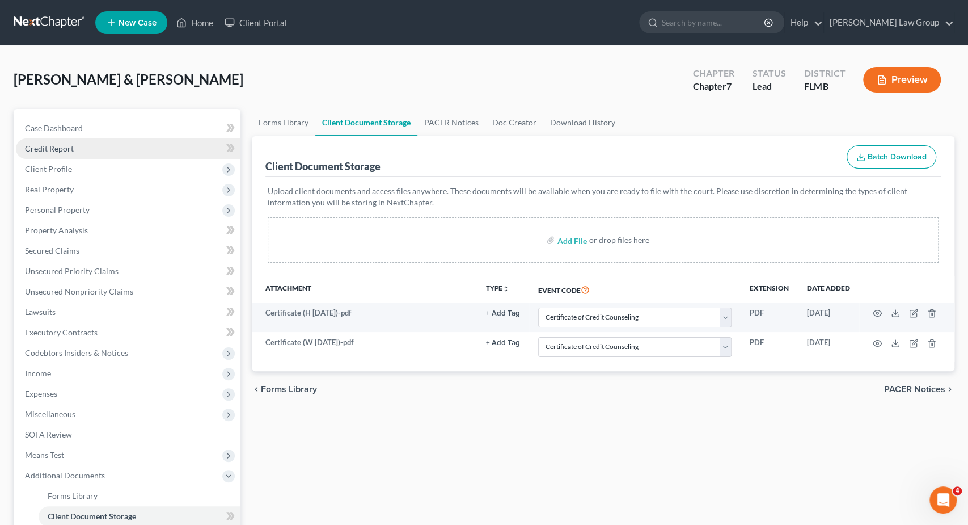
click at [92, 148] on link "Credit Report" at bounding box center [128, 148] width 225 height 20
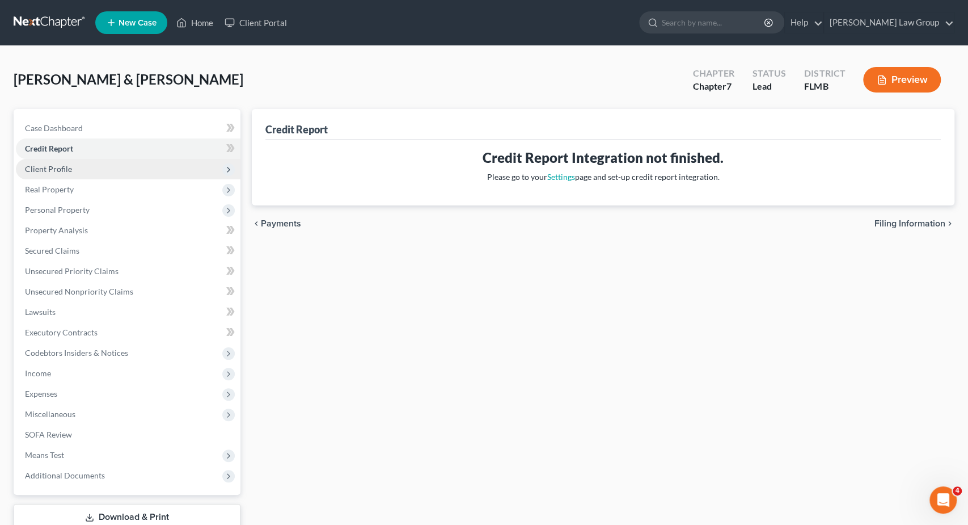
click at [95, 175] on span "Client Profile" at bounding box center [128, 169] width 225 height 20
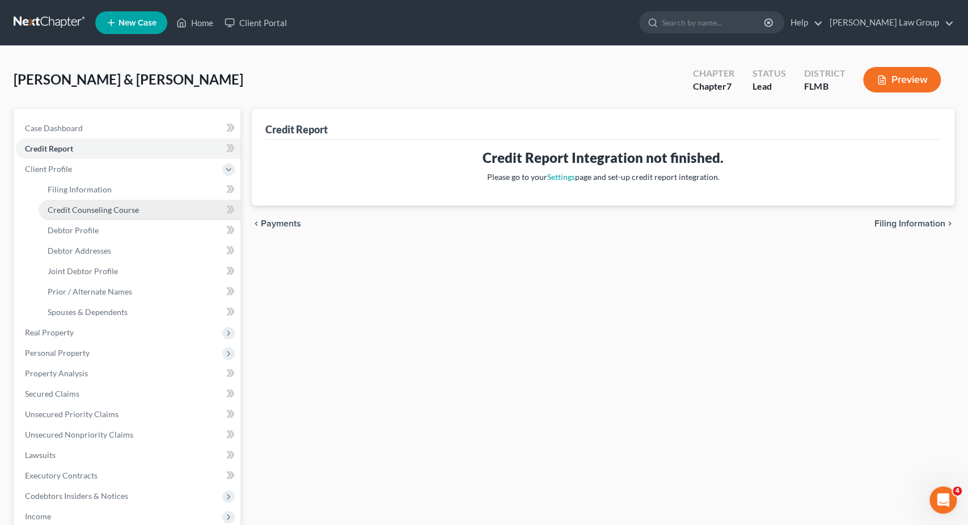
click at [106, 209] on span "Credit Counseling Course" at bounding box center [93, 210] width 91 height 10
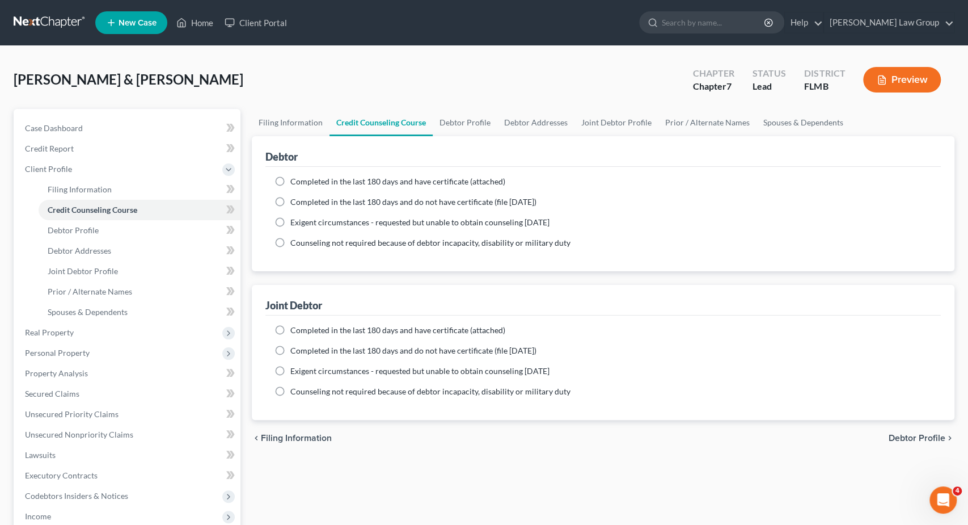
click at [322, 180] on span "Completed in the last 180 days and have certificate (attached)" at bounding box center [397, 181] width 215 height 10
click at [302, 180] on input "Completed in the last 180 days and have certificate (attached)" at bounding box center [298, 179] width 7 height 7
radio input "true"
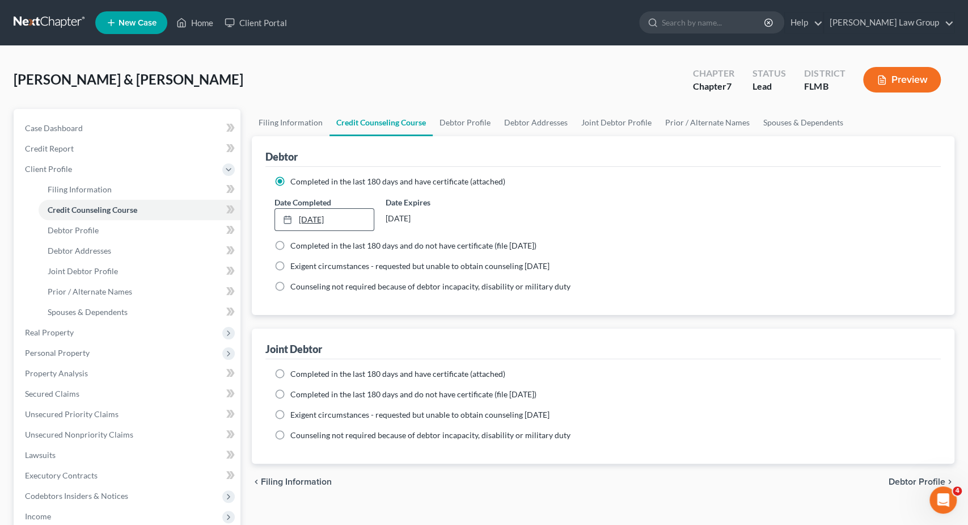
click at [312, 222] on link "[DATE]" at bounding box center [324, 220] width 99 height 22
click at [309, 374] on span "Completed in the last 180 days and have certificate (attached)" at bounding box center [397, 374] width 215 height 10
click at [302, 374] on input "Completed in the last 180 days and have certificate (attached)" at bounding box center [298, 371] width 7 height 7
radio input "true"
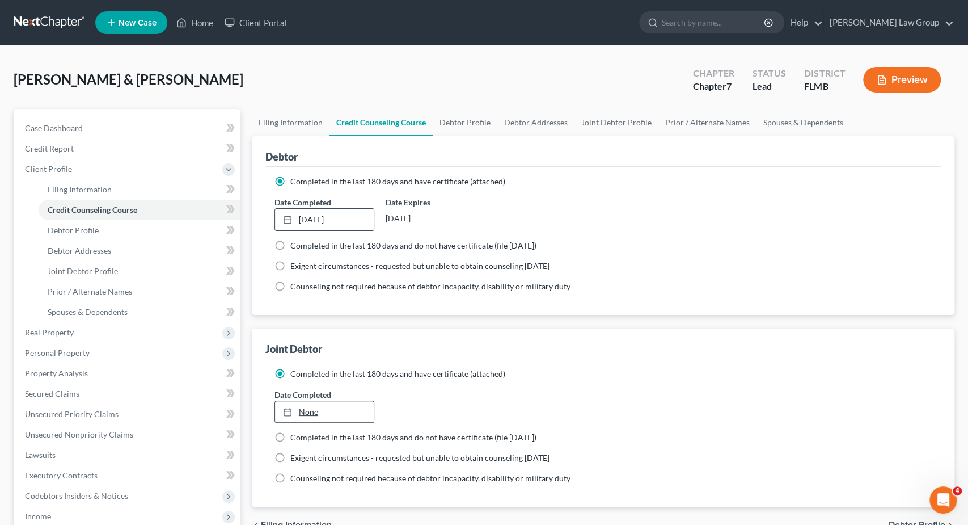
click at [310, 411] on link "None" at bounding box center [324, 412] width 99 height 22
click at [456, 124] on link "Debtor Profile" at bounding box center [465, 122] width 65 height 27
select select "1"
select select "0"
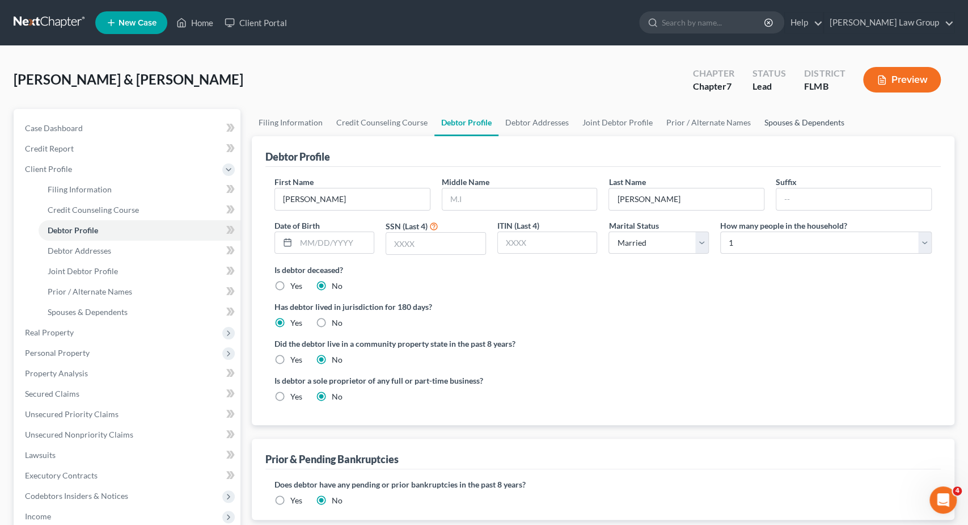
click at [788, 122] on link "Spouses & Dependents" at bounding box center [805, 122] width 94 height 27
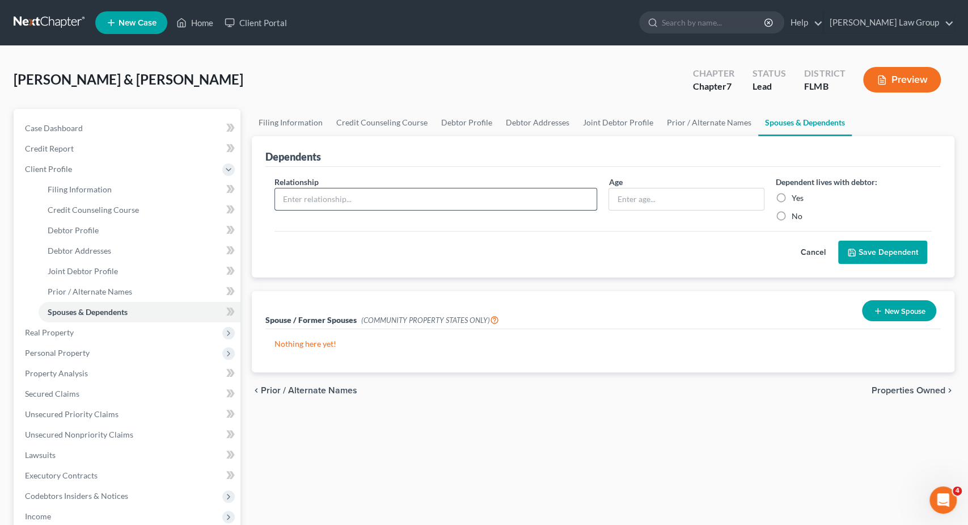
click at [366, 198] on input "text" at bounding box center [436, 199] width 322 height 22
type input "Daughter"
type input "14"
click at [792, 197] on label "Yes" at bounding box center [798, 197] width 12 height 11
click at [796, 197] on input "Yes" at bounding box center [799, 195] width 7 height 7
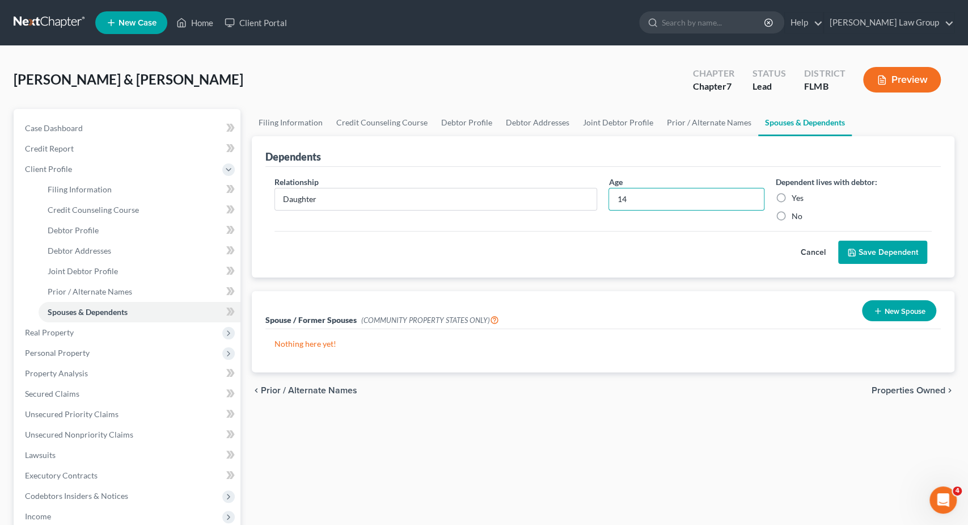
radio input "true"
click at [862, 257] on button "Save Dependent" at bounding box center [882, 253] width 89 height 24
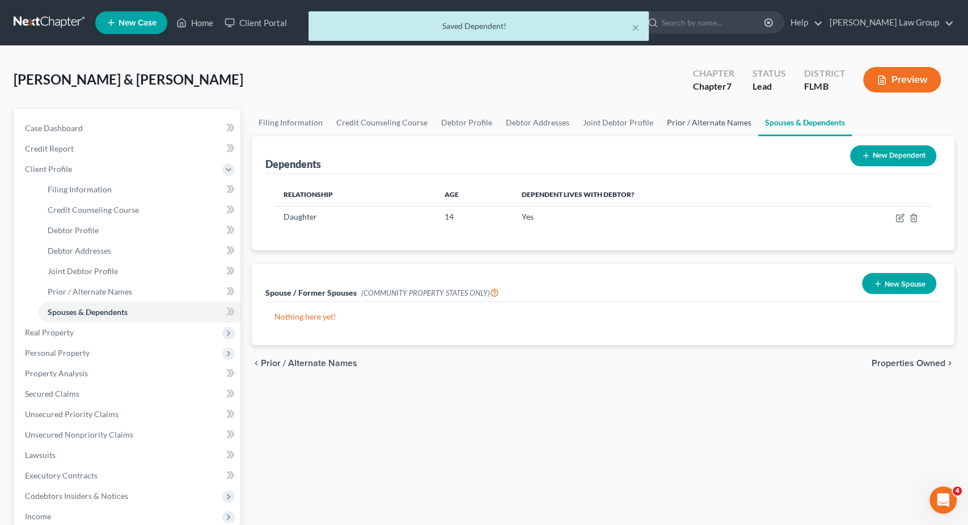
click at [692, 123] on link "Prior / Alternate Names" at bounding box center [709, 122] width 98 height 27
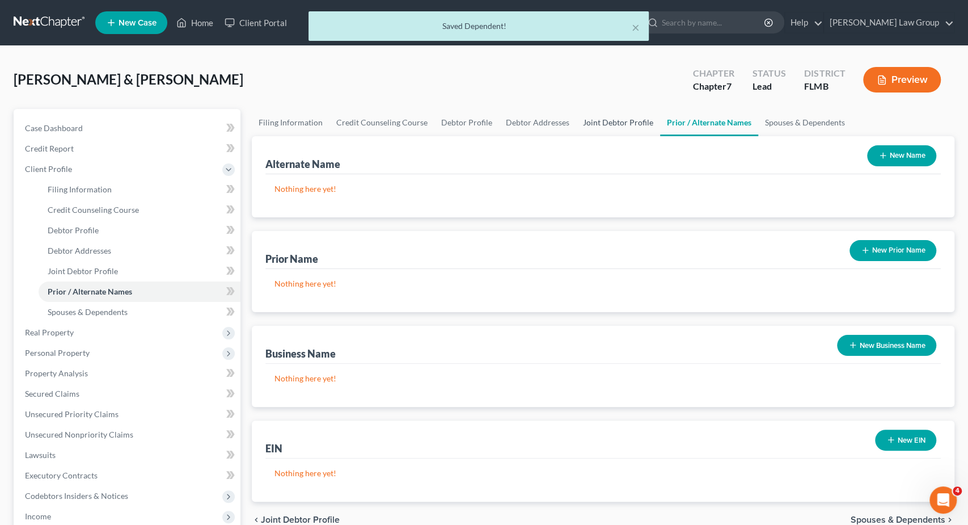
click at [613, 121] on link "Joint Debtor Profile" at bounding box center [618, 122] width 84 height 27
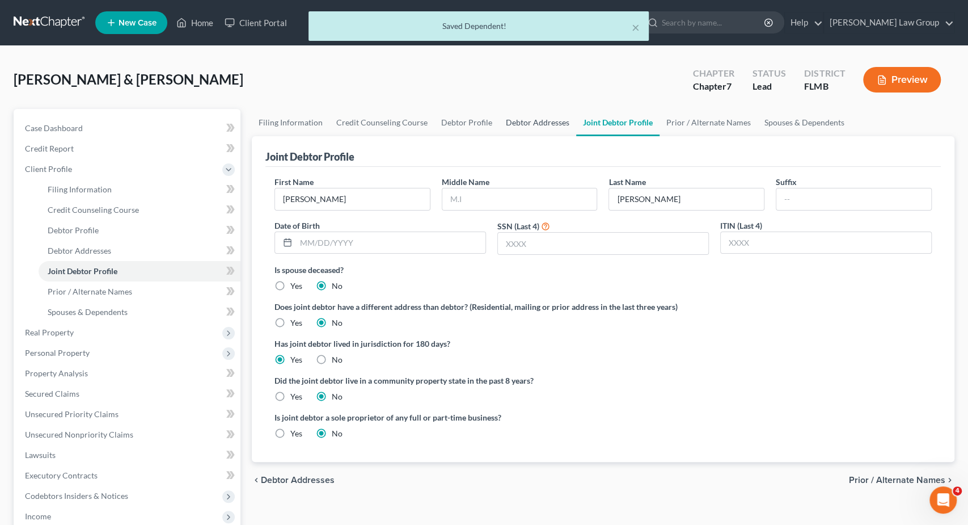
click at [524, 121] on link "Debtor Addresses" at bounding box center [537, 122] width 77 height 27
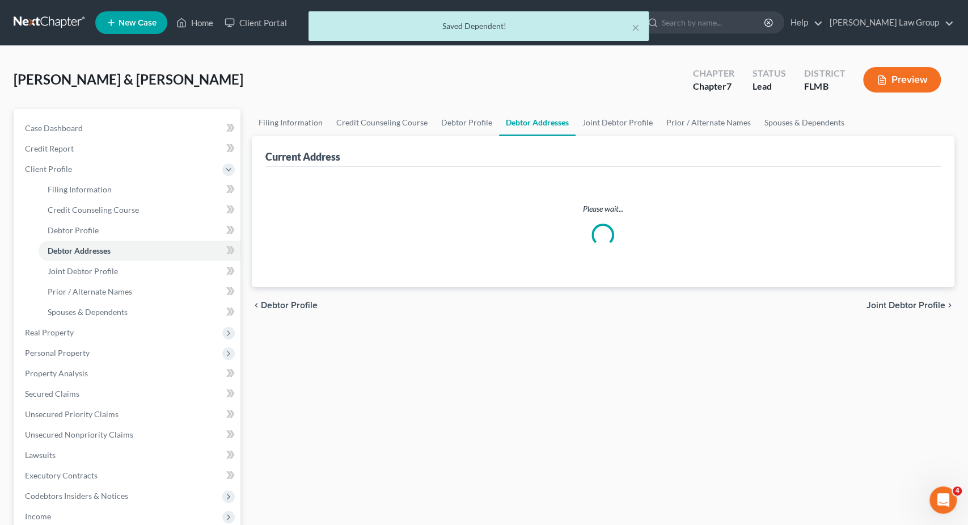
select select "0"
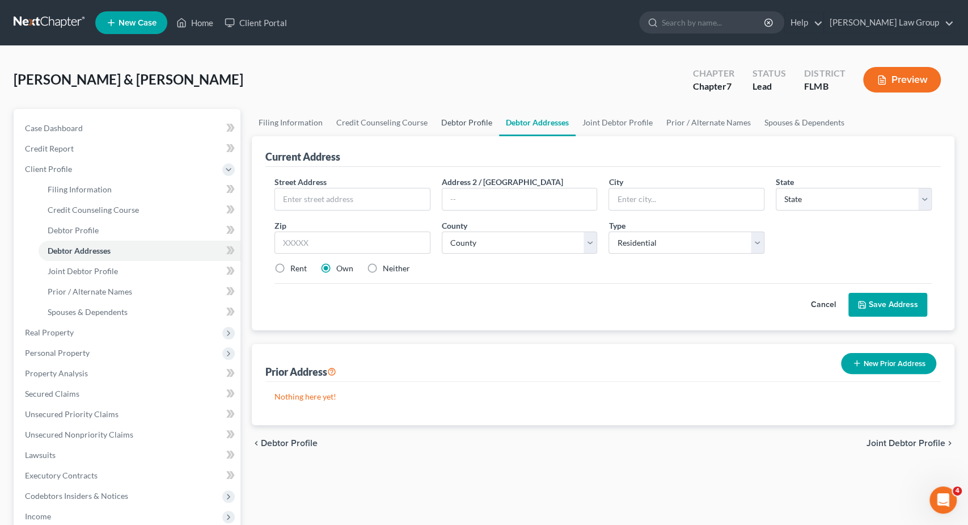
click at [467, 119] on link "Debtor Profile" at bounding box center [467, 122] width 65 height 27
select select "1"
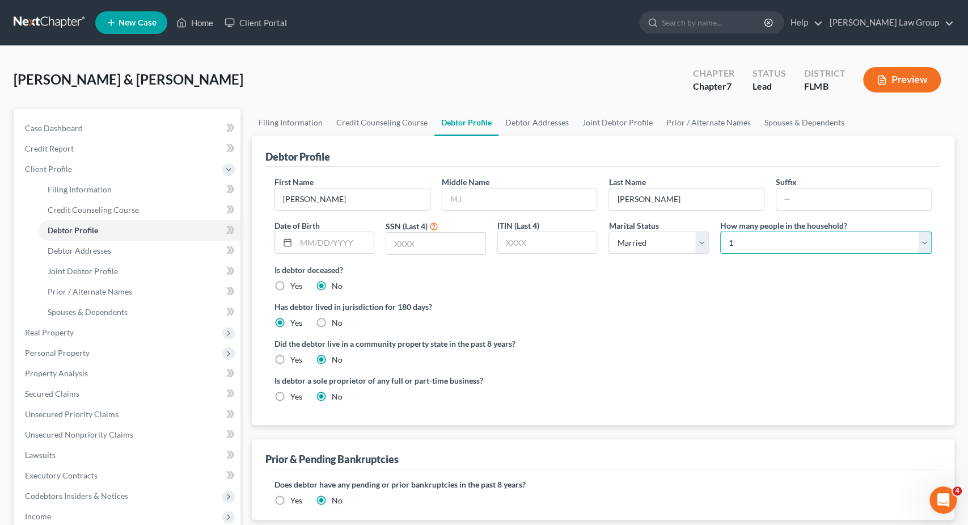
click at [720, 231] on select "Select 1 2 3 4 5 6 7 8 9 10 11 12 13 14 15 16 17 18 19 20" at bounding box center [826, 242] width 212 height 23
select select "2"
click option "3" at bounding box center [0, 0] width 0 height 0
click at [524, 123] on link "Debtor Addresses" at bounding box center [537, 122] width 77 height 27
select select "0"
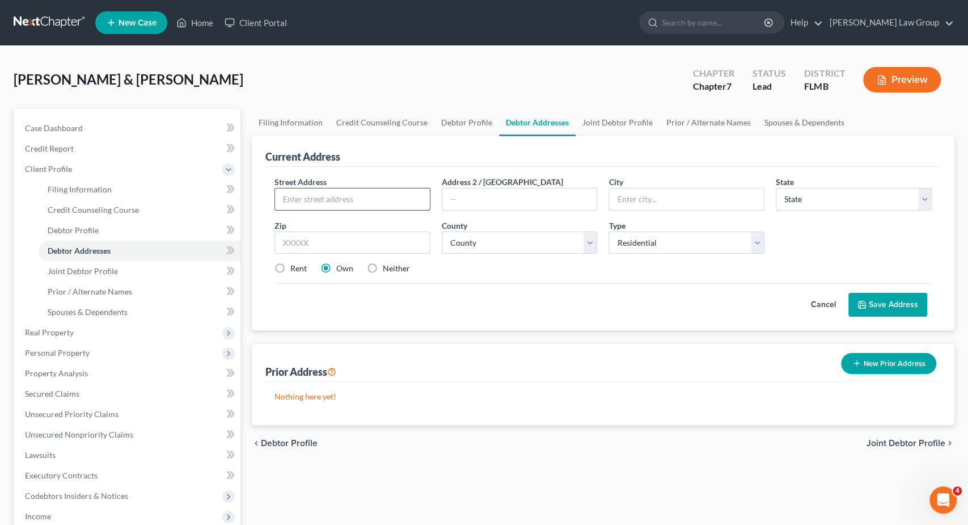
click at [367, 201] on input "text" at bounding box center [352, 199] width 155 height 22
type input "[STREET_ADDRESS]"
type input "33913"
type input "[GEOGRAPHIC_DATA][PERSON_NAME]"
select select "9"
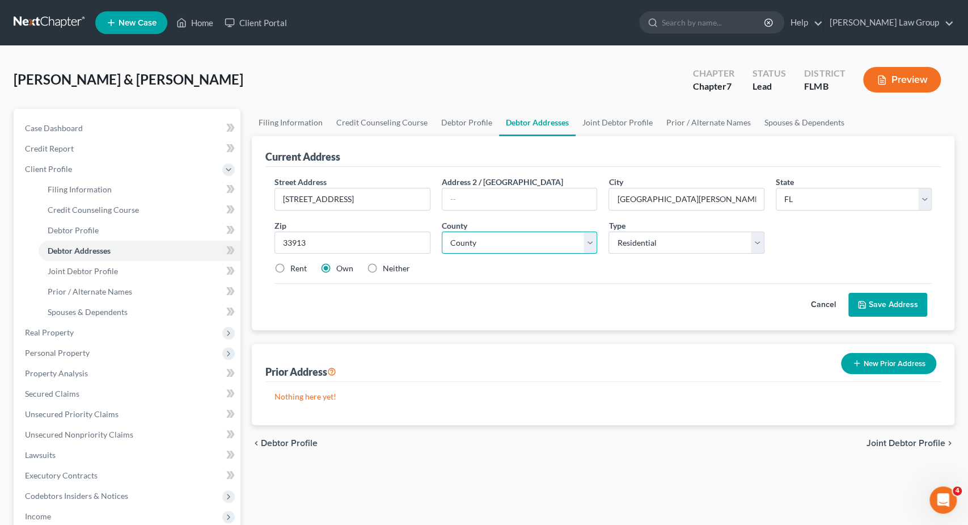
click at [442, 231] on select "County [GEOGRAPHIC_DATA] [GEOGRAPHIC_DATA] [GEOGRAPHIC_DATA] [GEOGRAPHIC_DATA] …" at bounding box center [520, 242] width 156 height 23
select select "34"
click option "[GEOGRAPHIC_DATA]" at bounding box center [0, 0] width 0 height 0
click at [882, 300] on button "Save Address" at bounding box center [888, 305] width 79 height 24
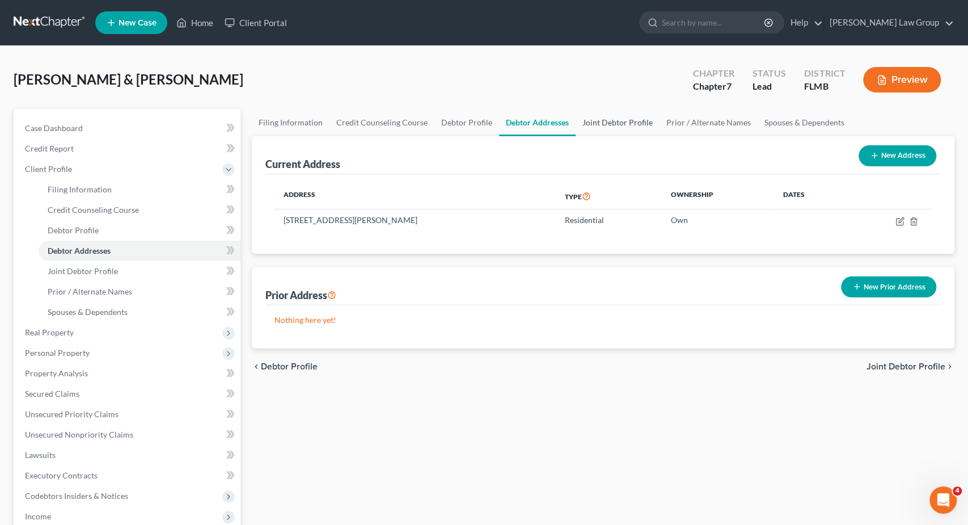
click at [612, 119] on link "Joint Debtor Profile" at bounding box center [618, 122] width 84 height 27
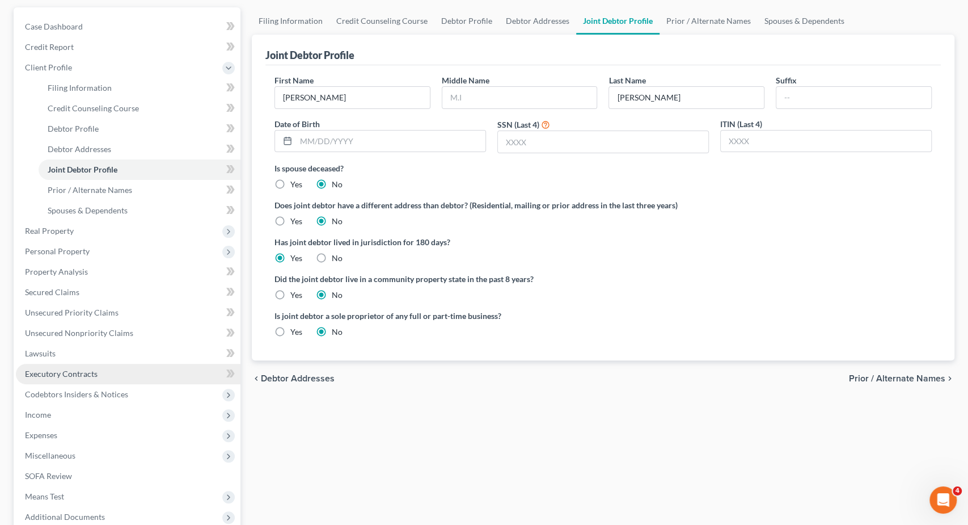
scroll to position [177, 0]
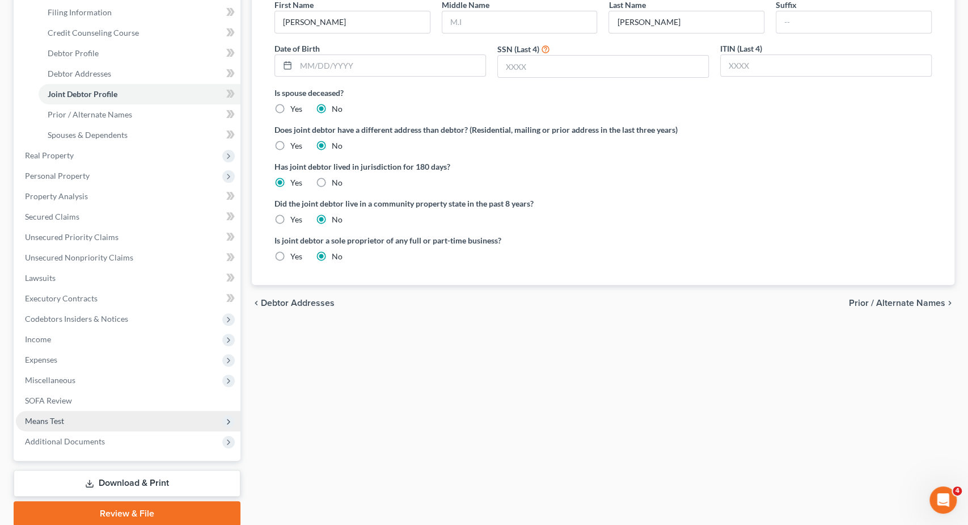
click at [109, 420] on span "Means Test" at bounding box center [128, 421] width 225 height 20
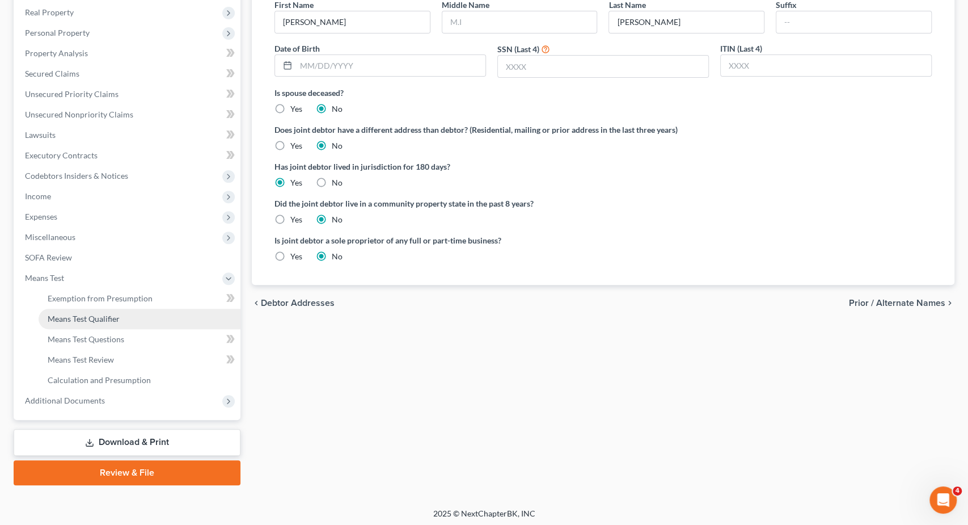
click at [119, 323] on span "Means Test Qualifier" at bounding box center [84, 319] width 72 height 10
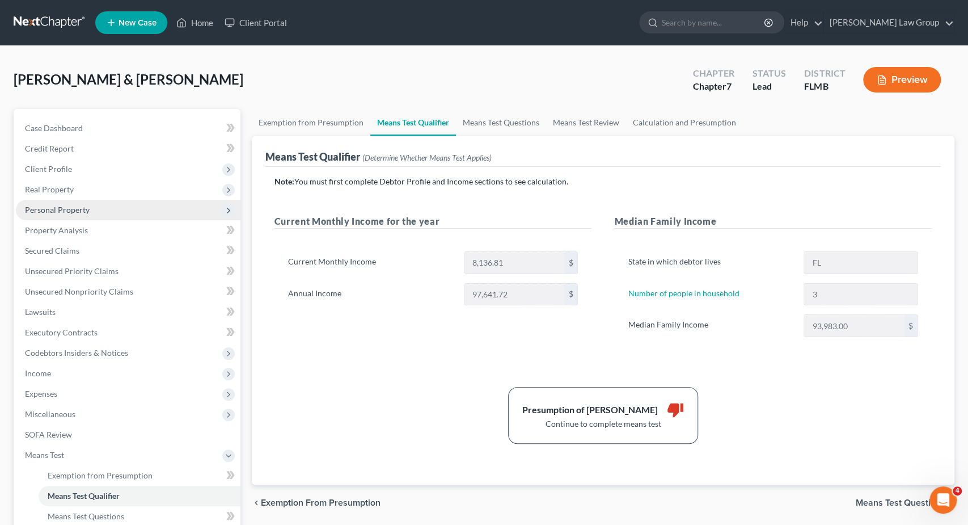
click at [81, 214] on span "Personal Property" at bounding box center [57, 210] width 65 height 10
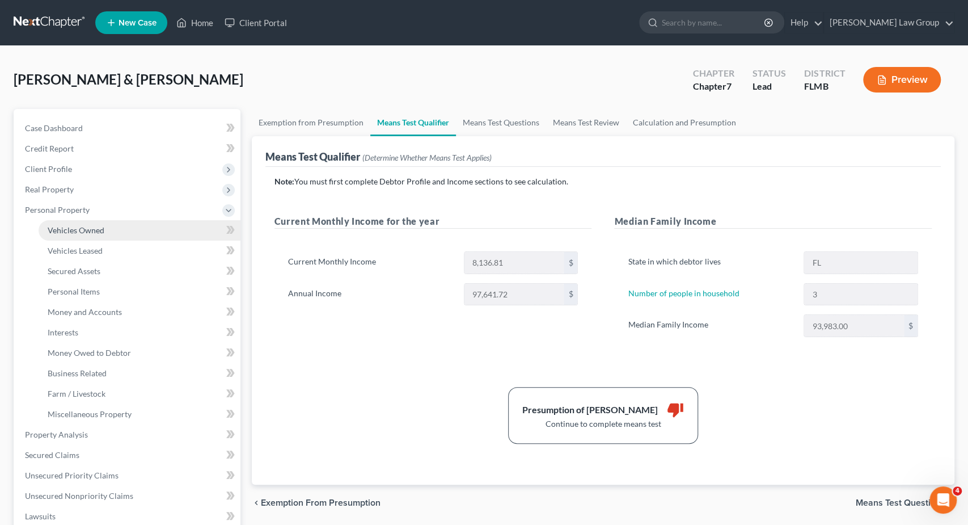
click at [86, 233] on span "Vehicles Owned" at bounding box center [76, 230] width 57 height 10
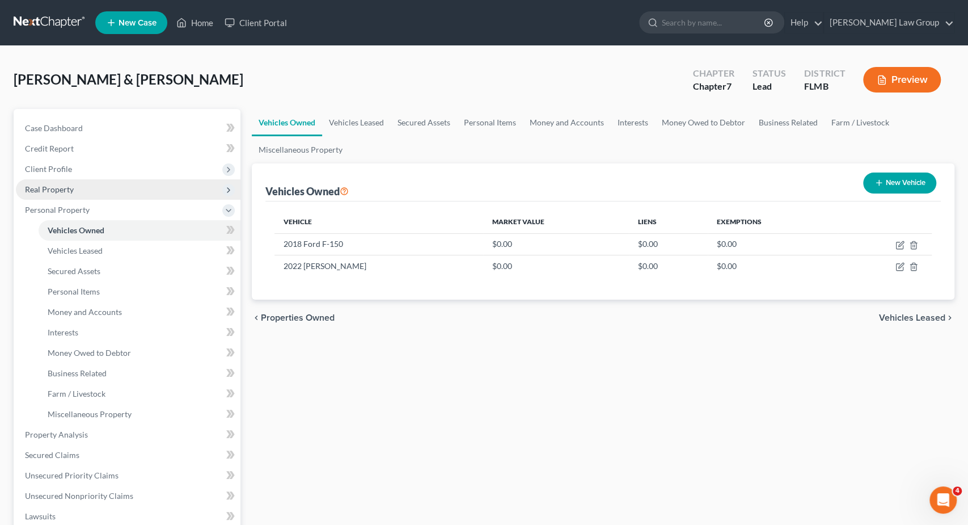
click at [81, 191] on span "Real Property" at bounding box center [128, 189] width 225 height 20
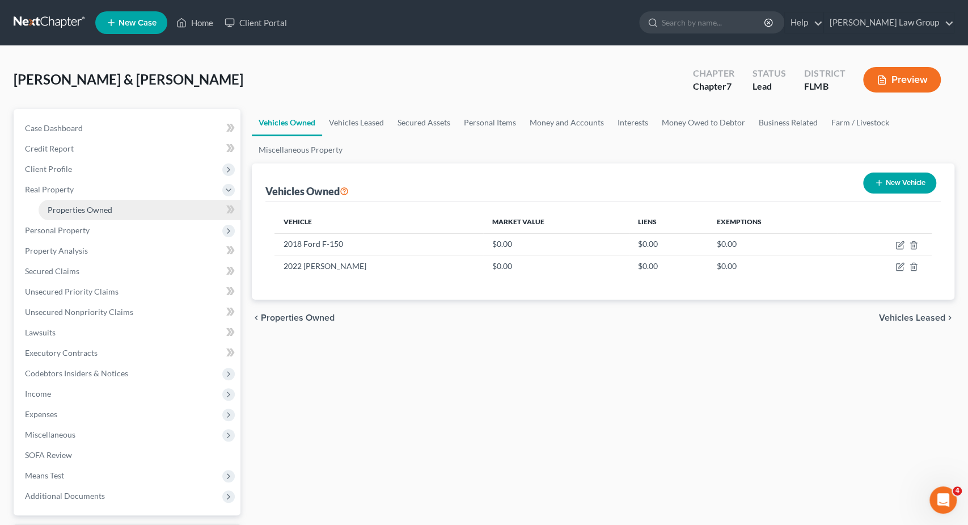
click at [86, 209] on span "Properties Owned" at bounding box center [80, 210] width 65 height 10
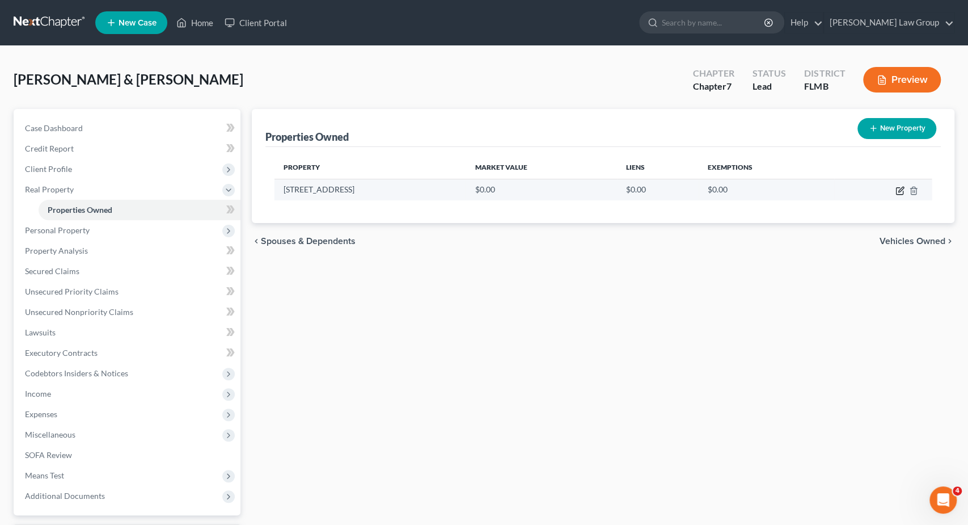
click at [899, 191] on icon "button" at bounding box center [901, 189] width 5 height 5
select select "9"
select select "34"
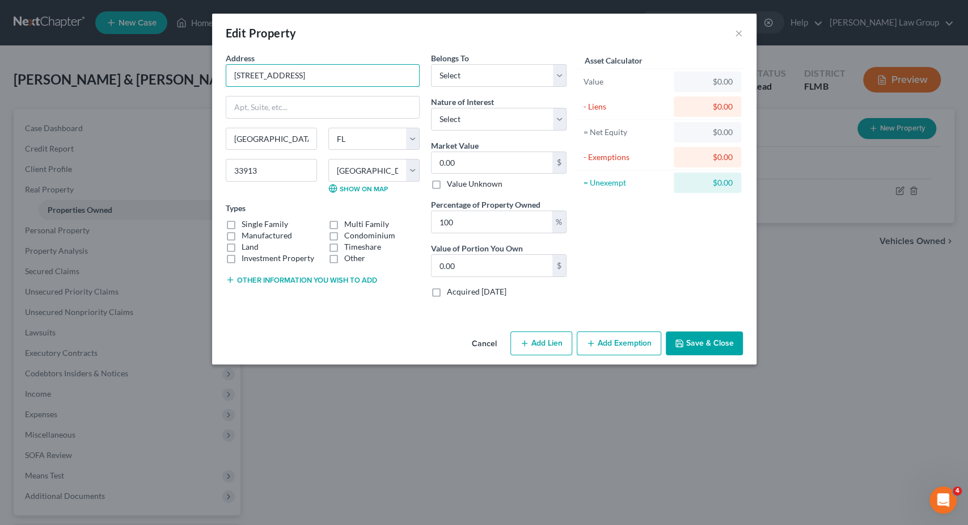
drag, startPoint x: 305, startPoint y: 73, endPoint x: 213, endPoint y: 73, distance: 91.9
click at [213, 73] on div "Address * 1239 [GEOGRAPHIC_DATA] [GEOGRAPHIC_DATA][PERSON_NAME] [US_STATE][GEOG…" at bounding box center [484, 189] width 545 height 275
drag, startPoint x: 233, startPoint y: 74, endPoint x: 305, endPoint y: 75, distance: 72.1
click at [305, 75] on input "[STREET_ADDRESS]" at bounding box center [322, 76] width 193 height 22
click at [276, 224] on label "Single Family" at bounding box center [265, 223] width 47 height 11
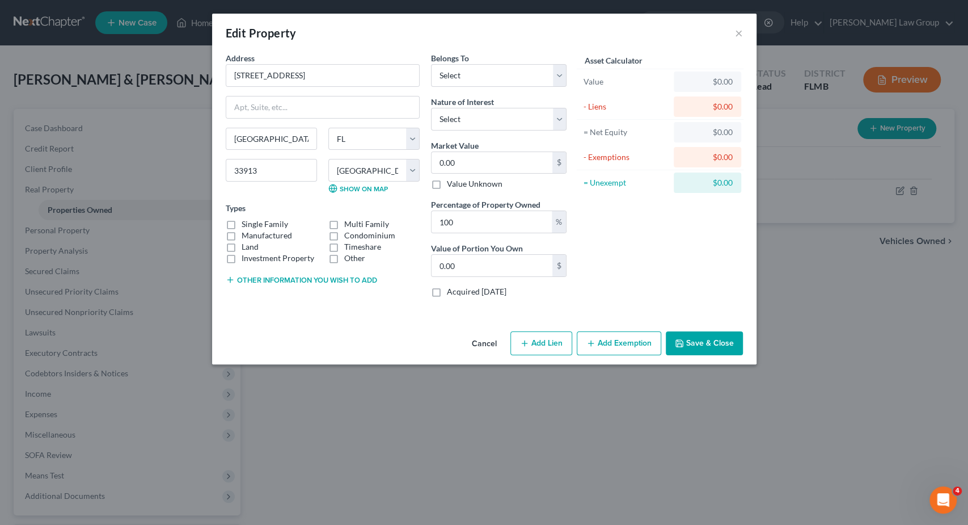
click at [254, 224] on input "Single Family" at bounding box center [249, 221] width 7 height 7
checkbox input "true"
click at [493, 159] on input "0.00" at bounding box center [492, 163] width 121 height 22
paste input "347,4"
type input "347,400"
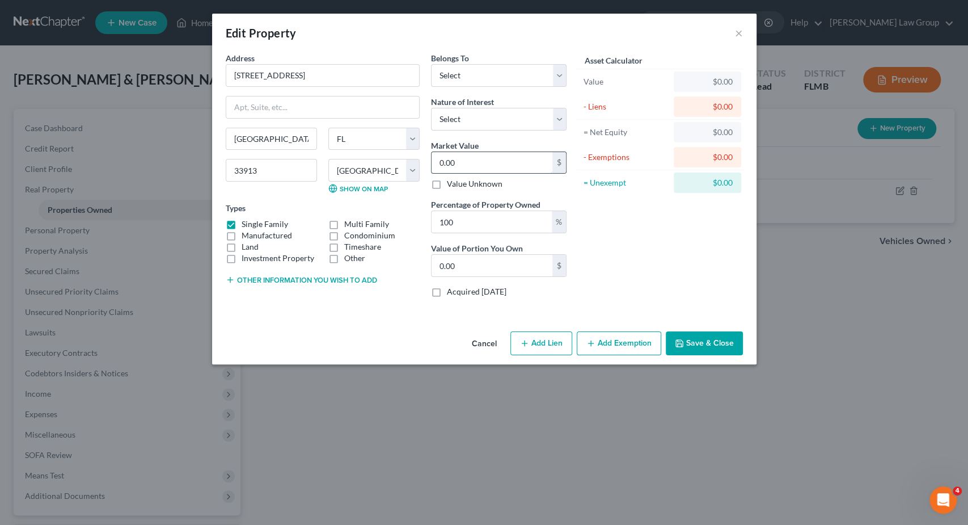
type input "347,400.00"
type input "347,400"
click at [431, 108] on select "Select Fee Simple Joint Tenant Life Estate Equitable Interest Future Interest T…" at bounding box center [499, 119] width 136 height 23
select select "5"
click option "Tenancy By The Entireties" at bounding box center [0, 0] width 0 height 0
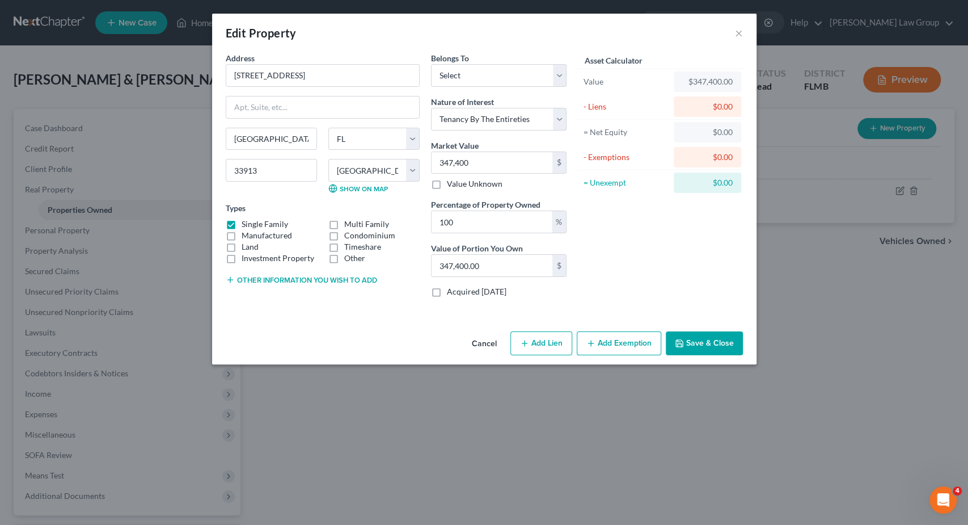
click at [546, 345] on button "Add Lien" at bounding box center [542, 343] width 62 height 24
select select "0"
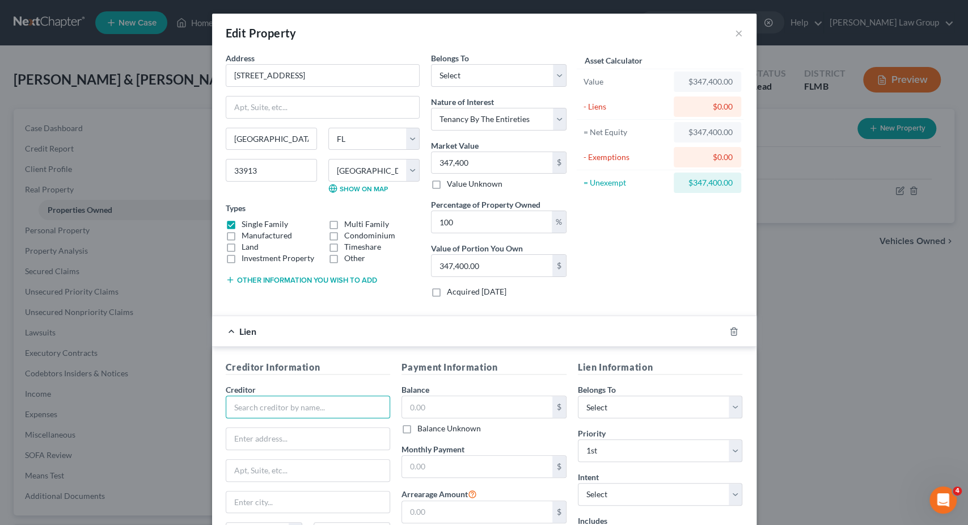
click at [322, 407] on input "text" at bounding box center [308, 406] width 165 height 23
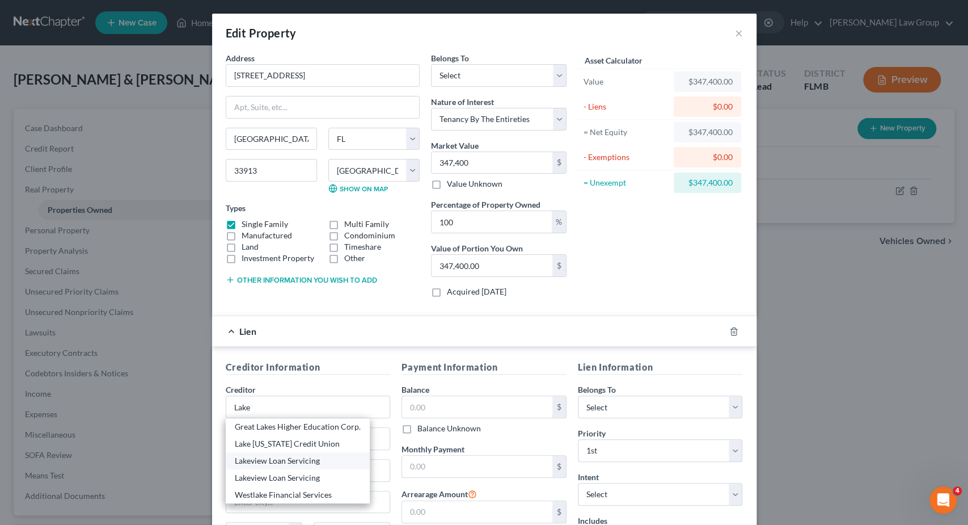
click at [284, 457] on div "Lakeview Loan Servicing" at bounding box center [298, 460] width 126 height 11
type input "Lakeview Loan Servicing"
type input "[STREET_ADDRESS]"
type input "E115-3"
type input "[PERSON_NAME]"
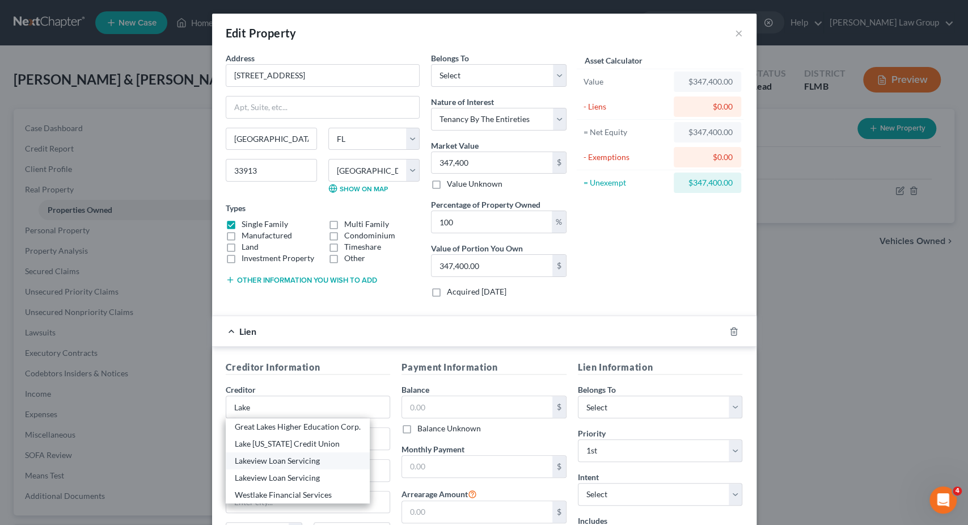
select select "23"
type input "48098-2639"
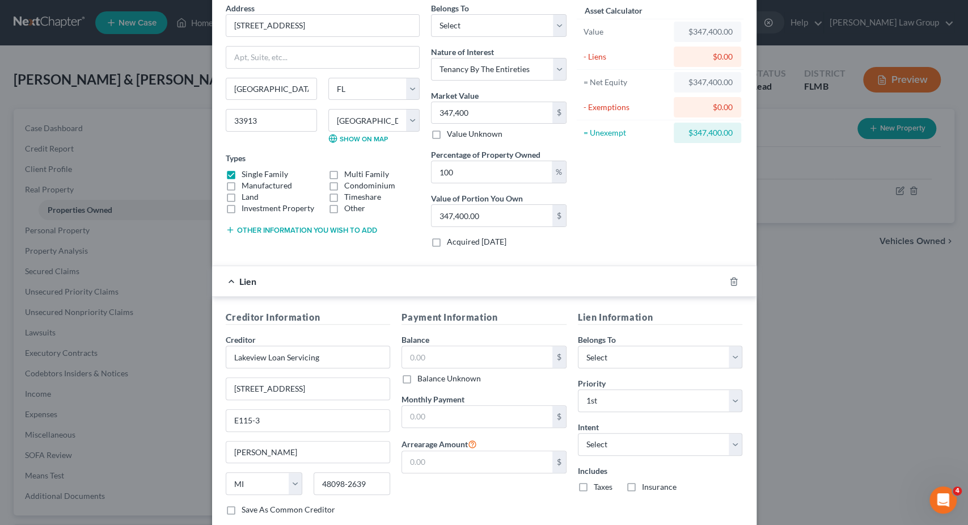
scroll to position [57, 0]
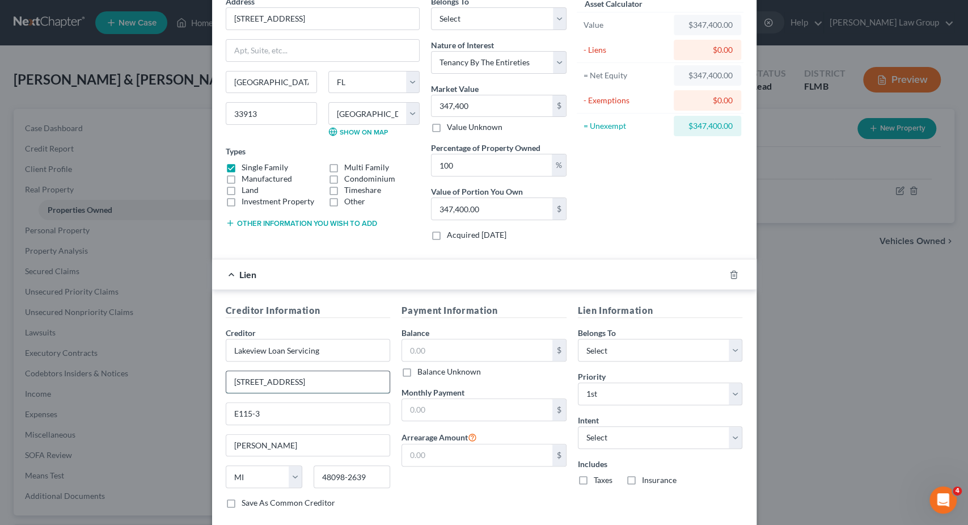
drag, startPoint x: 341, startPoint y: 385, endPoint x: 214, endPoint y: 384, distance: 127.6
click at [226, 384] on input "[STREET_ADDRESS]" at bounding box center [308, 382] width 164 height 22
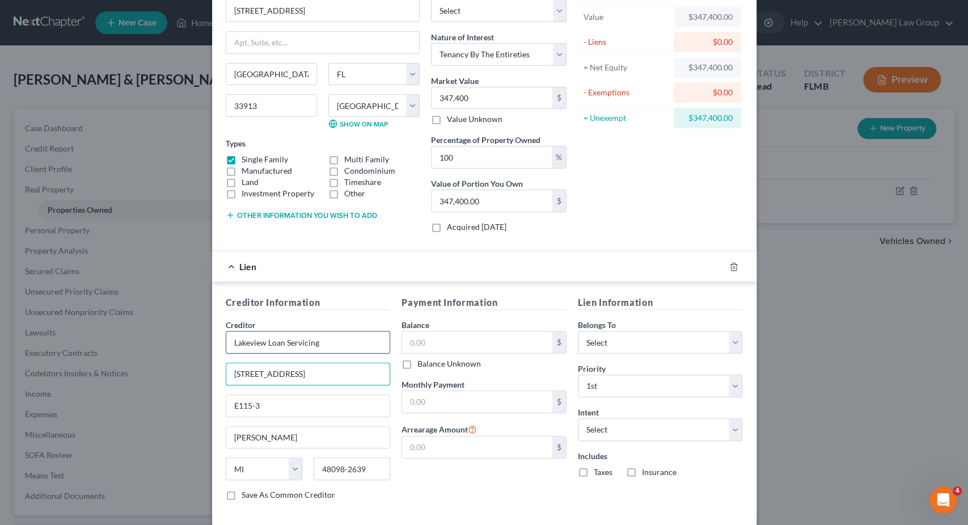
scroll to position [116, 0]
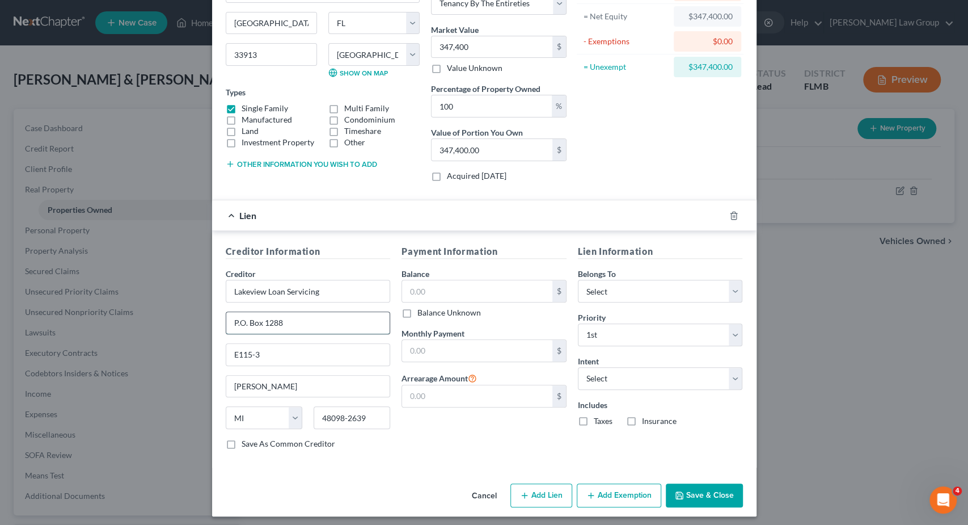
type input "P.O. Box 1288"
type input "14240"
type input "Buffalo"
select select "35"
type input "14240-1288"
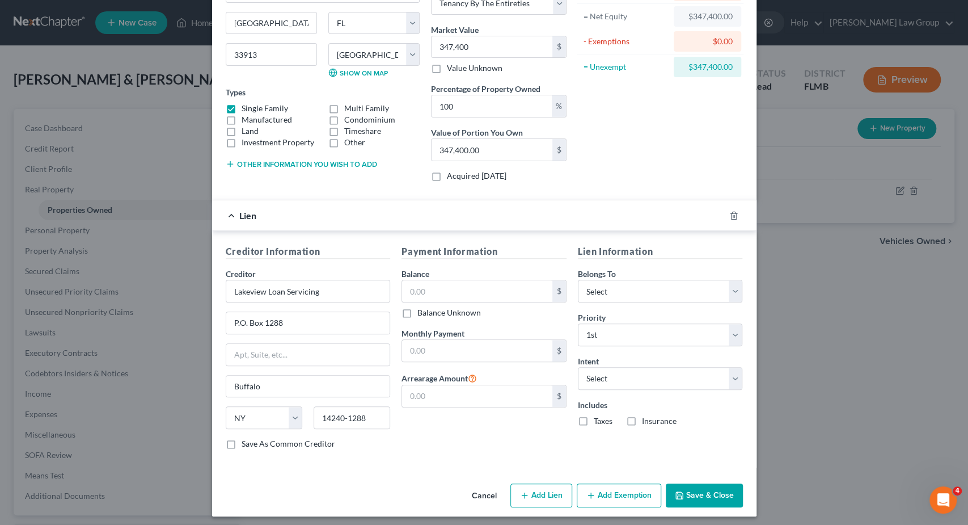
click at [310, 438] on label "Save As Common Creditor" at bounding box center [289, 443] width 94 height 11
click at [254, 438] on input "Save As Common Creditor" at bounding box center [249, 441] width 7 height 7
checkbox input "true"
click at [487, 284] on input "text" at bounding box center [477, 291] width 150 height 22
type input "281,216.87"
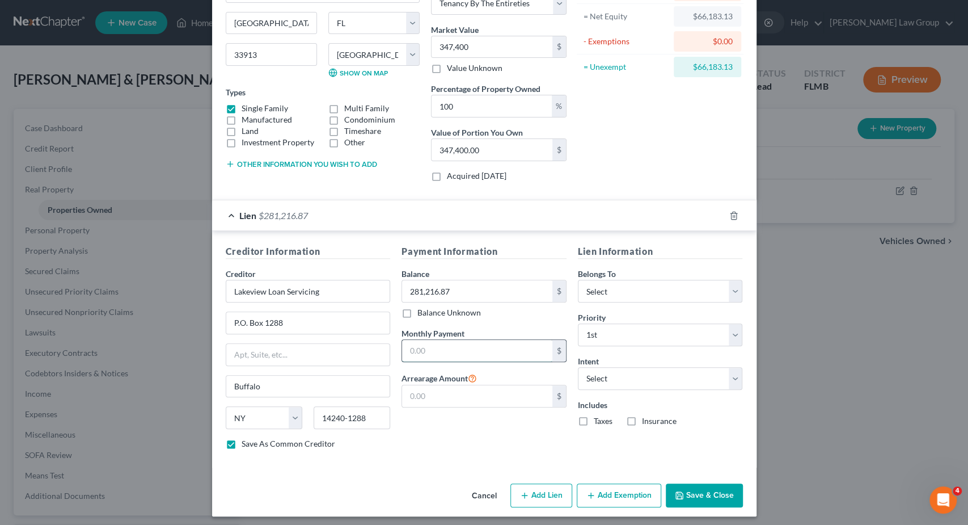
click at [456, 348] on input "text" at bounding box center [477, 351] width 150 height 22
type input "1,695.19"
click at [578, 367] on select "Select Surrender Redeem Reaffirm Avoid Other" at bounding box center [660, 378] width 165 height 23
select select "4"
click option "Other" at bounding box center [0, 0] width 0 height 0
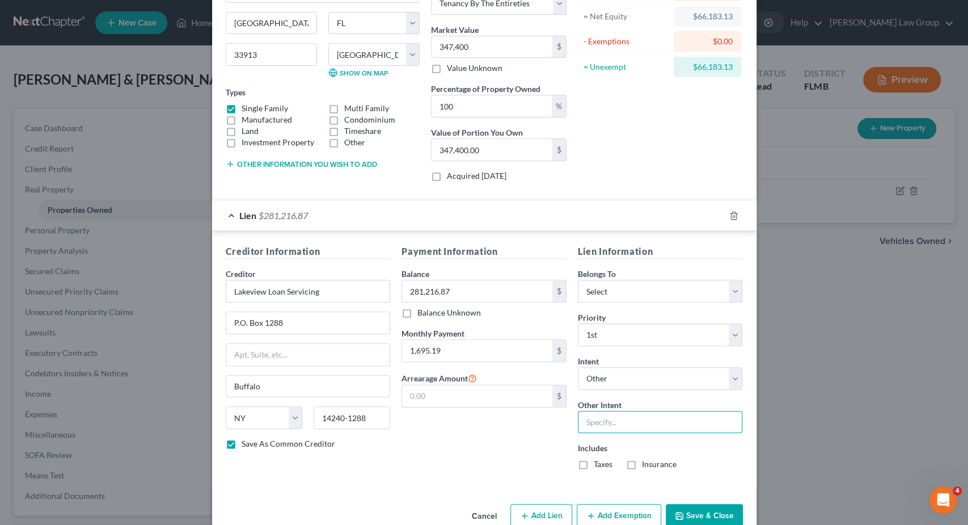
click at [628, 418] on input "text" at bounding box center [660, 422] width 165 height 23
type input "Keep current"
click at [594, 458] on label "Taxes" at bounding box center [603, 463] width 19 height 11
click at [598, 458] on input "Taxes" at bounding box center [601, 461] width 7 height 7
checkbox input "true"
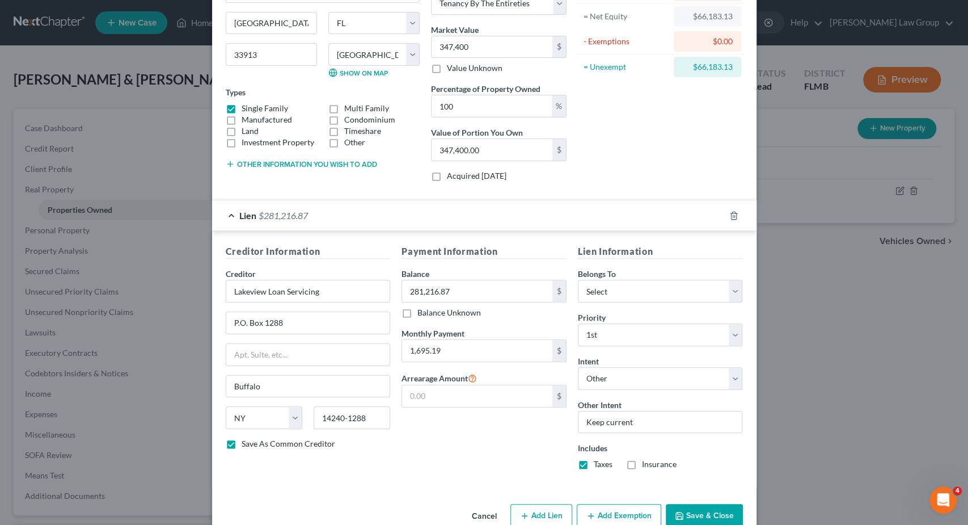
click at [642, 461] on label "Insurance" at bounding box center [659, 463] width 35 height 11
click at [647, 461] on input "Insurance" at bounding box center [650, 461] width 7 height 7
checkbox input "true"
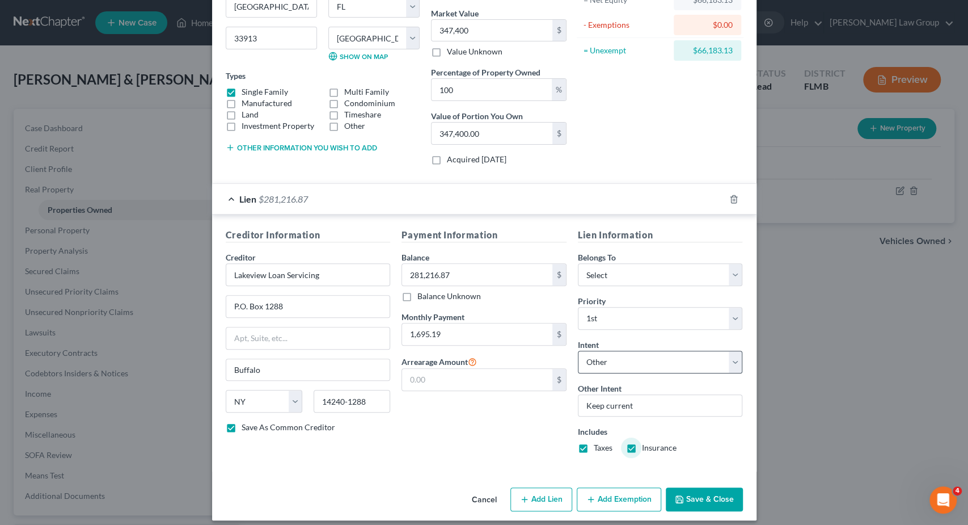
scroll to position [137, 0]
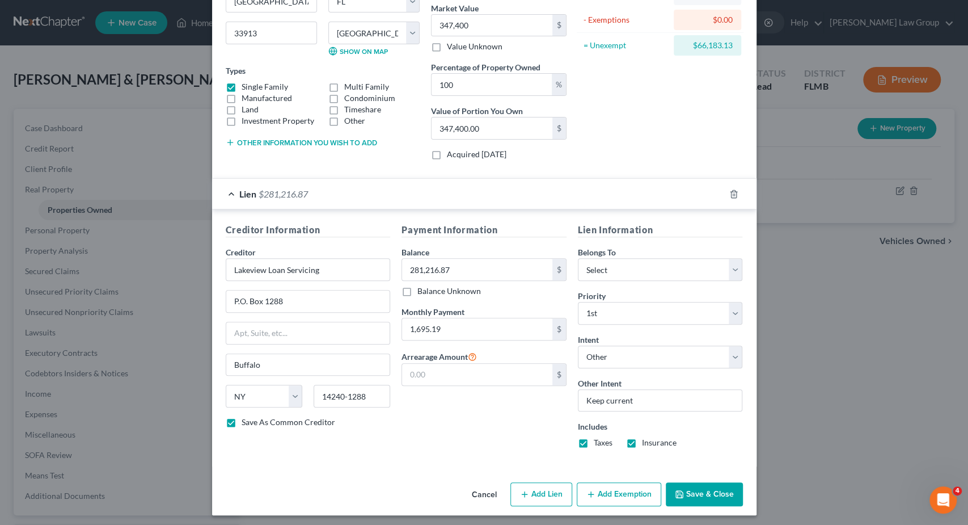
click at [702, 487] on button "Save & Close" at bounding box center [704, 494] width 77 height 24
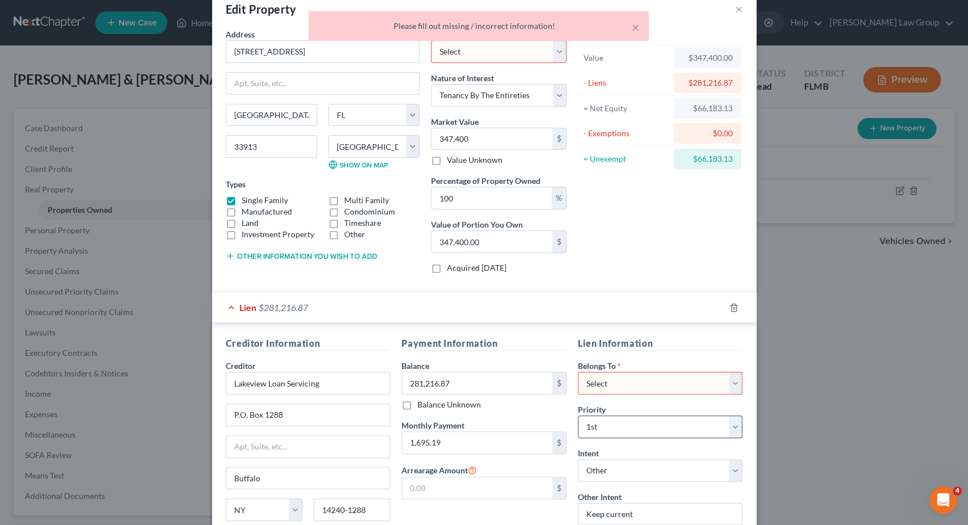
scroll to position [0, 0]
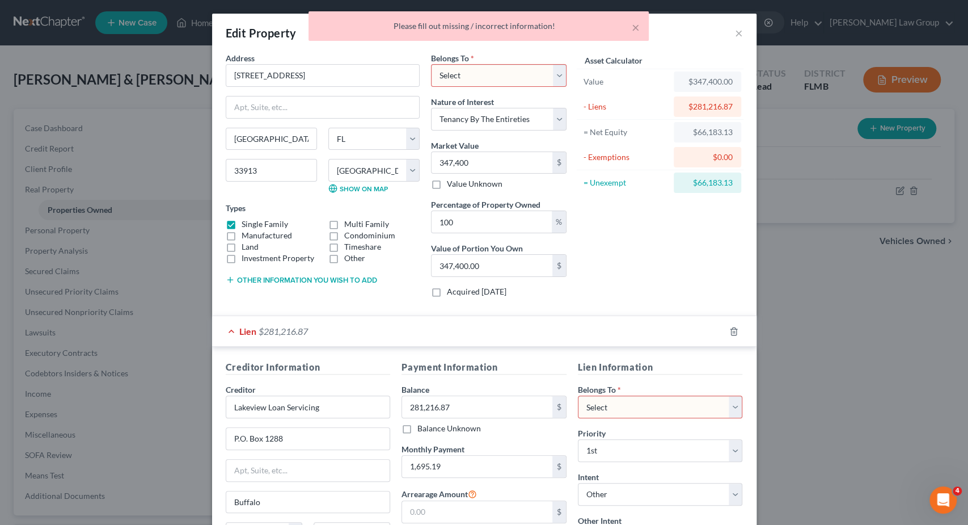
click at [431, 64] on select "Select Debtor 1 Only Debtor 2 Only Debtor 1 And Debtor 2 Only At Least One Of T…" at bounding box center [499, 75] width 136 height 23
select select "2"
click option "Debtor 1 And Debtor 2 Only" at bounding box center [0, 0] width 0 height 0
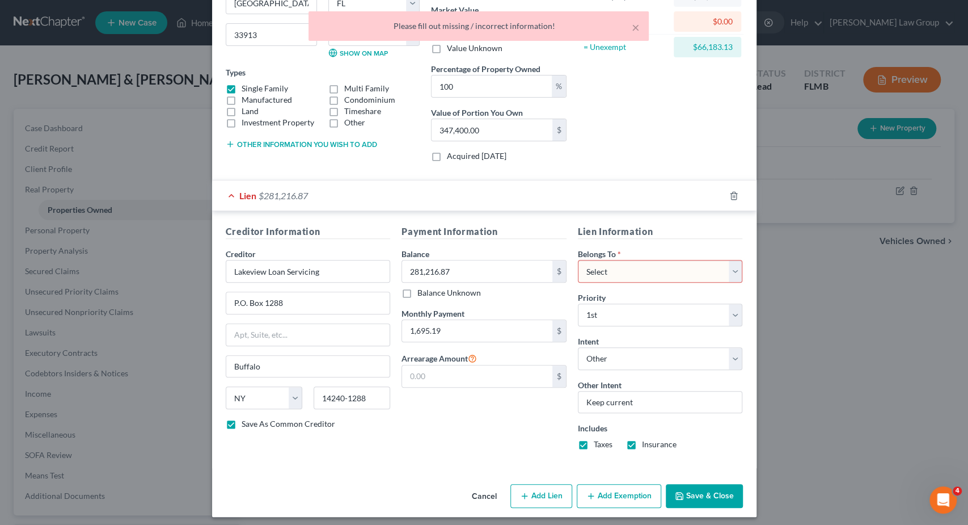
scroll to position [137, 0]
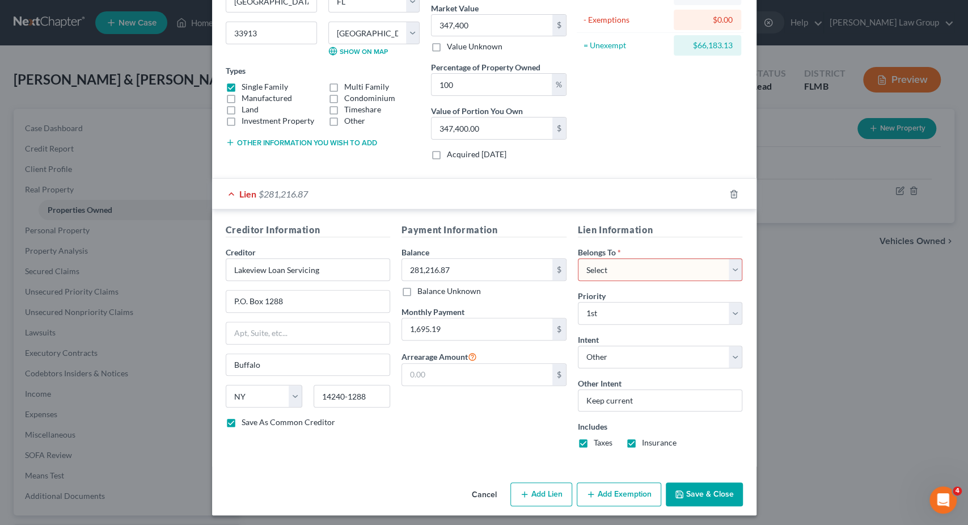
click at [699, 492] on button "Save & Close" at bounding box center [704, 494] width 77 height 24
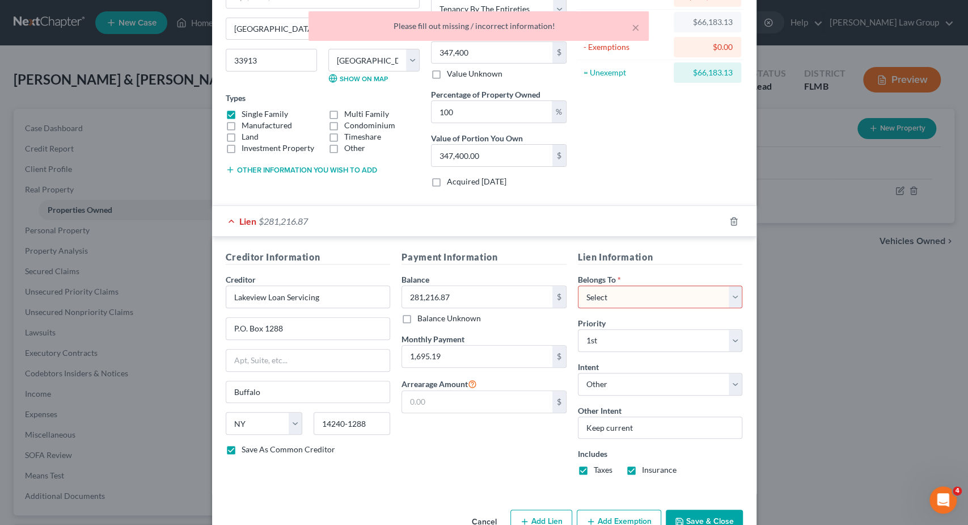
scroll to position [113, 0]
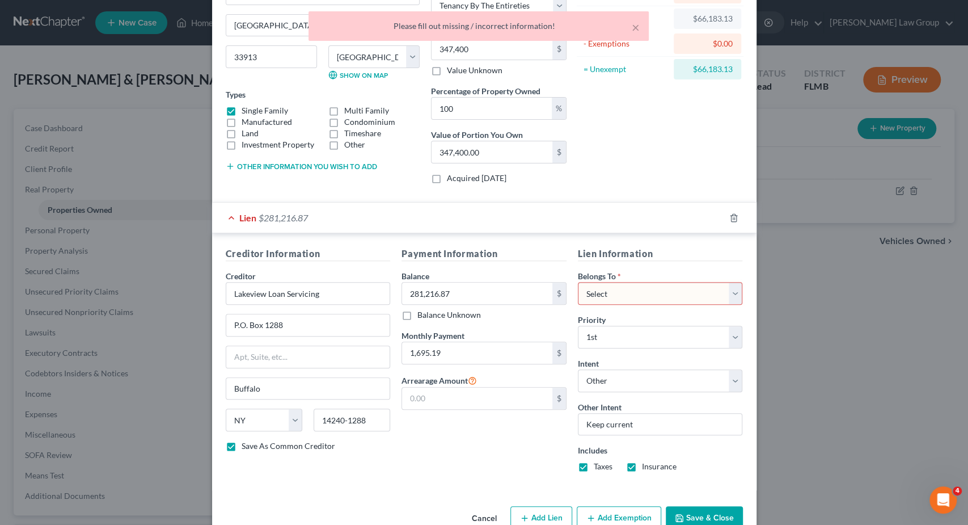
click at [578, 282] on select "Select Debtor 1 Only Debtor 2 Only Debtor 1 And Debtor 2 Only At Least One Of T…" at bounding box center [660, 293] width 165 height 23
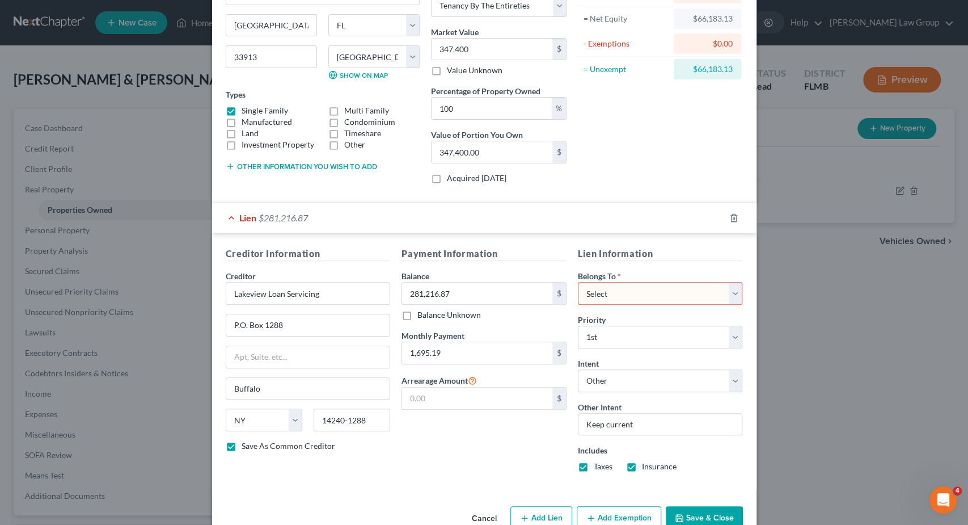
select select "2"
click option "Debtor 1 And Debtor 2 Only" at bounding box center [0, 0] width 0 height 0
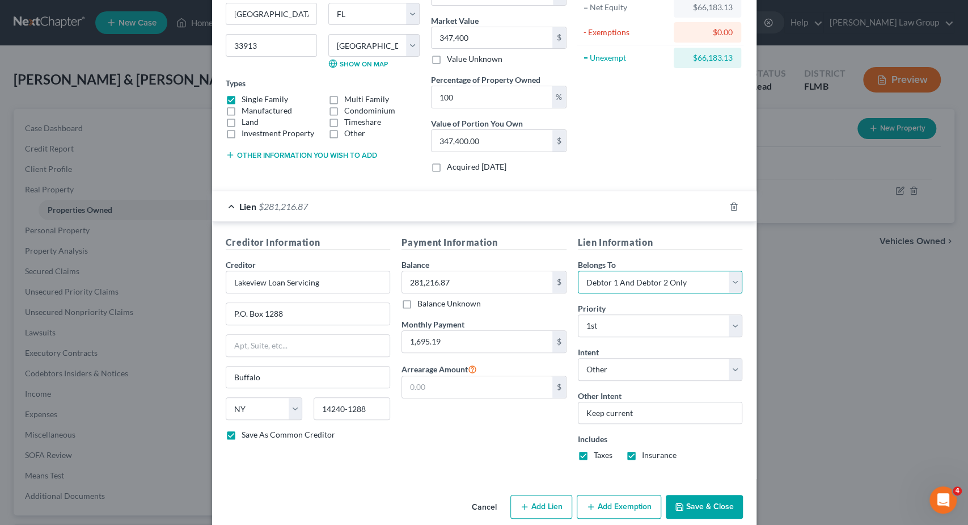
scroll to position [137, 0]
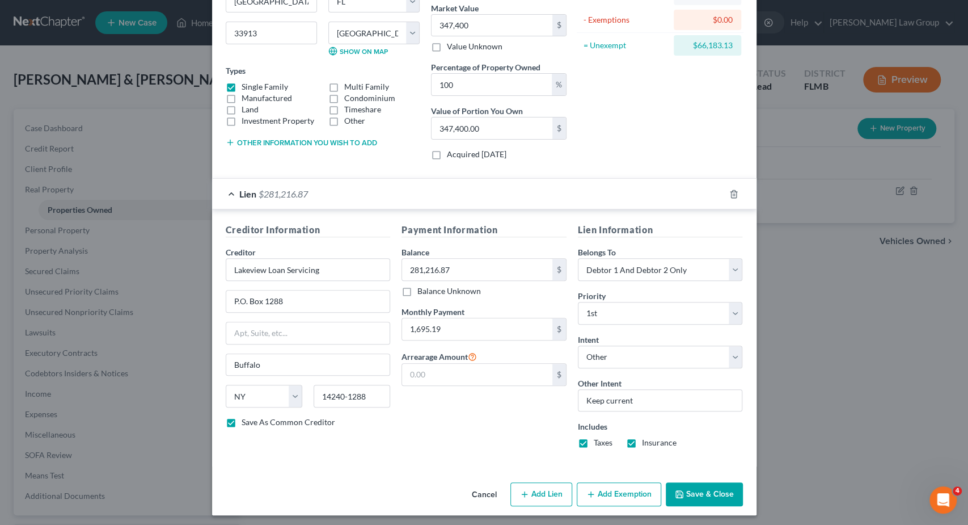
click at [688, 494] on button "Save & Close" at bounding box center [704, 494] width 77 height 24
checkbox input "false"
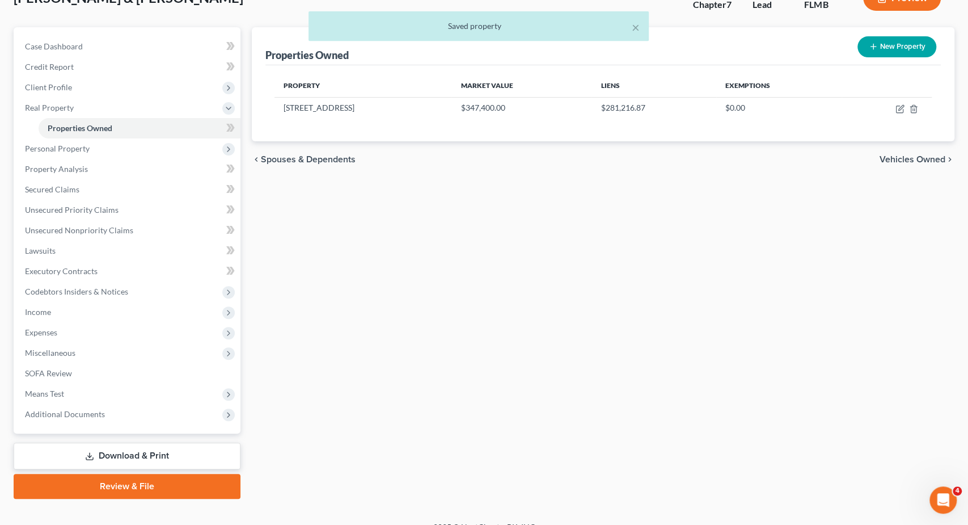
scroll to position [96, 0]
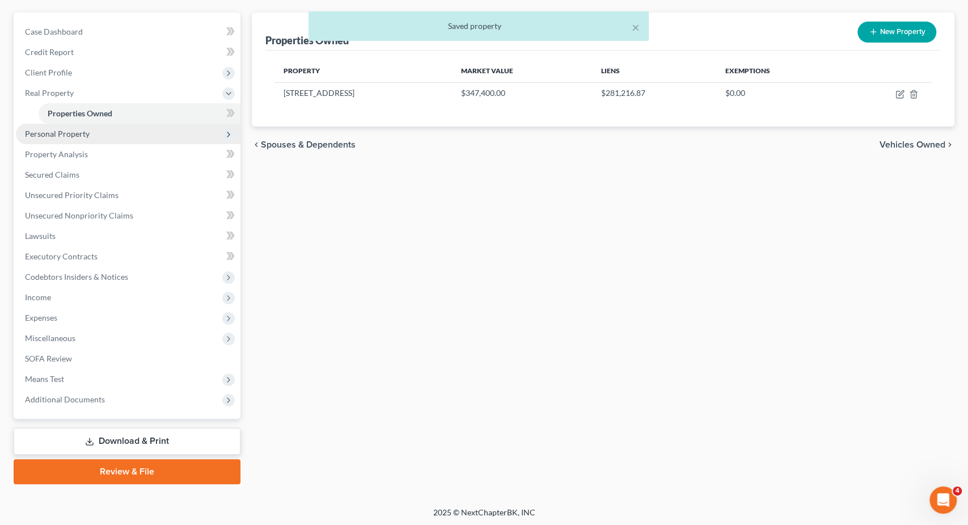
click at [91, 132] on span "Personal Property" at bounding box center [128, 134] width 225 height 20
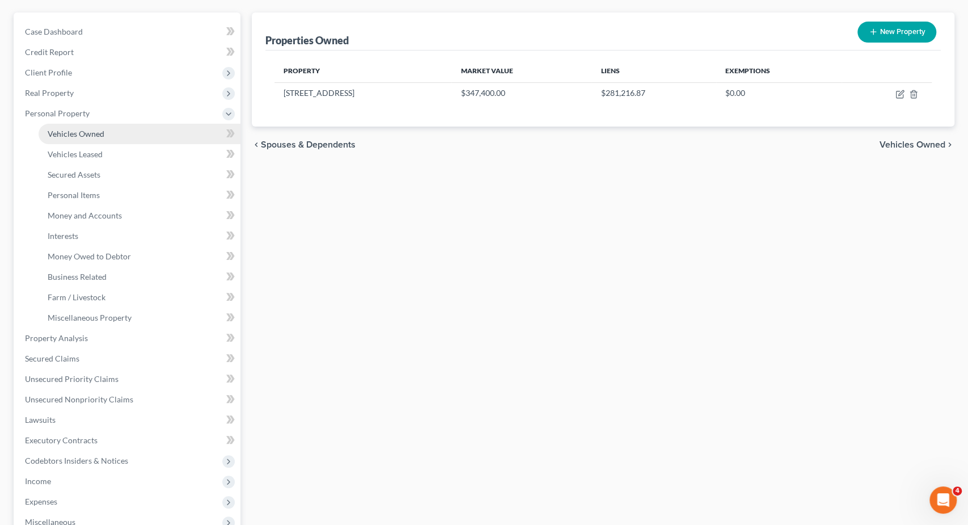
click at [102, 132] on span "Vehicles Owned" at bounding box center [76, 134] width 57 height 10
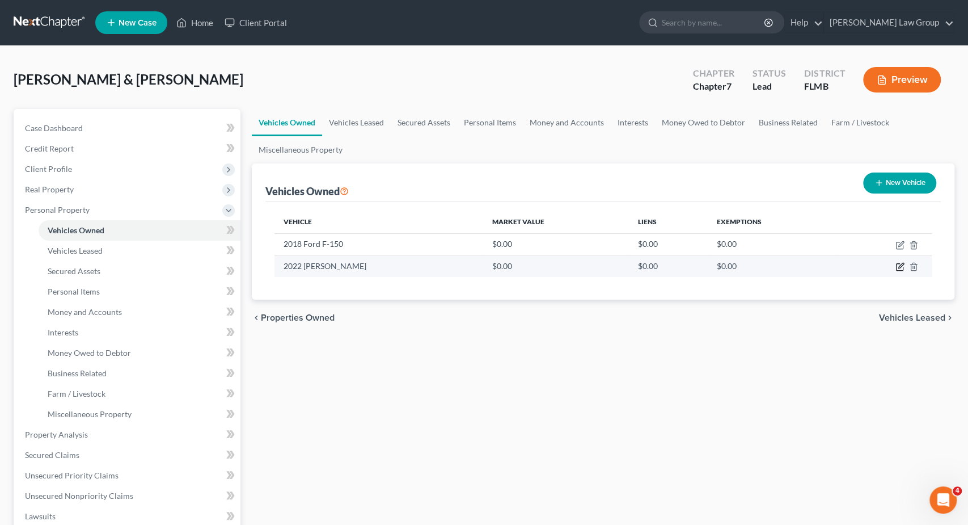
click at [901, 266] on icon "button" at bounding box center [901, 265] width 5 height 5
select select "0"
select select "4"
select select "2"
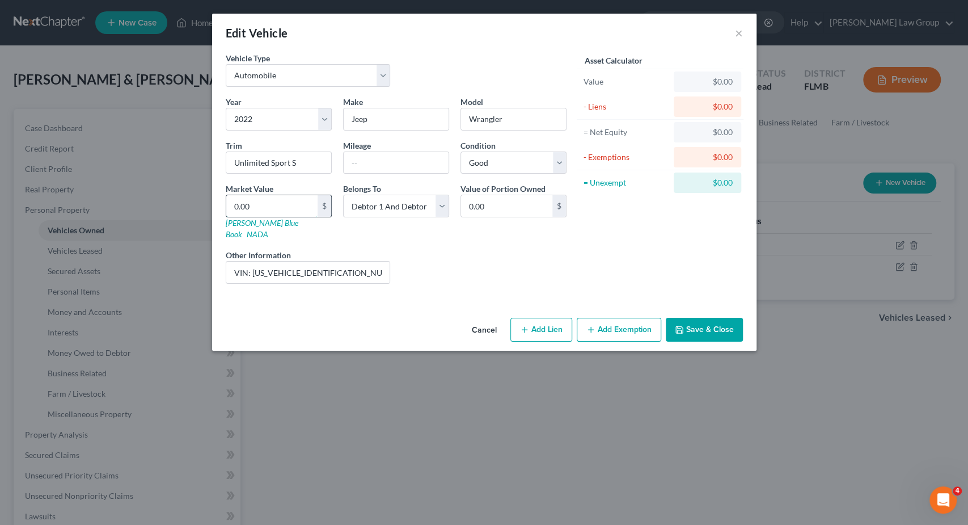
click at [296, 199] on input "0.00" at bounding box center [271, 206] width 91 height 22
type input "3"
type input "3.00"
type input "30"
type input "30.00"
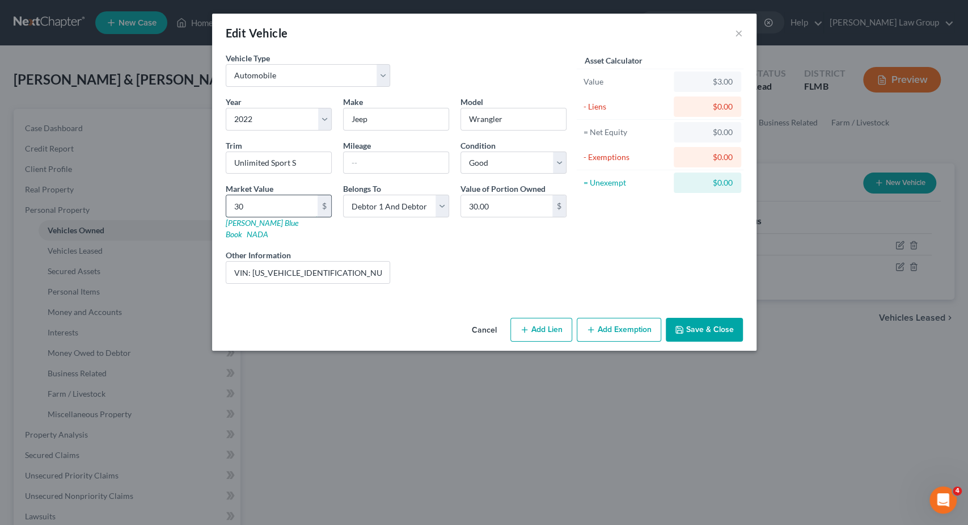
type input "300"
type input "300.00"
type input "3000"
type input "3,000.00"
type input "3,0000"
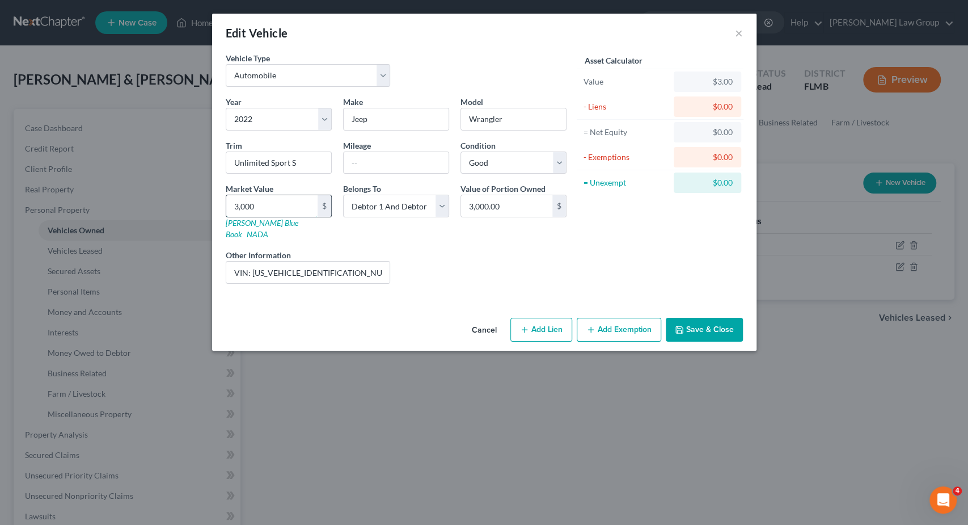
type input "30,000.00"
type input "30,000"
click at [559, 318] on button "Add Lien" at bounding box center [542, 330] width 62 height 24
select select "2"
select select "0"
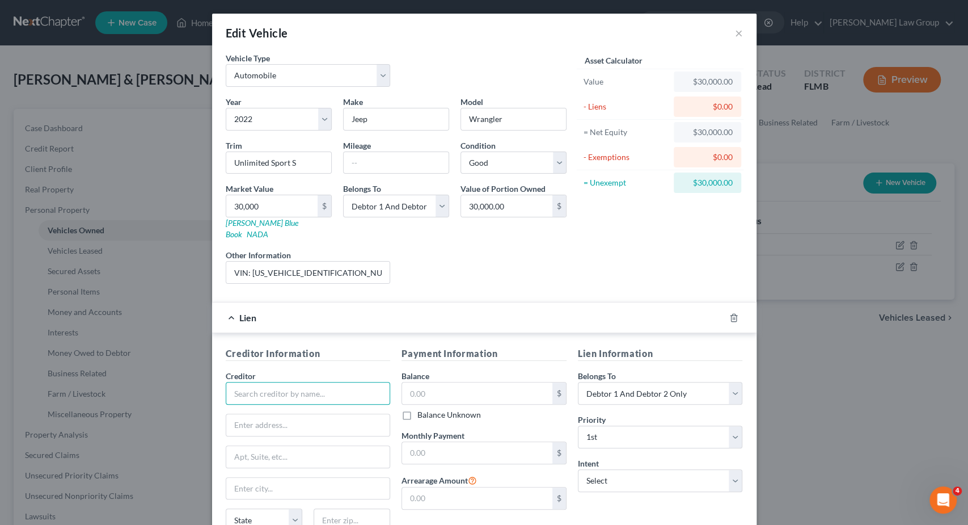
click at [299, 382] on input "text" at bounding box center [308, 393] width 165 height 23
click at [317, 424] on div "Capital One Auto Finance" at bounding box center [294, 429] width 118 height 11
type input "Capital One Auto Finance"
type input "[STREET_ADDRESS]"
type input "Plano"
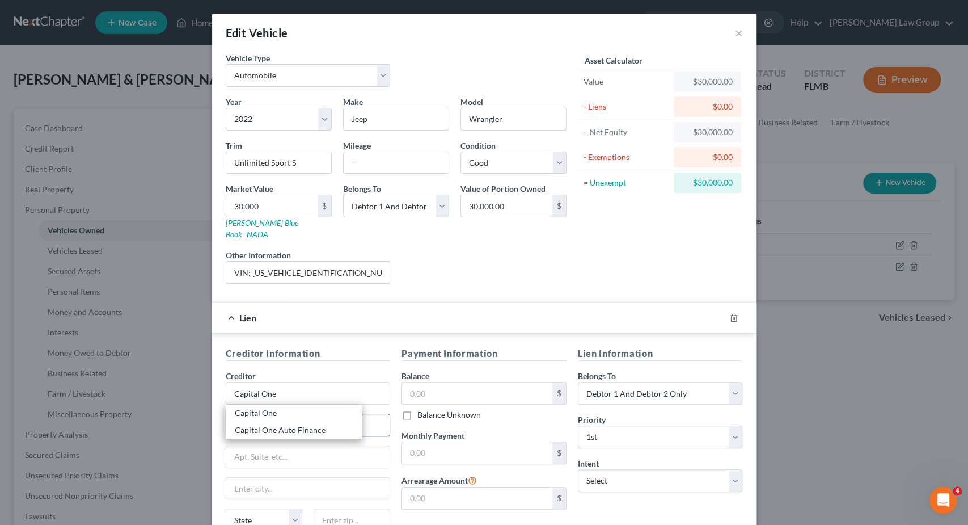
select select "45"
type input "75024-2302"
click at [444, 382] on input "text" at bounding box center [477, 393] width 150 height 22
paste input "37,476.11"
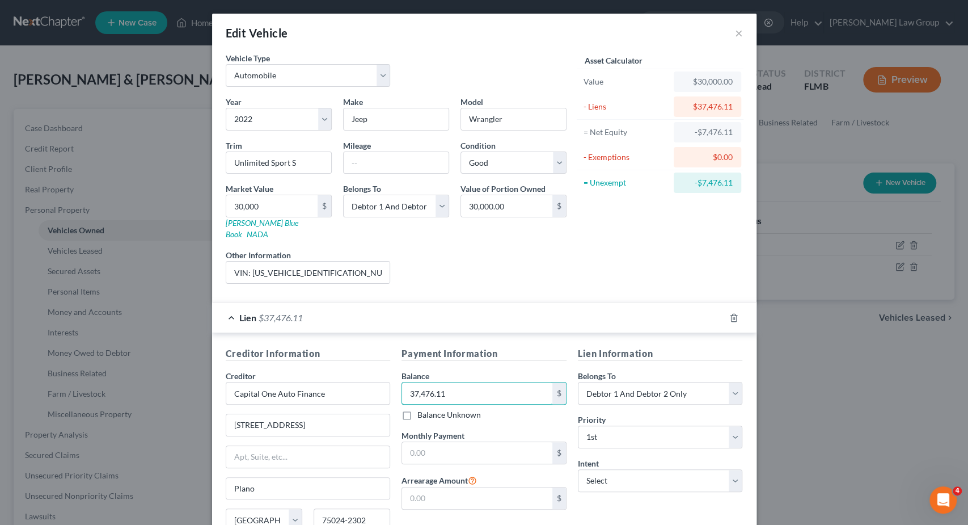
type input "37,476.11"
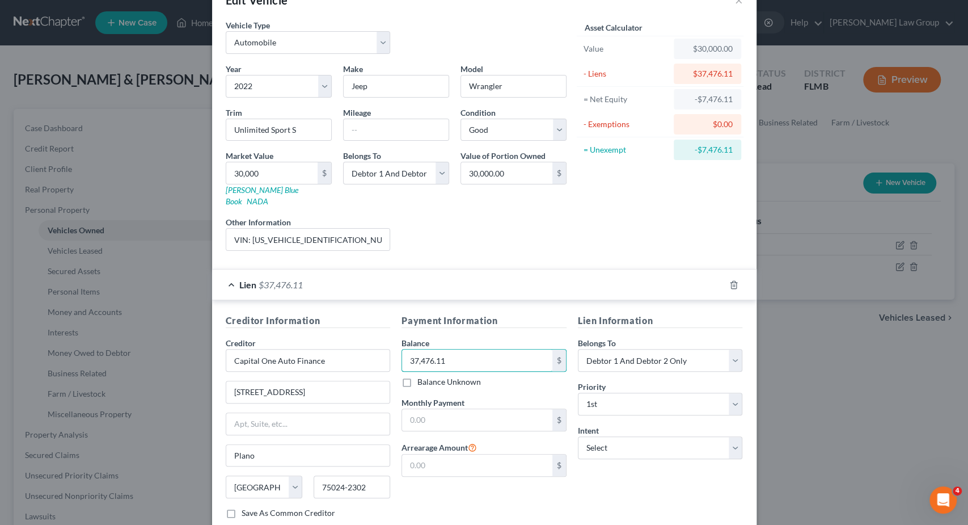
scroll to position [91, 0]
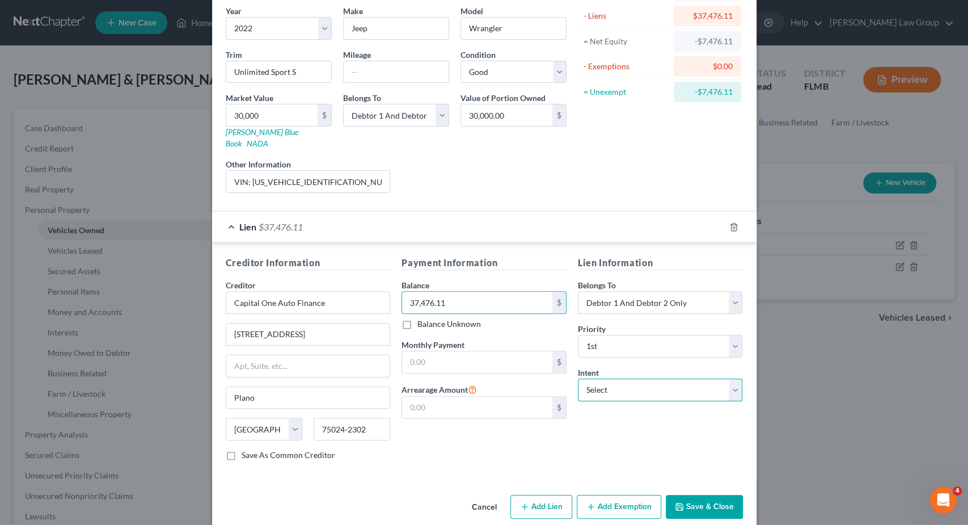
click at [578, 378] on select "Select Surrender Redeem Reaffirm Avoid Other" at bounding box center [660, 389] width 165 height 23
select select "2"
click option "Reaffirm" at bounding box center [0, 0] width 0 height 0
click at [460, 351] on input "text" at bounding box center [477, 362] width 150 height 22
click at [425, 354] on input "text" at bounding box center [477, 362] width 150 height 22
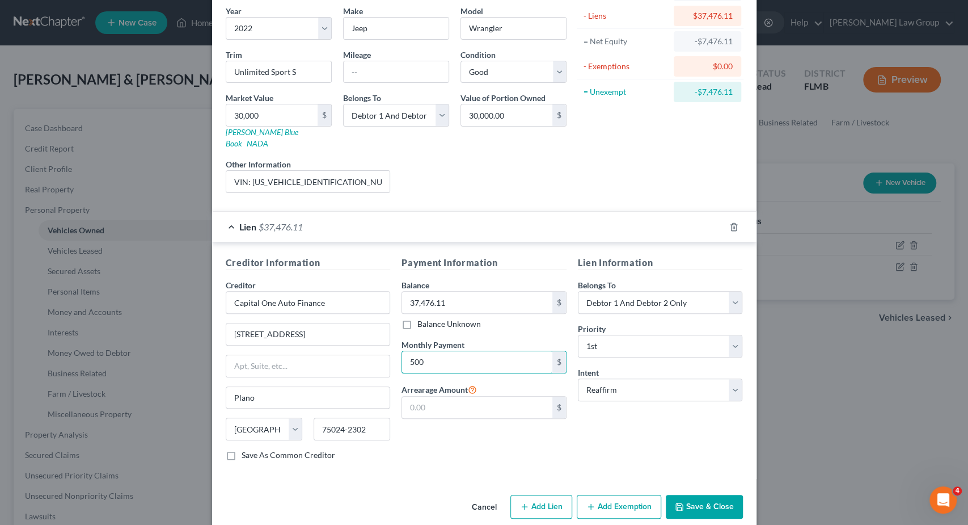
type input "500"
click at [689, 495] on button "Save & Close" at bounding box center [704, 507] width 77 height 24
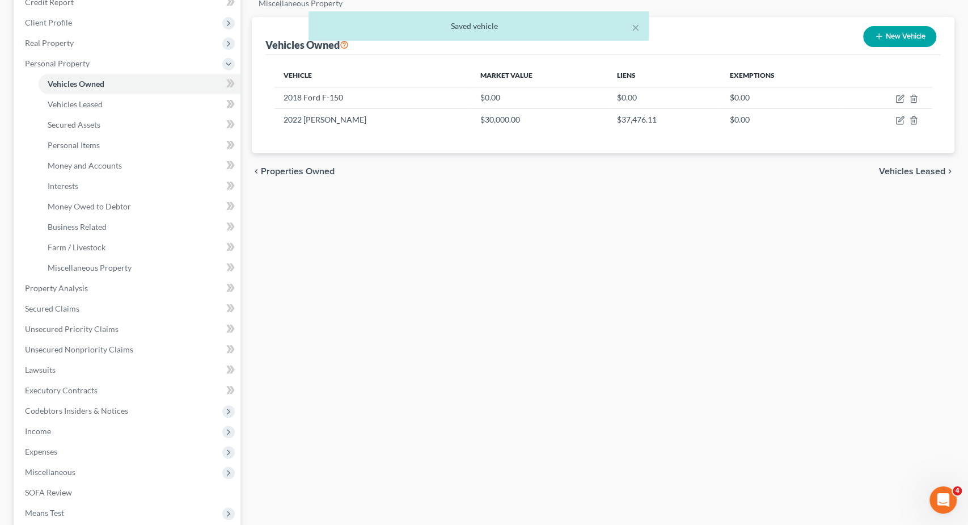
scroll to position [280, 0]
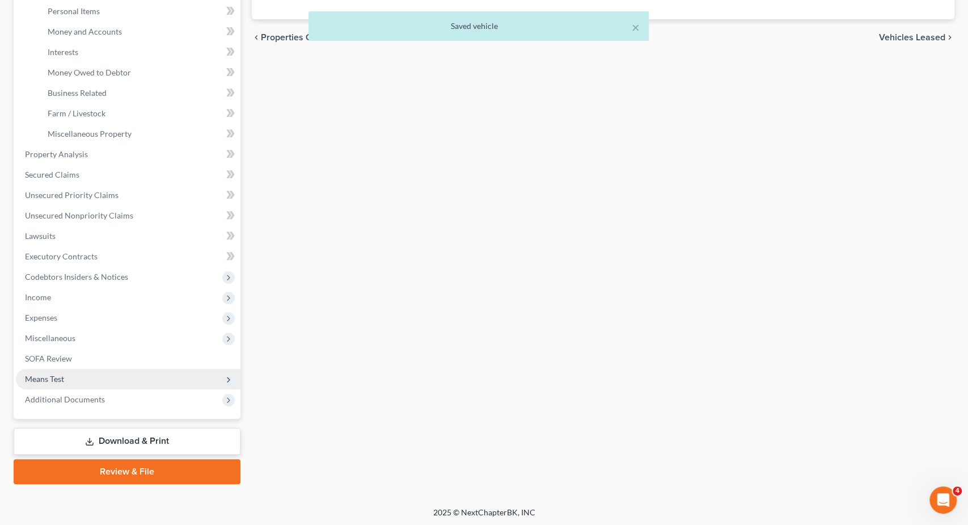
drag, startPoint x: 107, startPoint y: 377, endPoint x: 145, endPoint y: 372, distance: 37.9
click at [107, 377] on span "Means Test" at bounding box center [128, 379] width 225 height 20
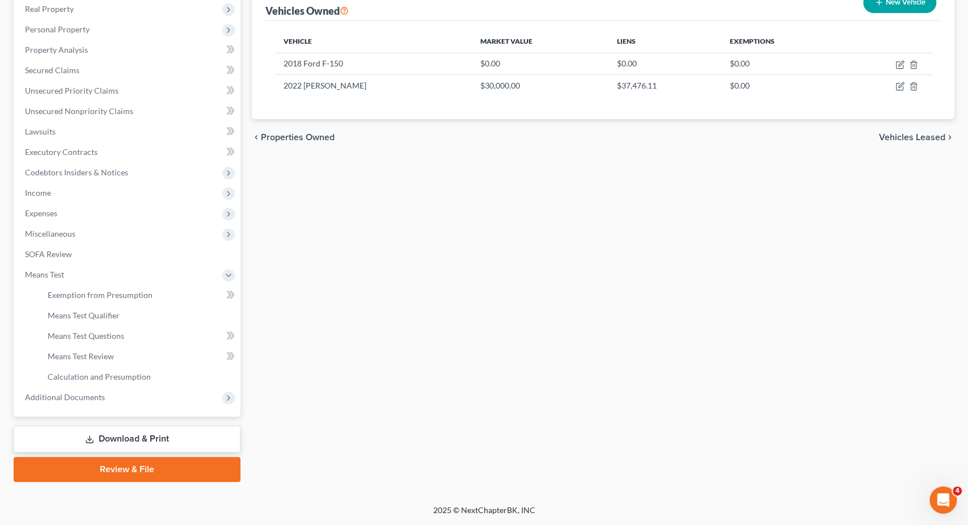
scroll to position [178, 0]
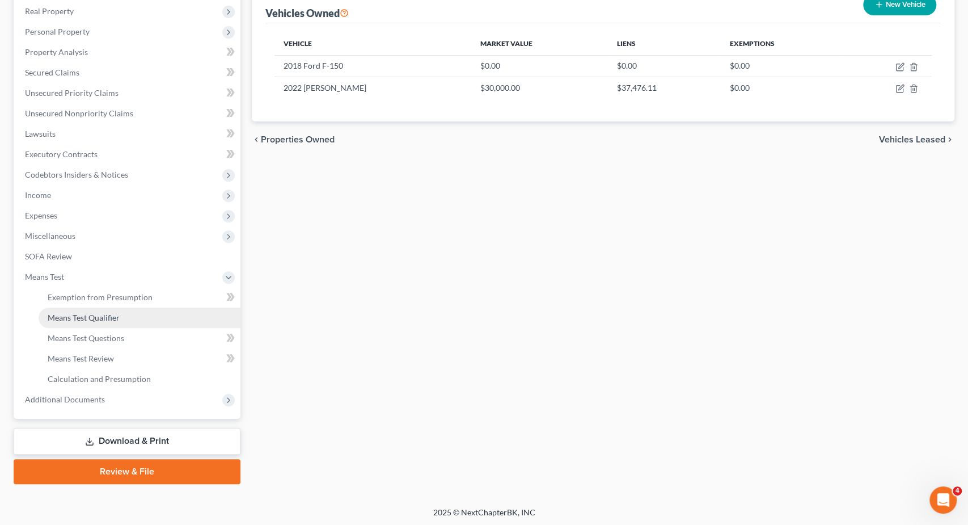
click at [122, 318] on link "Means Test Qualifier" at bounding box center [140, 317] width 202 height 20
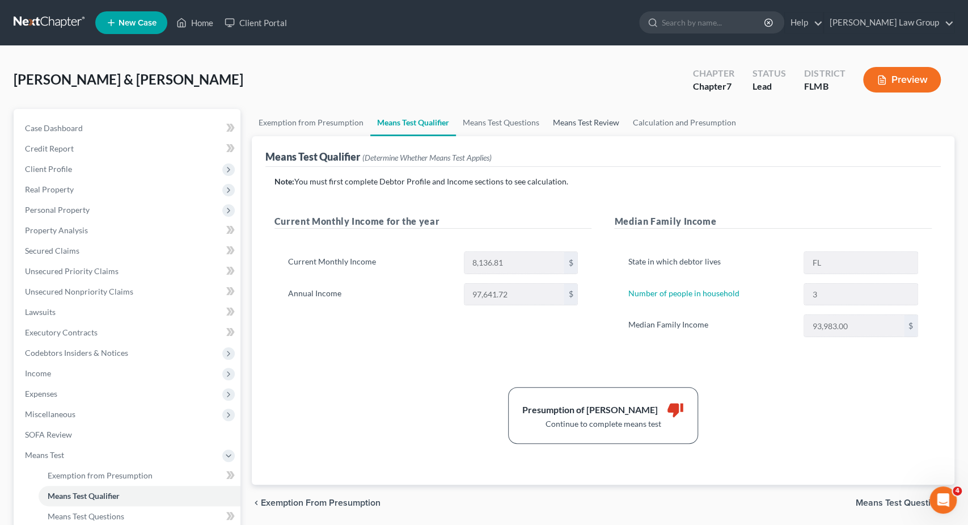
click at [560, 121] on link "Means Test Review" at bounding box center [586, 122] width 80 height 27
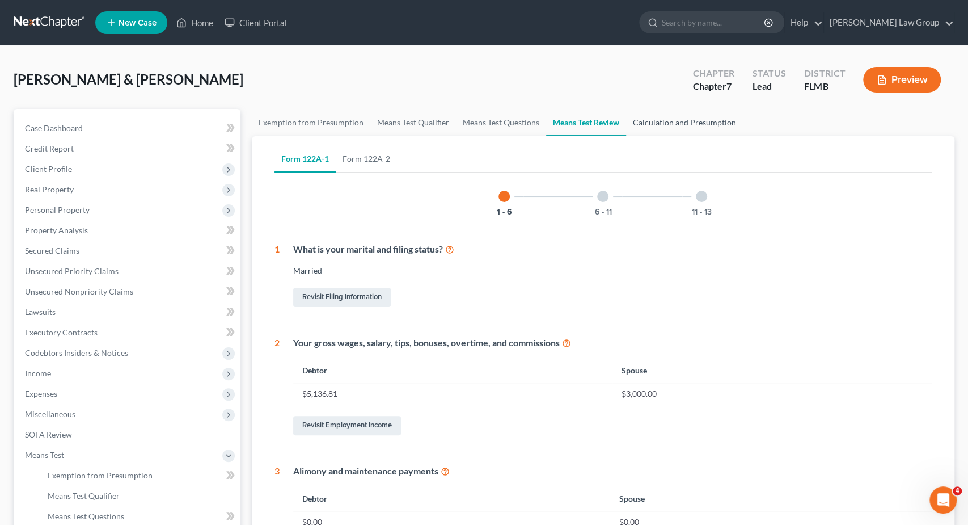
click at [665, 116] on link "Calculation and Presumption" at bounding box center [684, 122] width 117 height 27
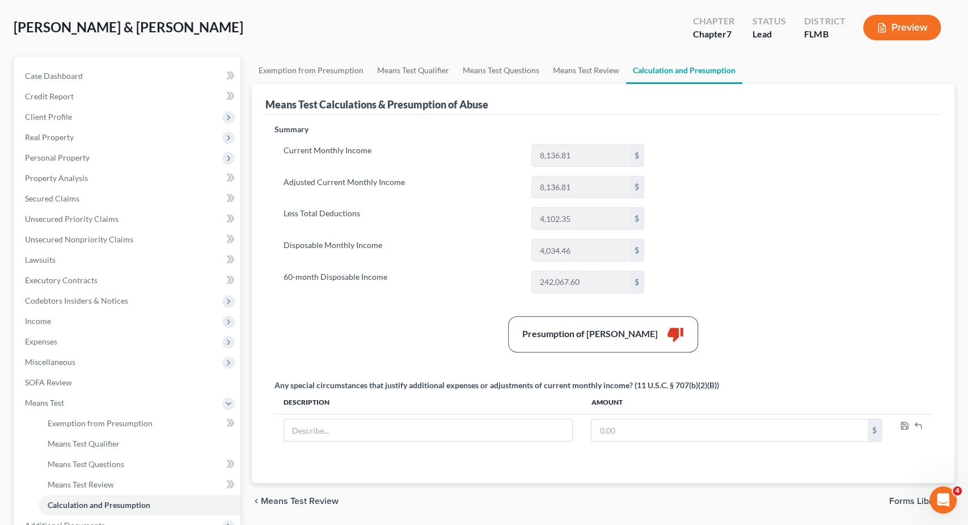
scroll to position [59, 0]
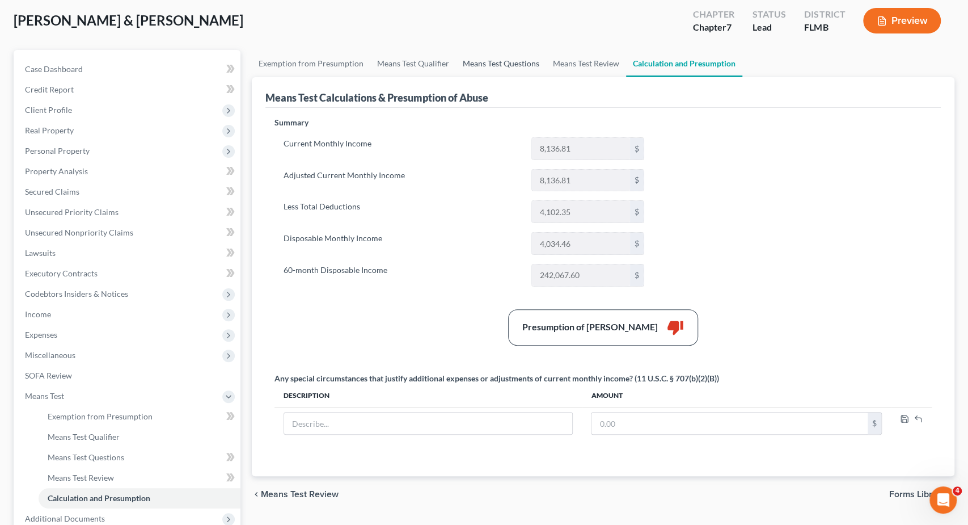
click at [507, 56] on link "Means Test Questions" at bounding box center [501, 63] width 90 height 27
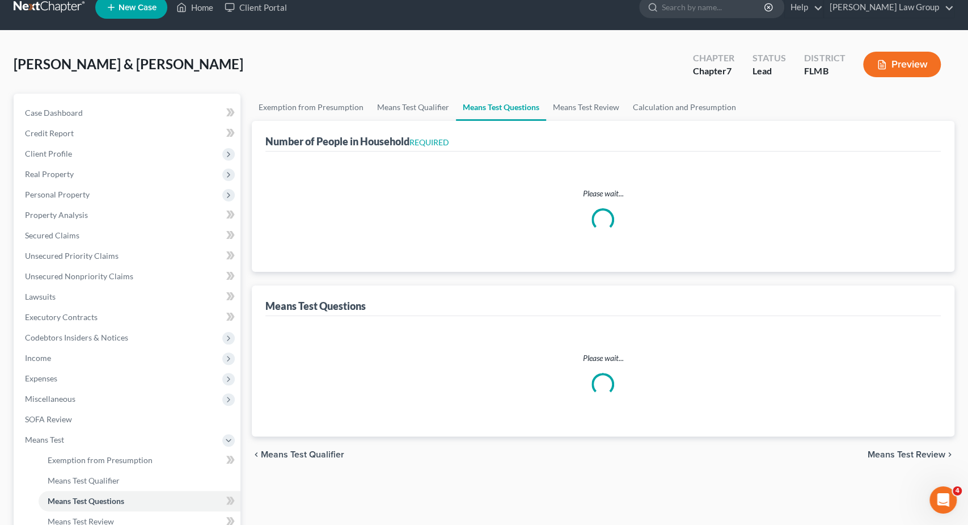
select select "0"
select select "60"
select select "1"
select select "60"
select select "2"
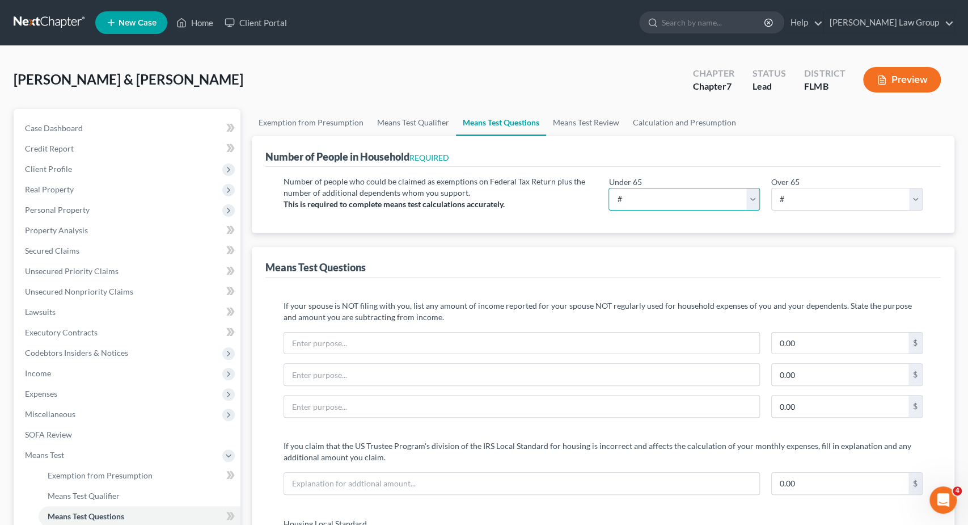
click at [609, 188] on select "# 0 1 2 3 4 5 6 7 8 9 10" at bounding box center [684, 199] width 151 height 23
select select "3"
click option "3" at bounding box center [0, 0] width 0 height 0
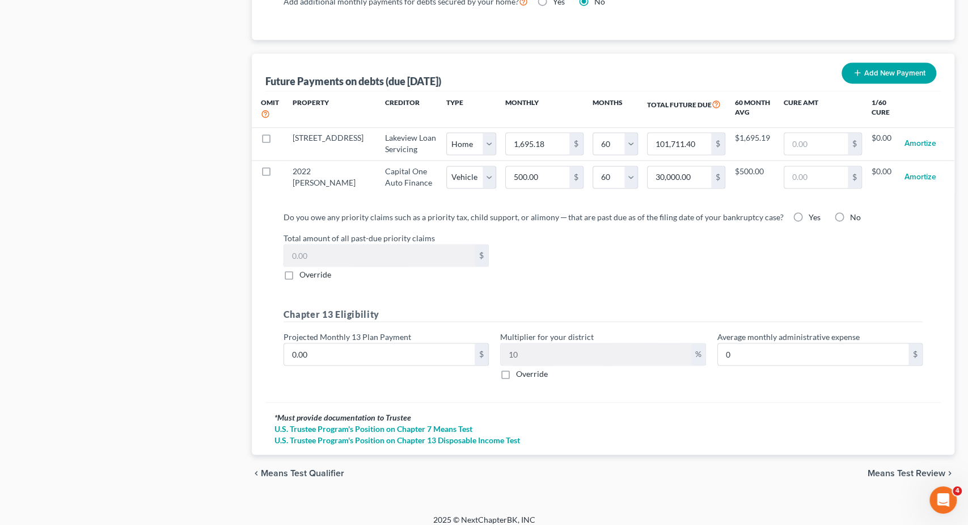
scroll to position [1089, 0]
click at [903, 467] on span "Means Test Review" at bounding box center [907, 471] width 78 height 9
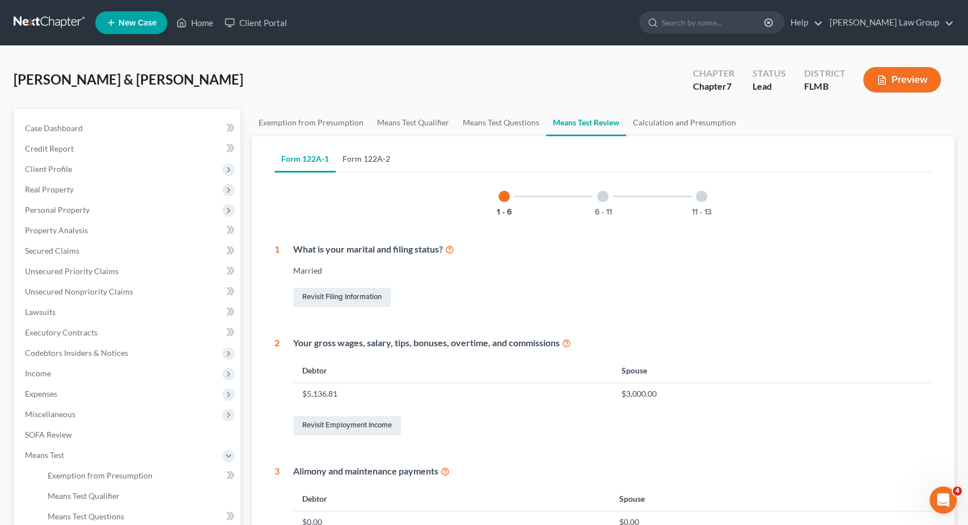
click at [377, 158] on link "Form 122A-2" at bounding box center [366, 158] width 61 height 27
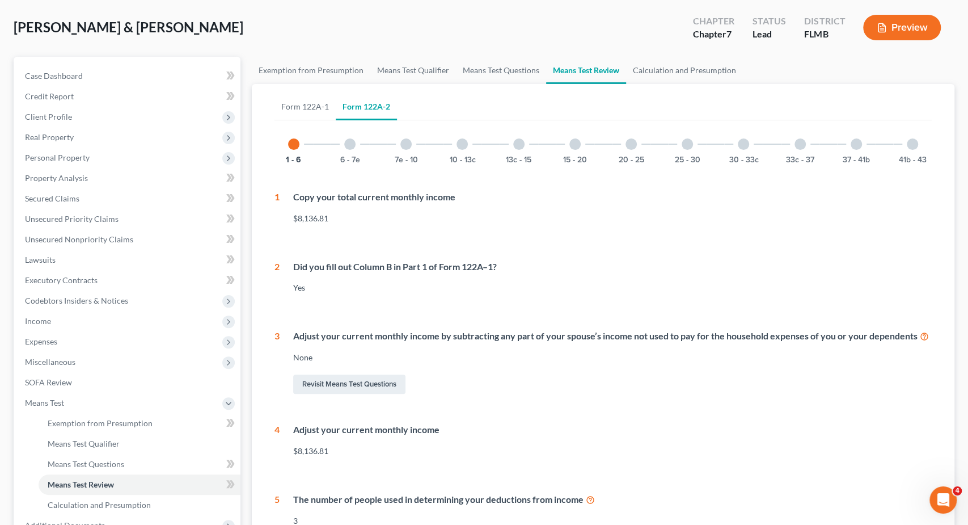
scroll to position [29, 0]
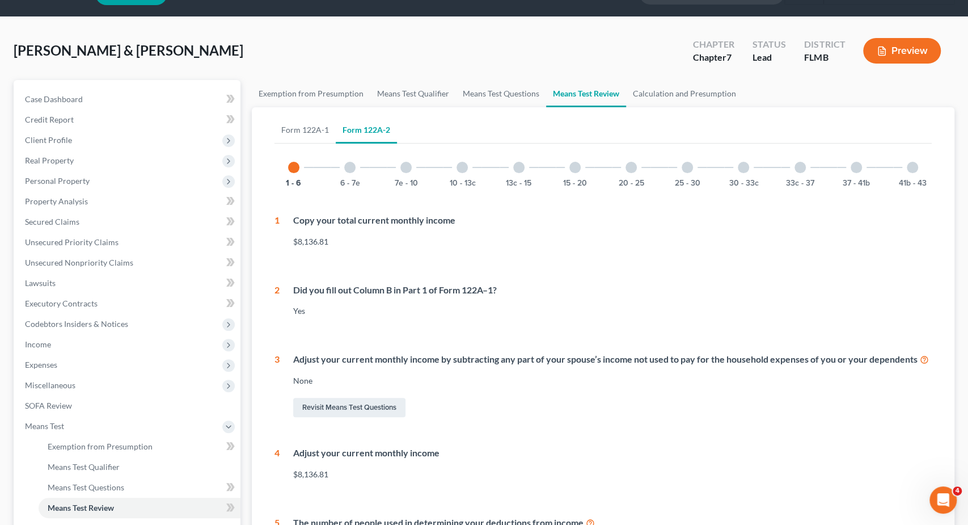
click at [350, 170] on div at bounding box center [349, 167] width 11 height 11
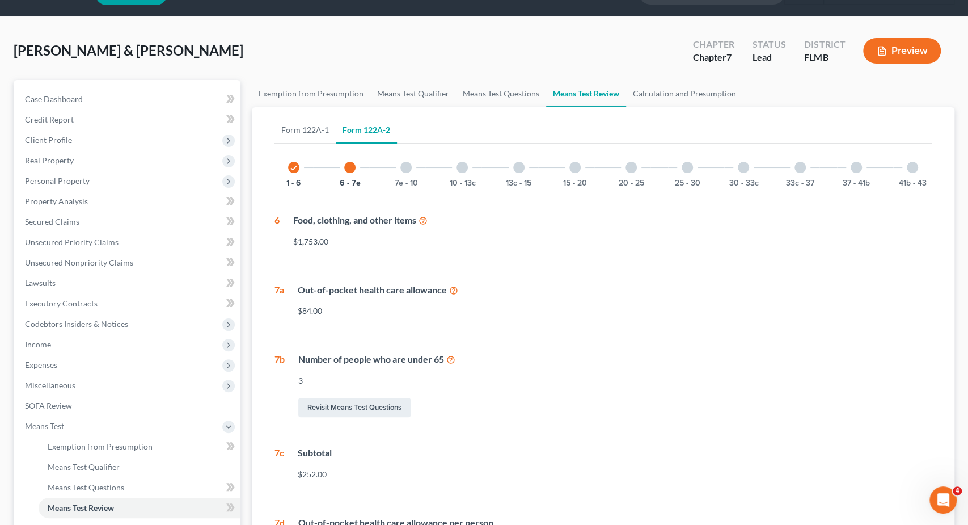
click at [409, 165] on div at bounding box center [405, 167] width 11 height 11
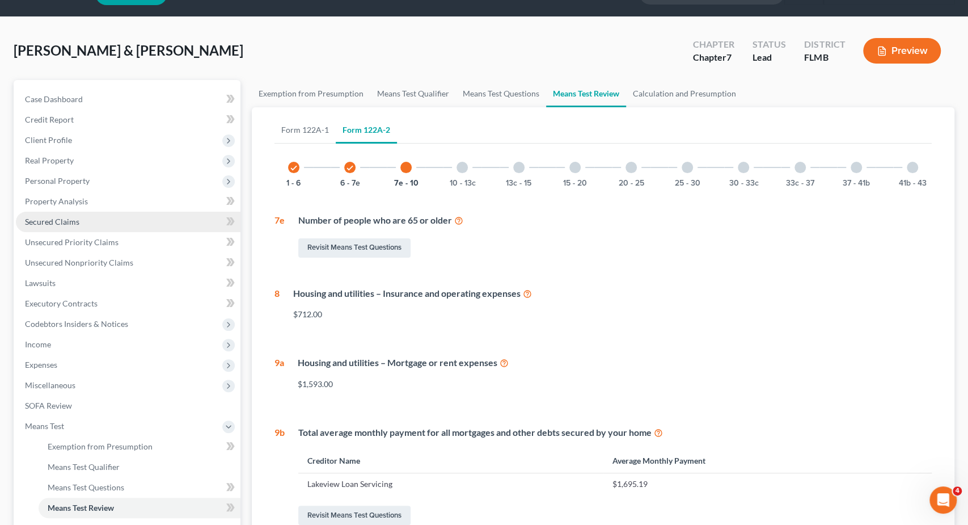
click at [116, 215] on link "Secured Claims" at bounding box center [128, 222] width 225 height 20
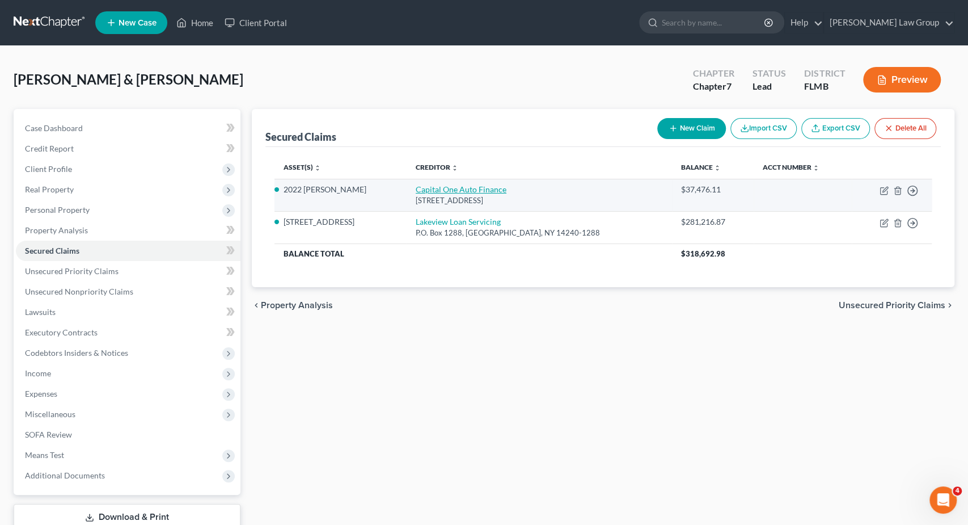
click at [459, 192] on link "Capital One Auto Finance" at bounding box center [461, 189] width 91 height 10
select select "45"
select select "2"
select select "0"
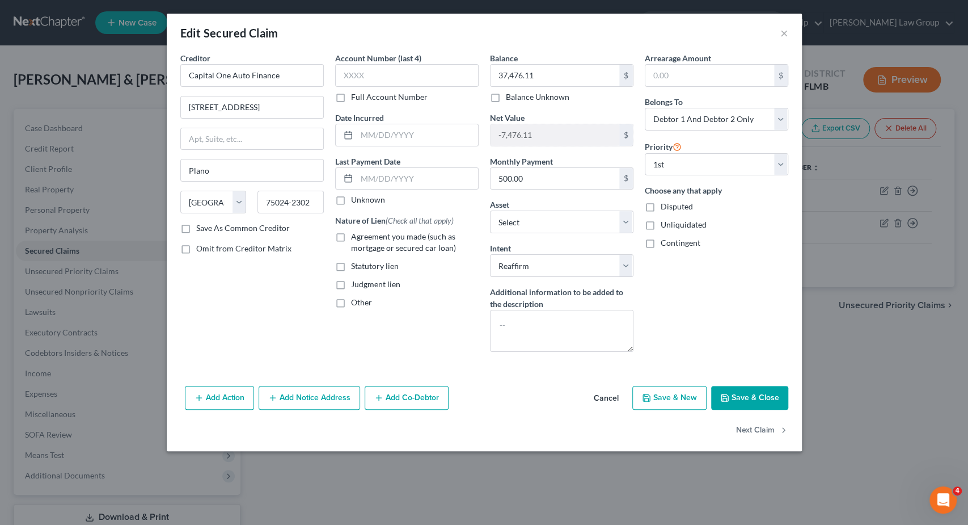
click at [357, 235] on span "Agreement you made (such as mortgage or secured car loan)" at bounding box center [403, 241] width 105 height 21
click at [357, 235] on input "Agreement you made (such as mortgage or secured car loan)" at bounding box center [359, 234] width 7 height 7
checkbox input "true"
click at [544, 175] on input "500.00" at bounding box center [555, 179] width 129 height 22
click at [751, 393] on button "Save & Close" at bounding box center [749, 398] width 77 height 24
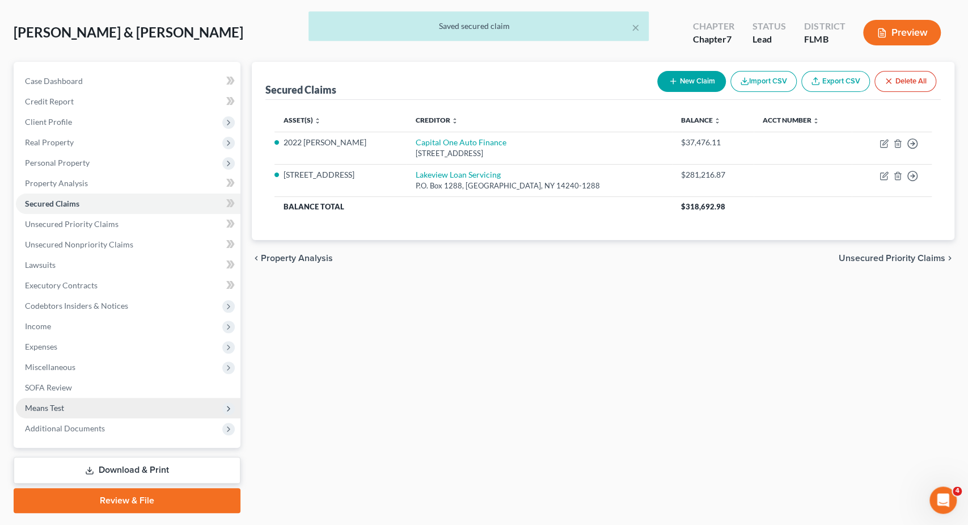
scroll to position [76, 0]
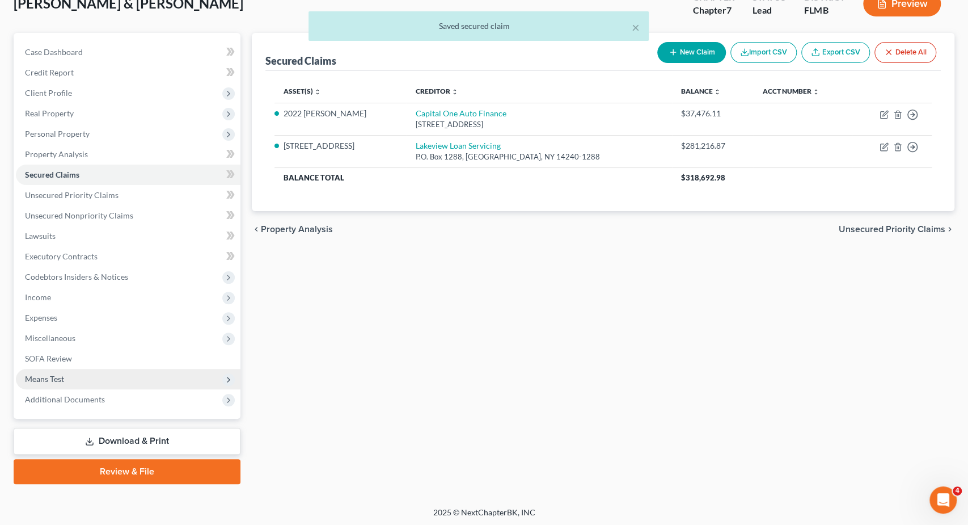
click at [119, 382] on span "Means Test" at bounding box center [128, 379] width 225 height 20
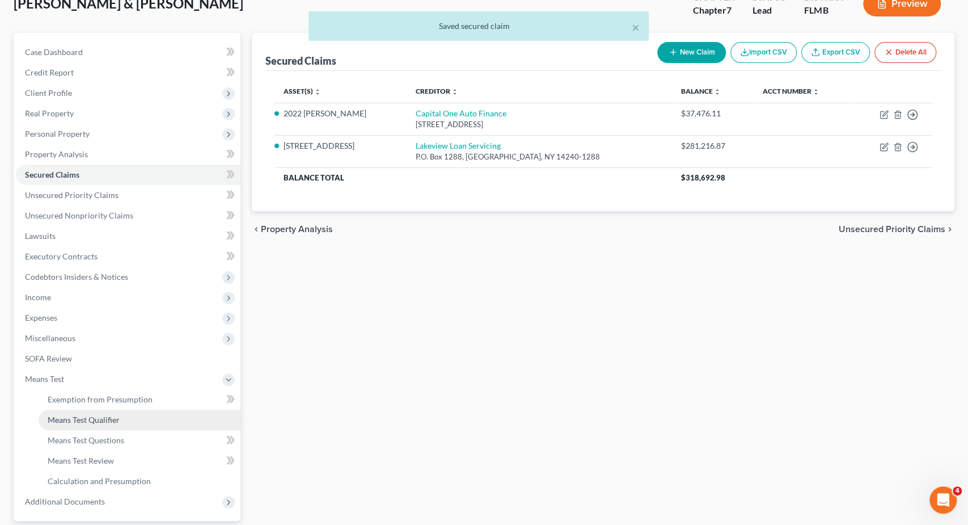
click at [124, 414] on link "Means Test Qualifier" at bounding box center [140, 420] width 202 height 20
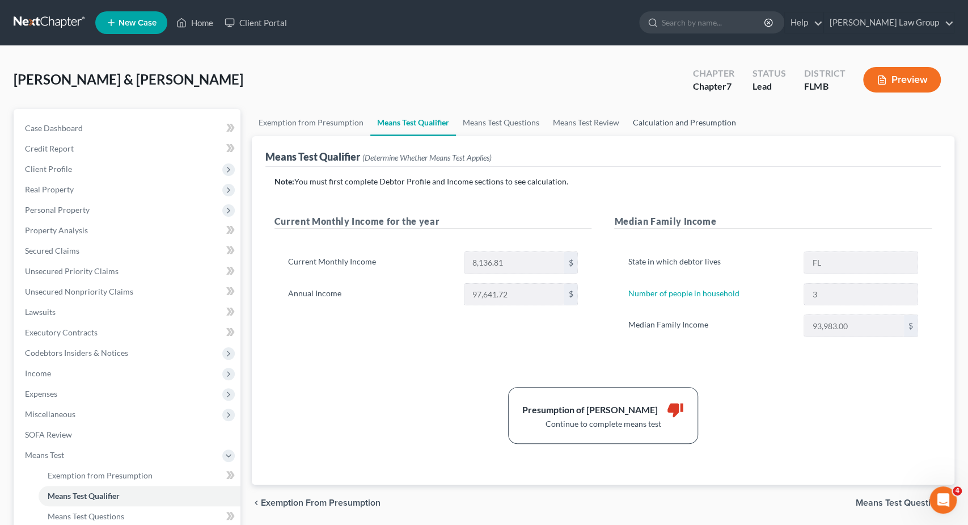
click at [679, 121] on link "Calculation and Presumption" at bounding box center [684, 122] width 117 height 27
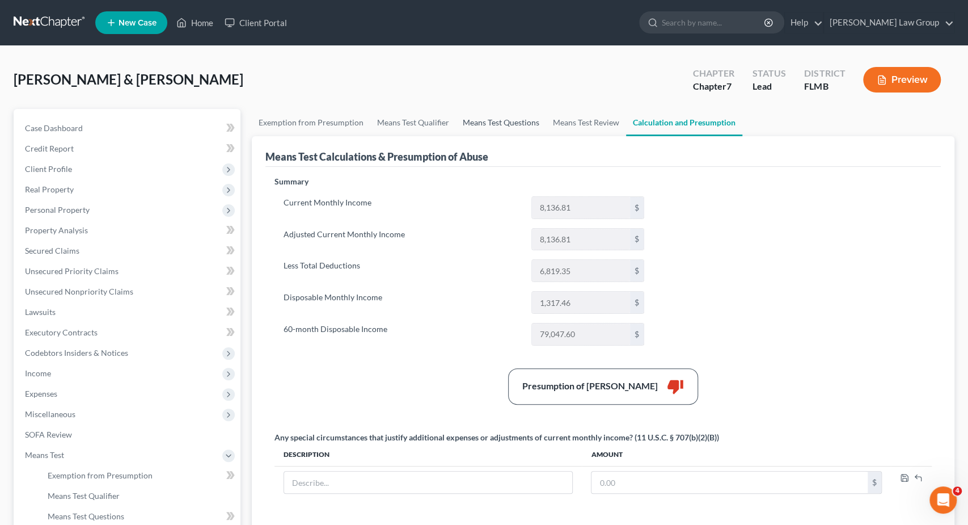
click at [493, 123] on link "Means Test Questions" at bounding box center [501, 122] width 90 height 27
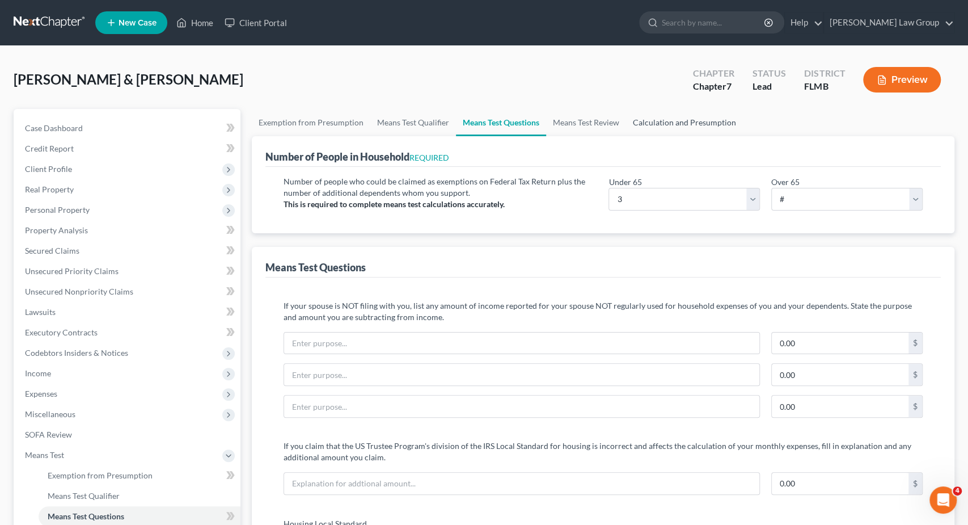
click at [667, 122] on link "Calculation and Presumption" at bounding box center [684, 122] width 117 height 27
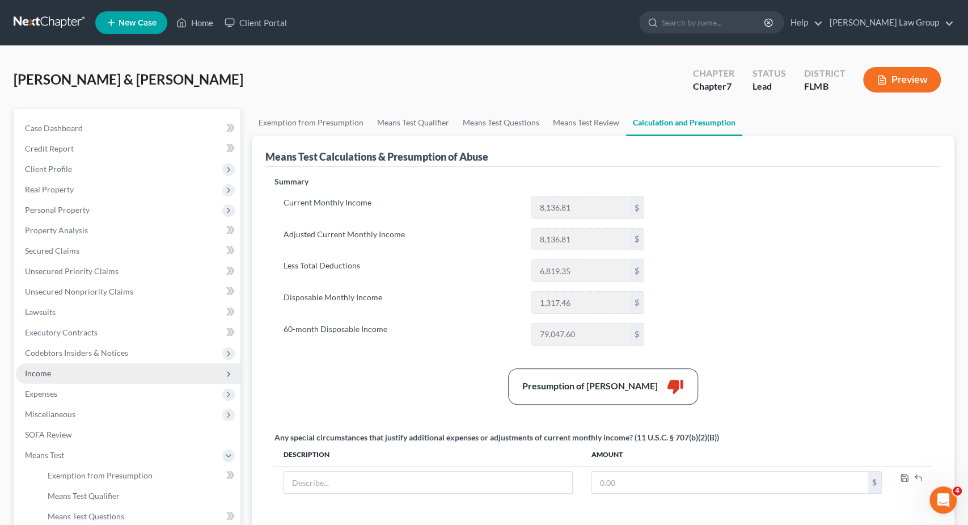
click at [80, 370] on span "Income" at bounding box center [128, 373] width 225 height 20
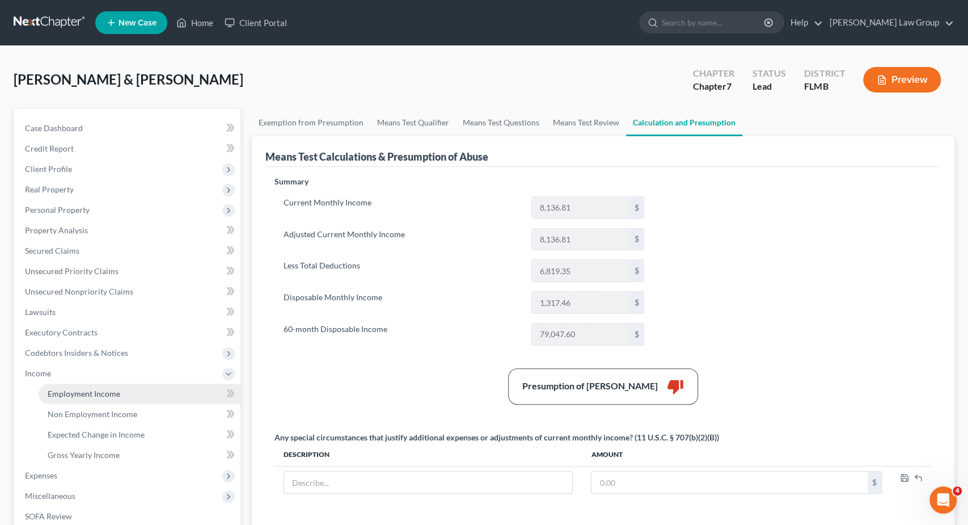
click at [106, 394] on span "Employment Income" at bounding box center [84, 394] width 73 height 10
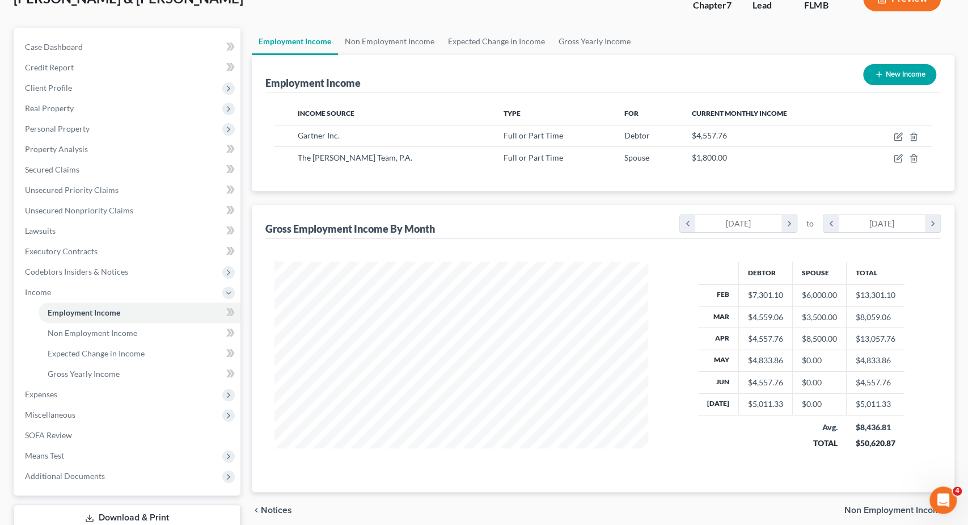
scroll to position [118, 0]
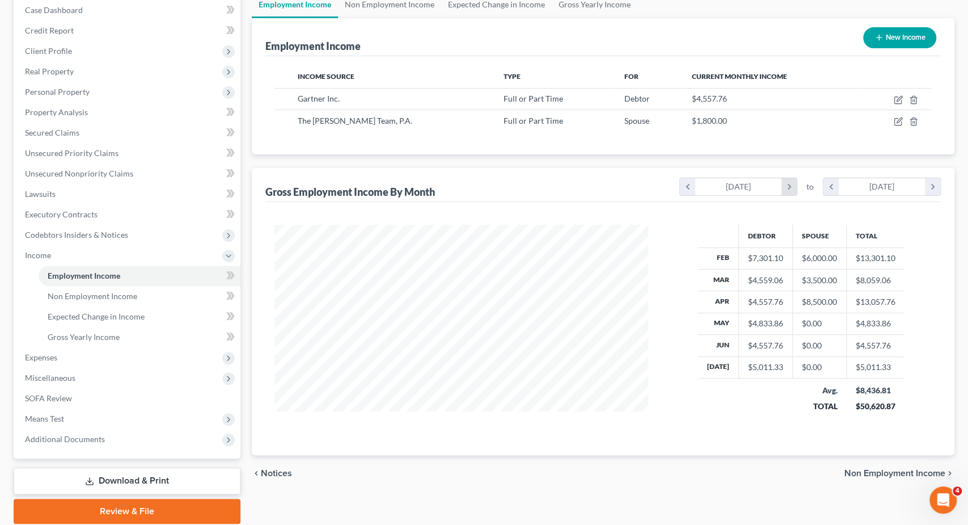
click at [786, 184] on icon "chevron_right" at bounding box center [789, 186] width 15 height 17
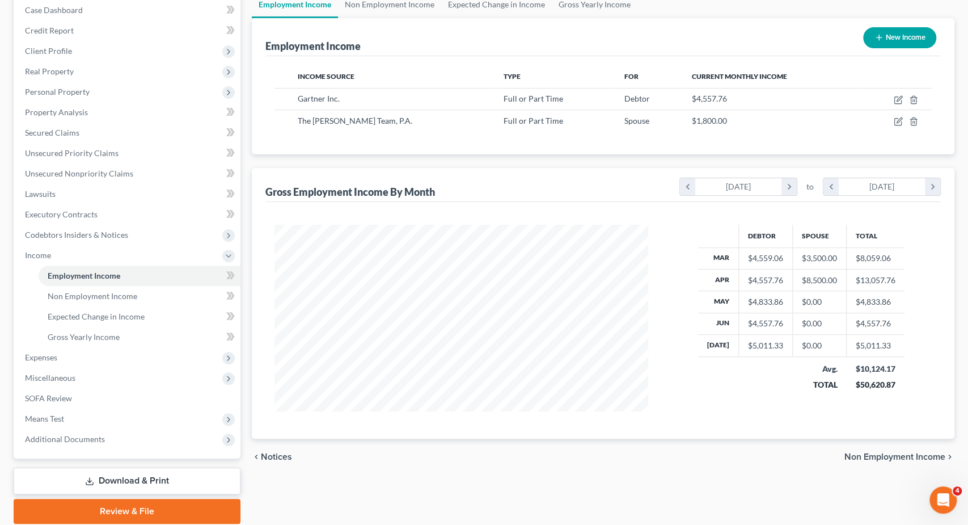
scroll to position [187, 397]
click at [929, 184] on icon "chevron_right" at bounding box center [932, 186] width 15 height 17
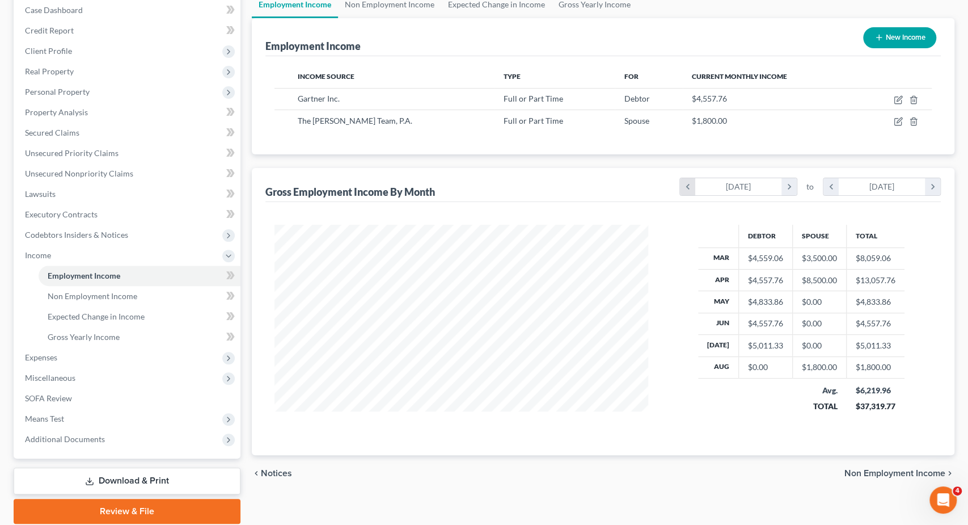
click at [682, 186] on icon "chevron_left" at bounding box center [687, 186] width 15 height 17
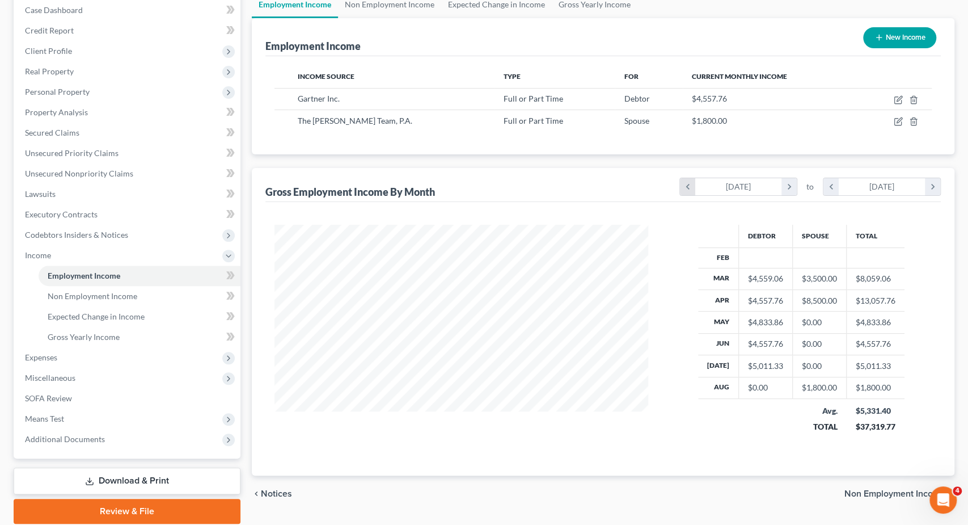
scroll to position [224, 397]
click at [682, 186] on icon "chevron_left" at bounding box center [687, 186] width 15 height 17
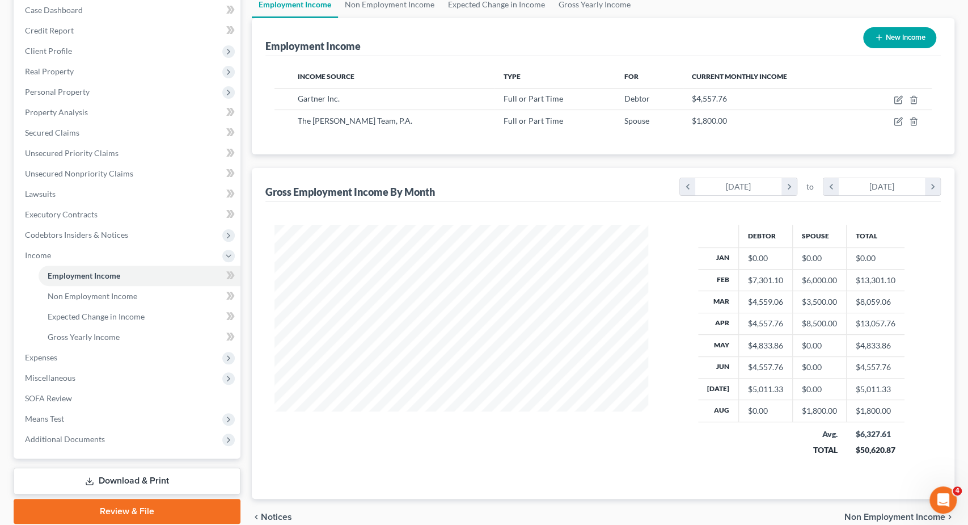
scroll to position [245, 397]
click at [785, 184] on icon "chevron_right" at bounding box center [789, 186] width 15 height 17
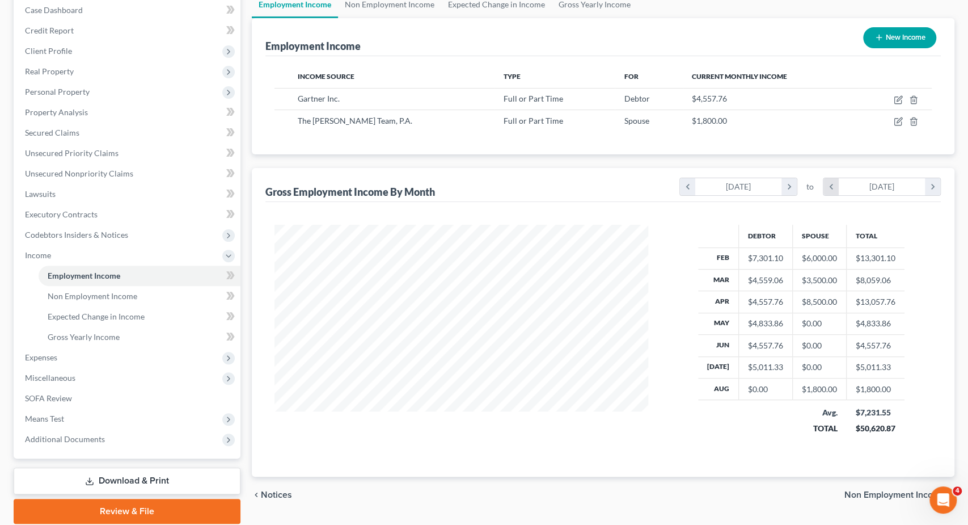
click at [824, 183] on icon "chevron_left" at bounding box center [831, 186] width 15 height 17
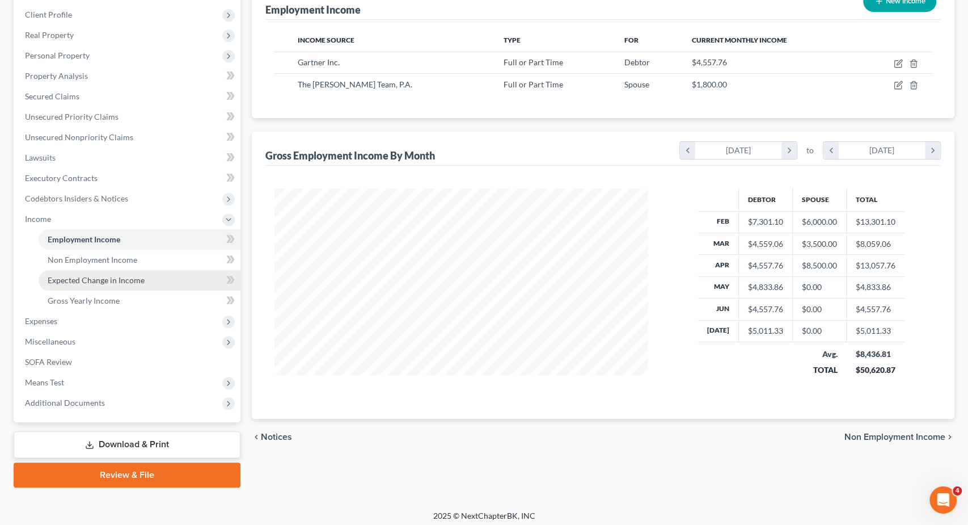
scroll to position [158, 0]
